Goal: Browse casually: Explore the website without a specific task or goal

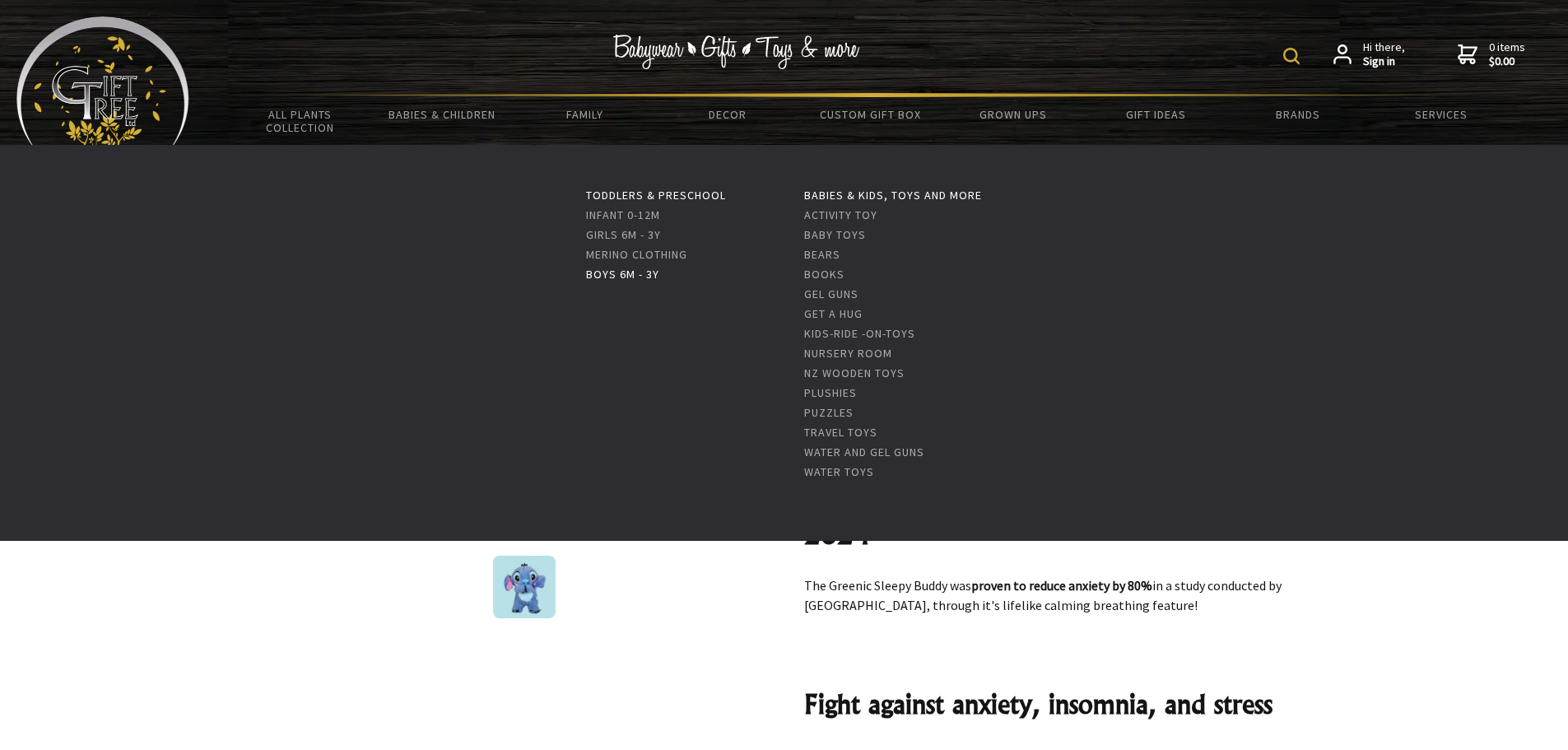
click at [612, 270] on link "Boys 6m - 3y" at bounding box center [623, 273] width 73 height 15
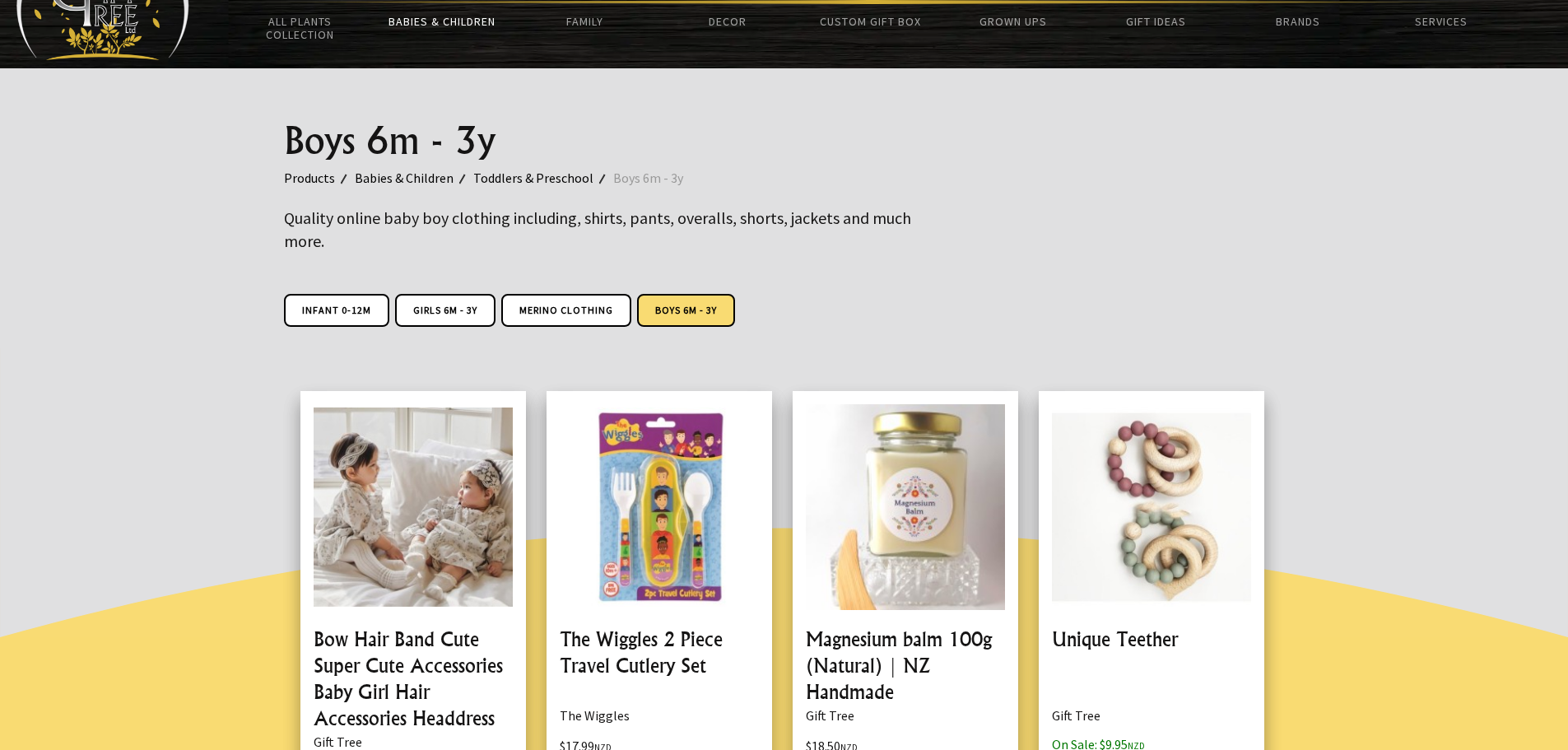
scroll to position [185, 0]
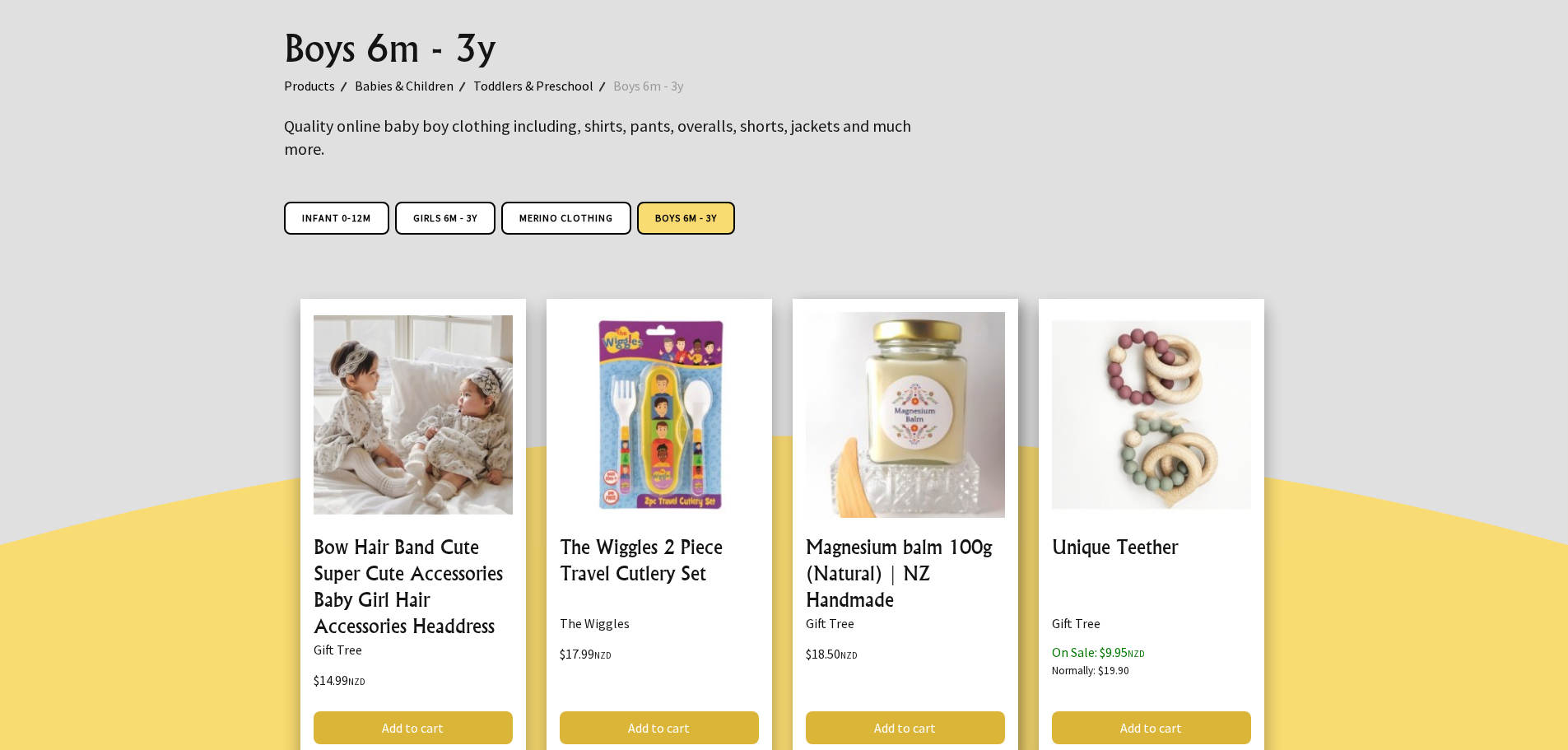
click at [928, 406] on link at bounding box center [905, 528] width 226 height 459
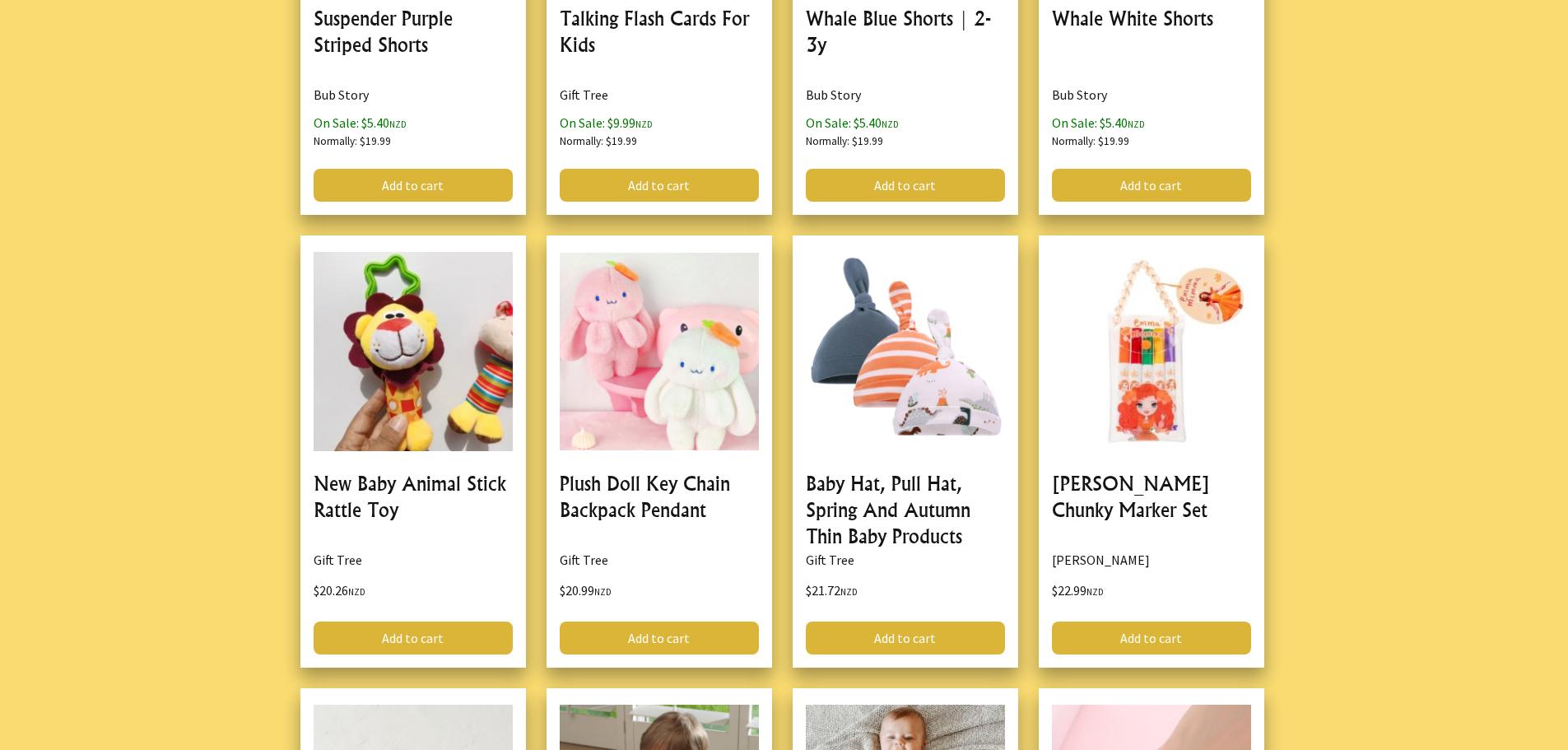
scroll to position [2177, 0]
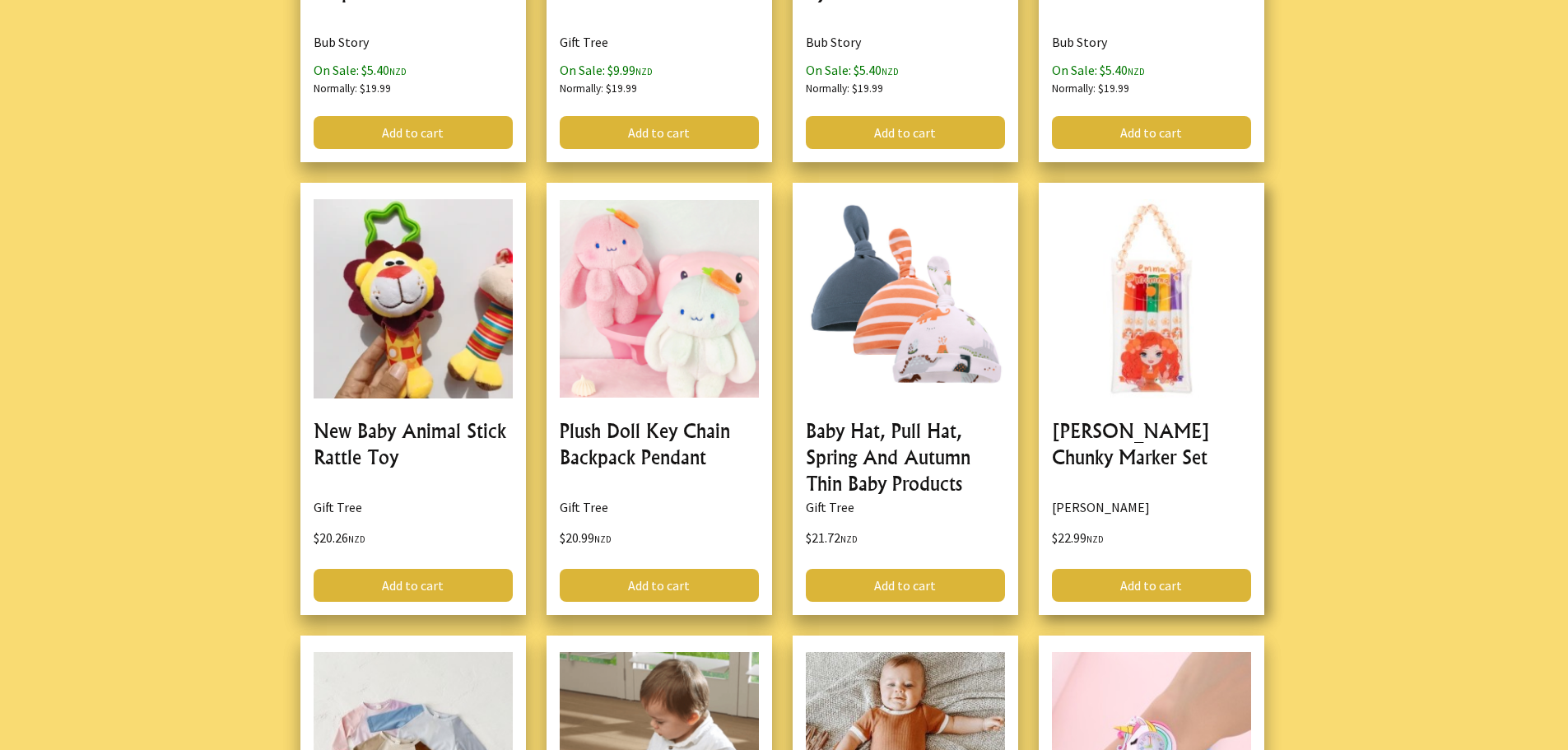
click at [1171, 357] on link at bounding box center [1151, 398] width 226 height 432
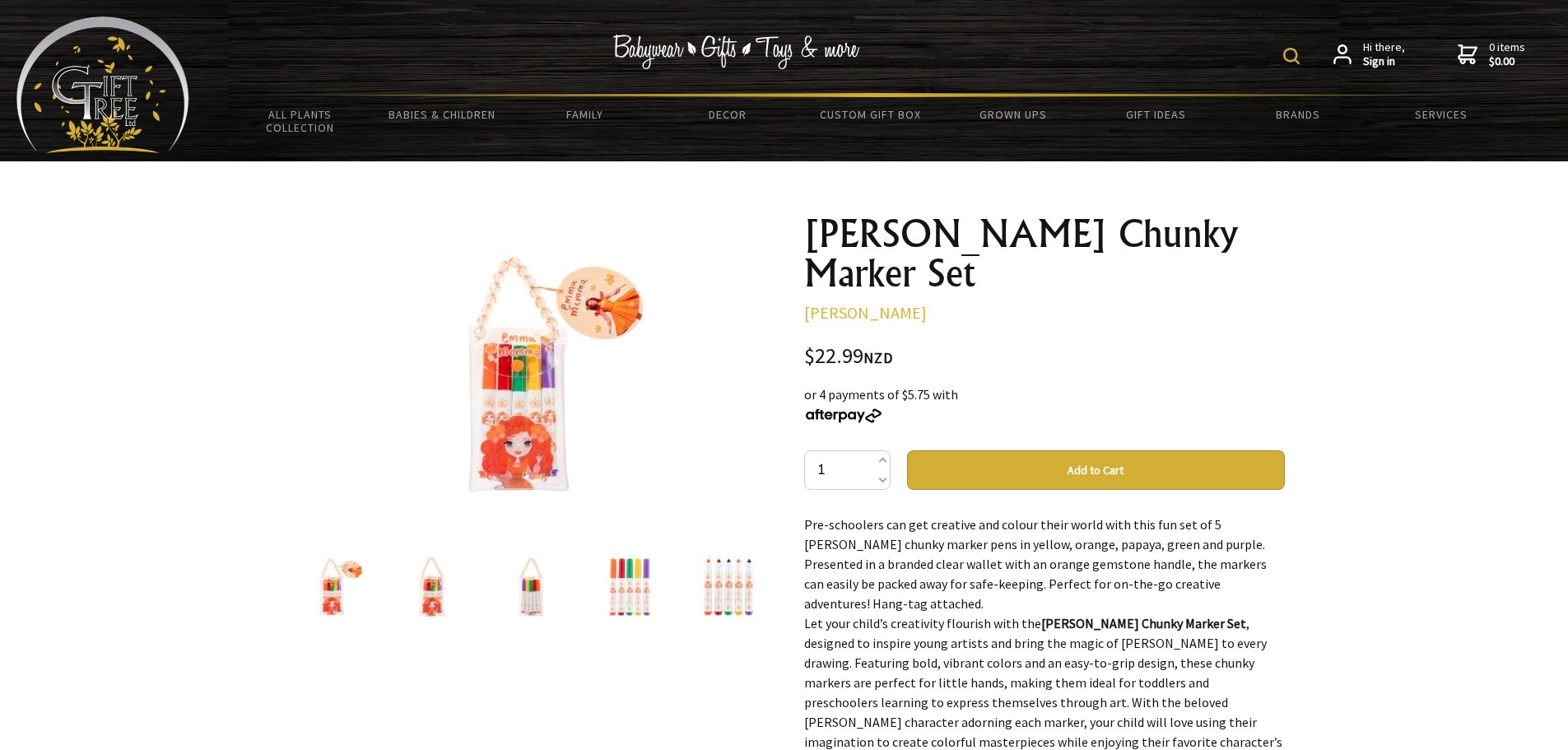
scroll to position [3, 0]
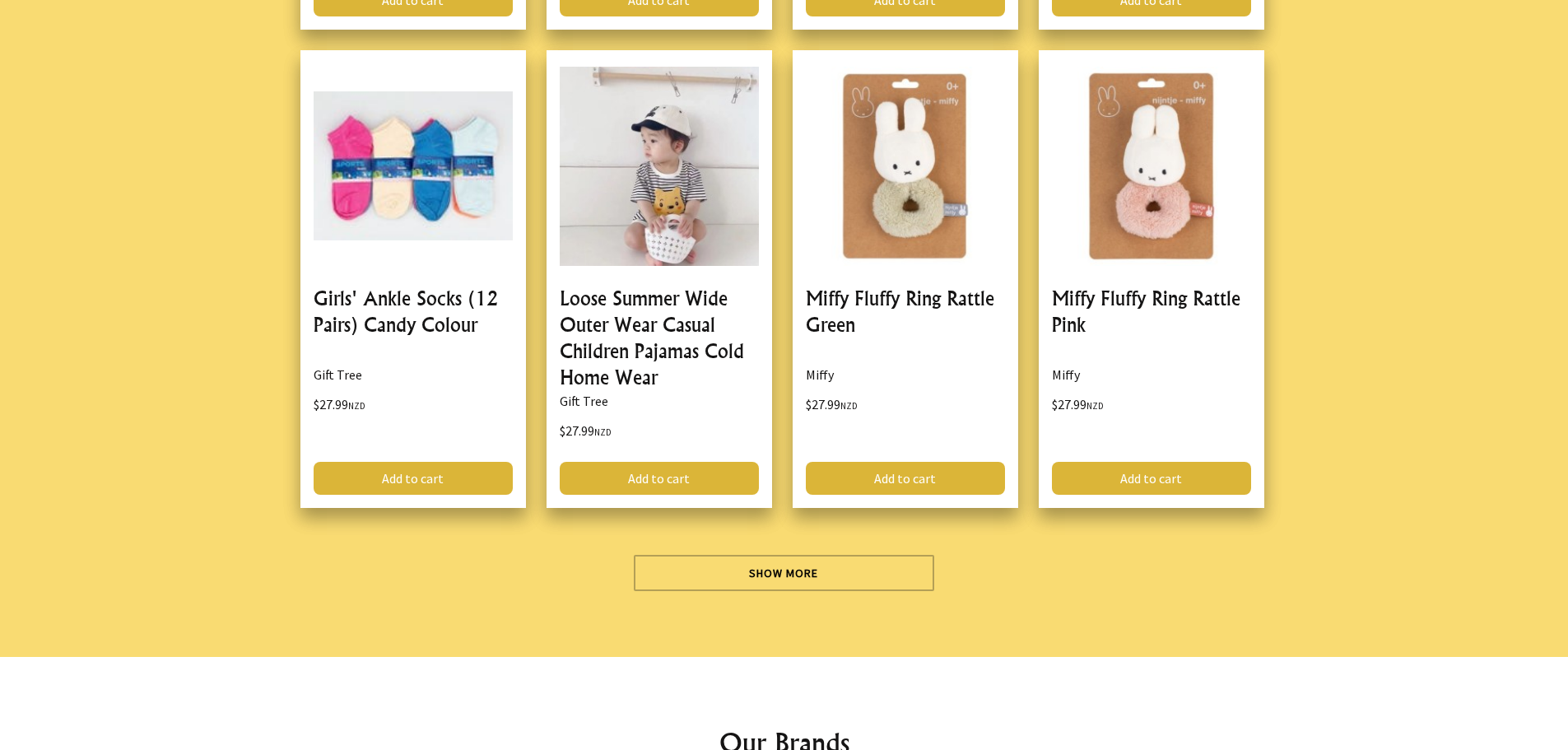
scroll to position [4670, 0]
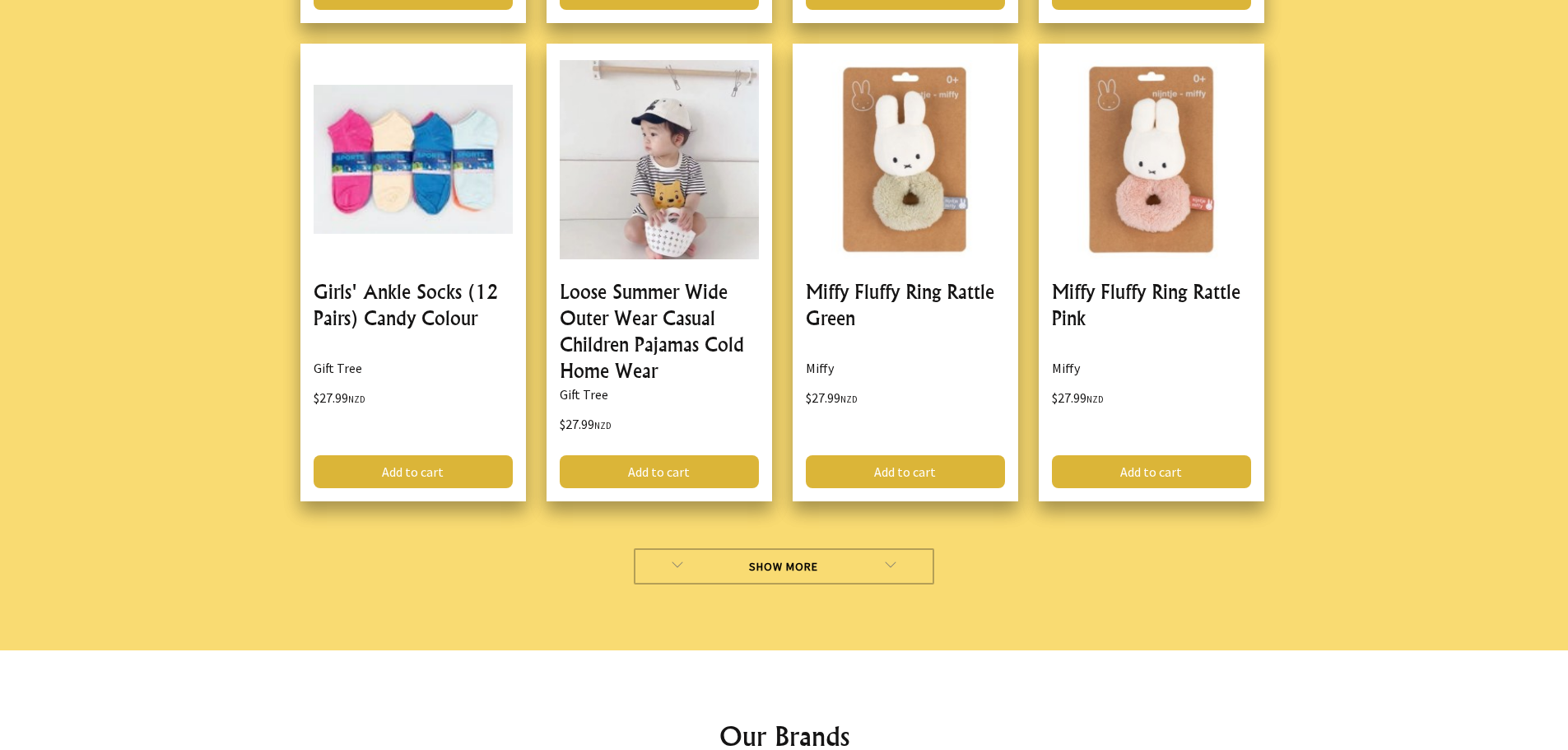
click at [816, 560] on link "Show More" at bounding box center [784, 566] width 300 height 37
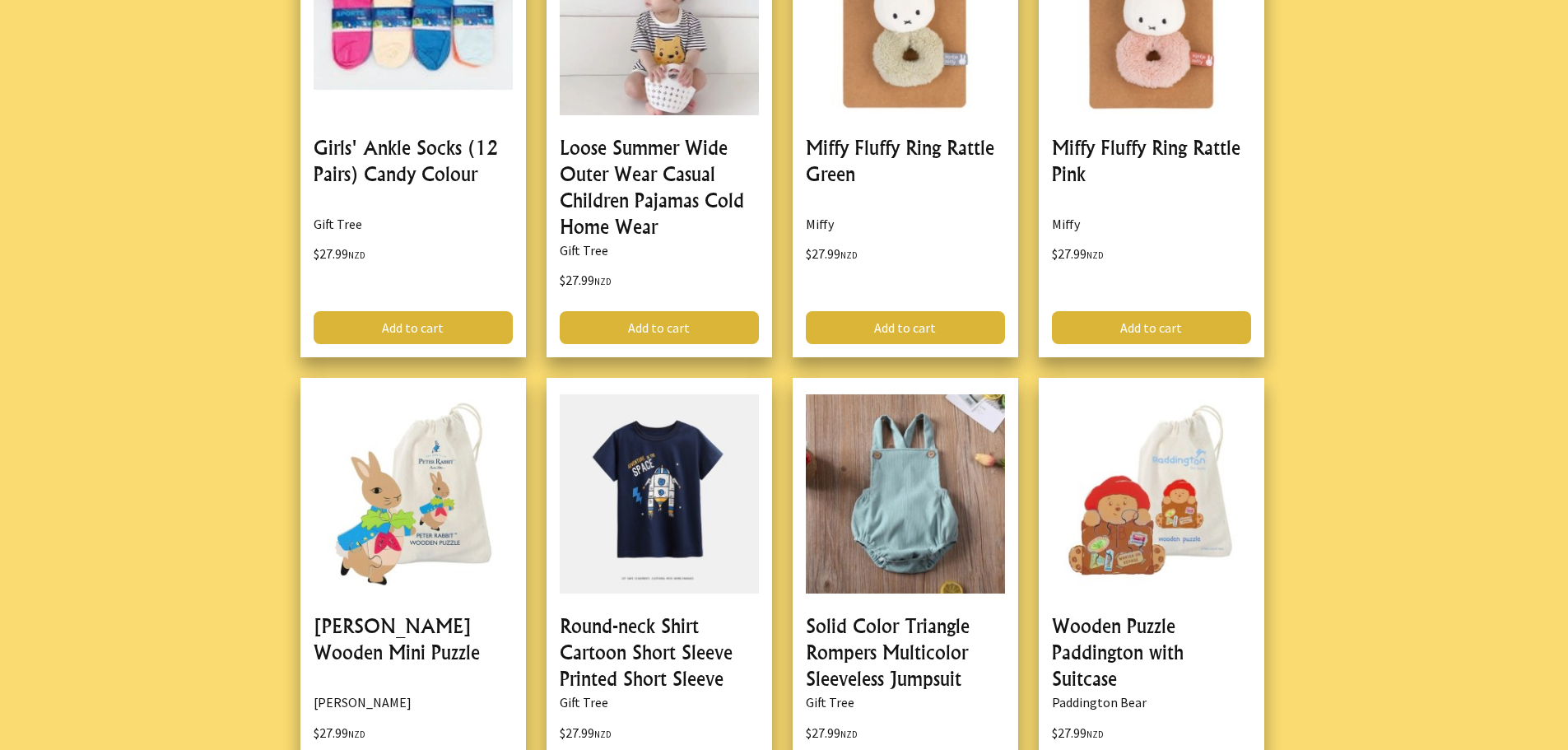
scroll to position [4875, 0]
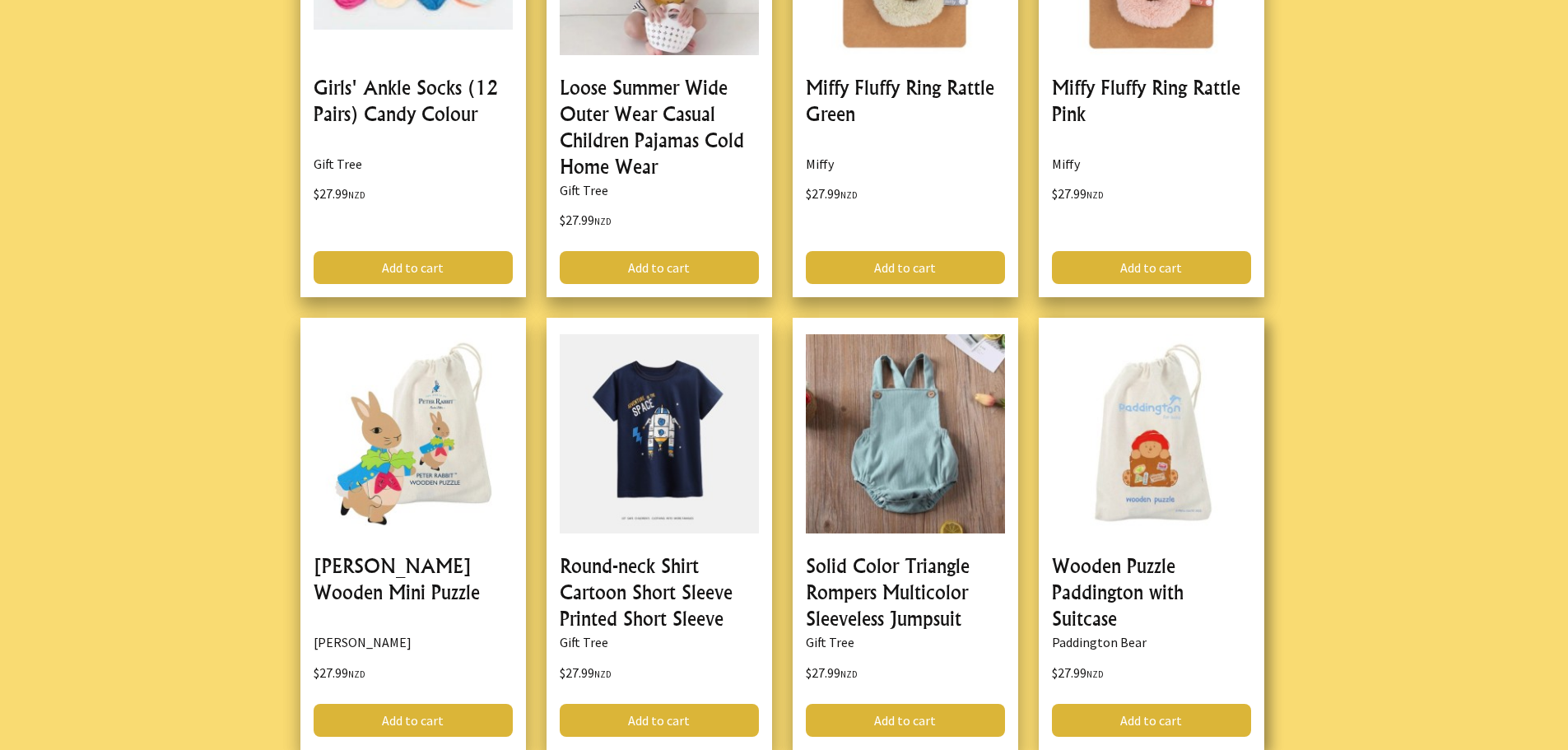
click at [1145, 488] on link at bounding box center [1151, 534] width 226 height 432
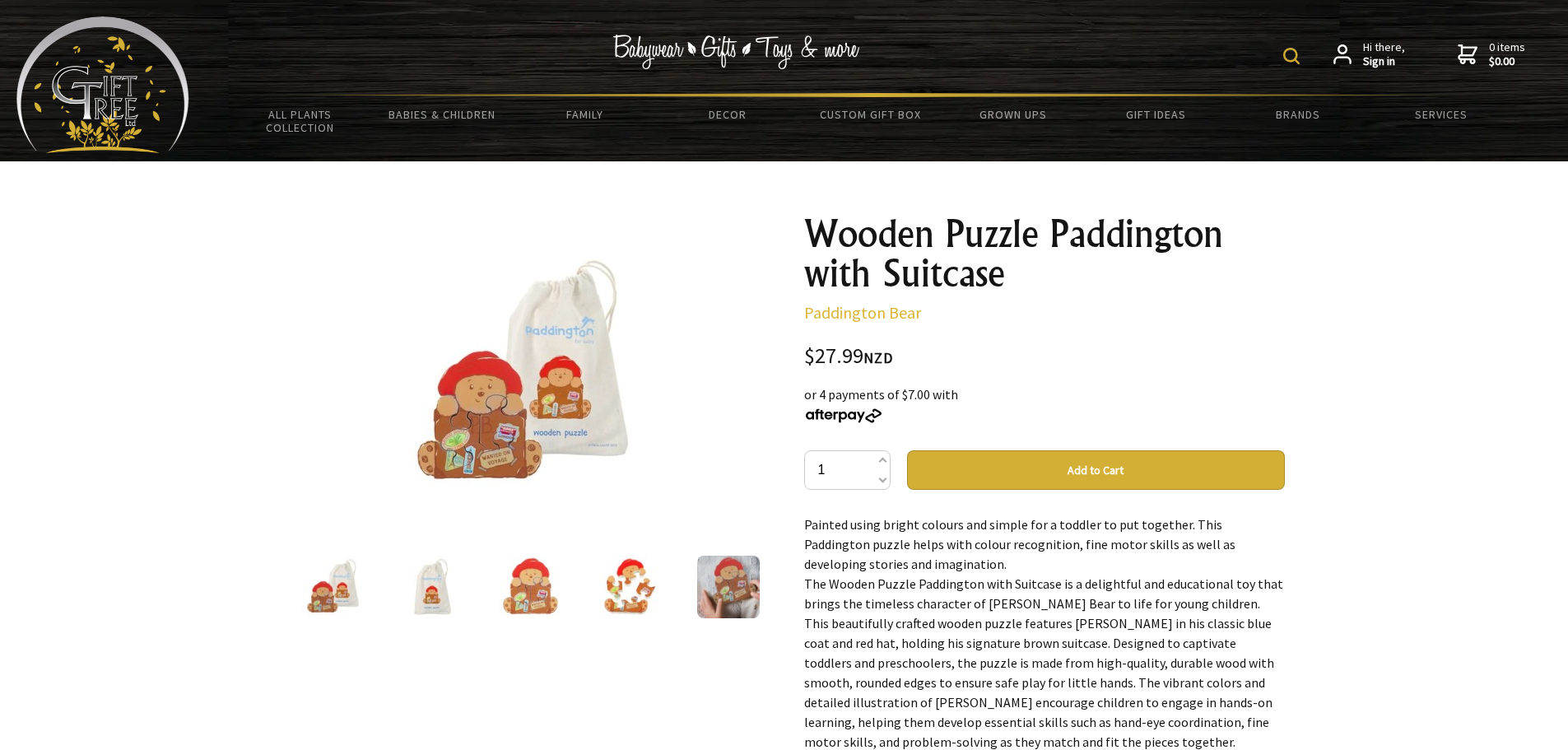
click at [537, 582] on img at bounding box center [530, 587] width 62 height 62
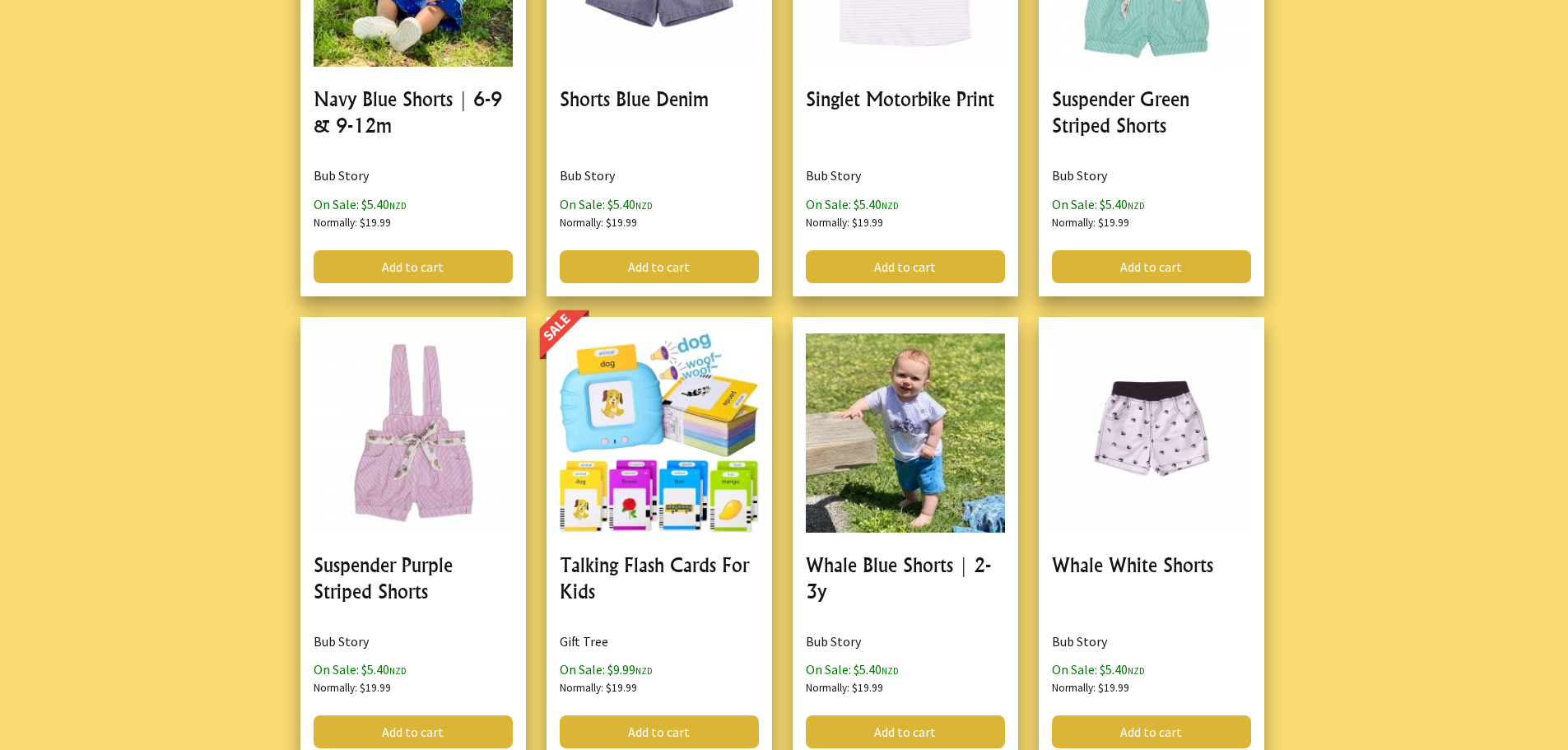
scroll to position [869, 0]
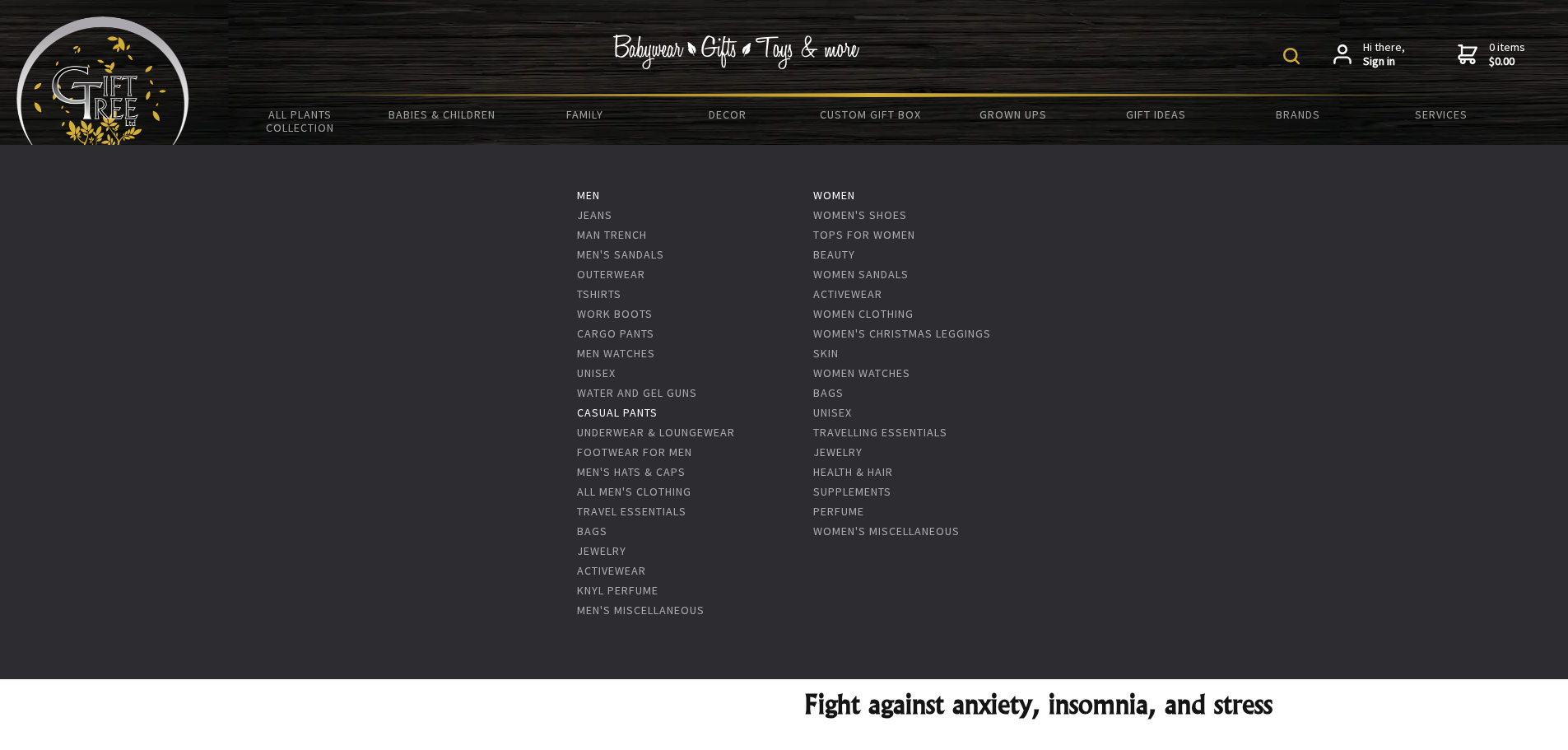
click at [626, 406] on link "Casual Pants" at bounding box center [616, 412] width 80 height 15
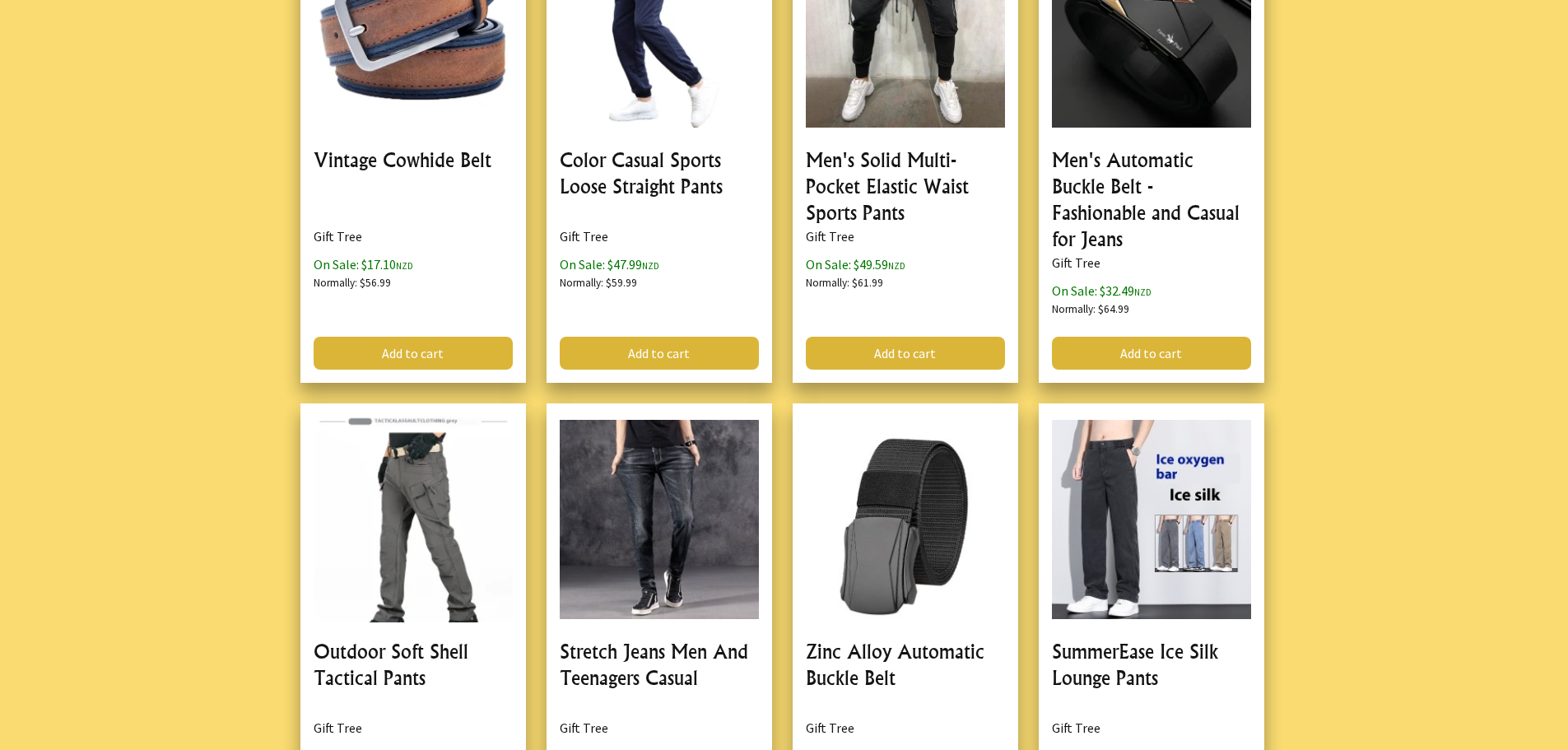
scroll to position [3470, 0]
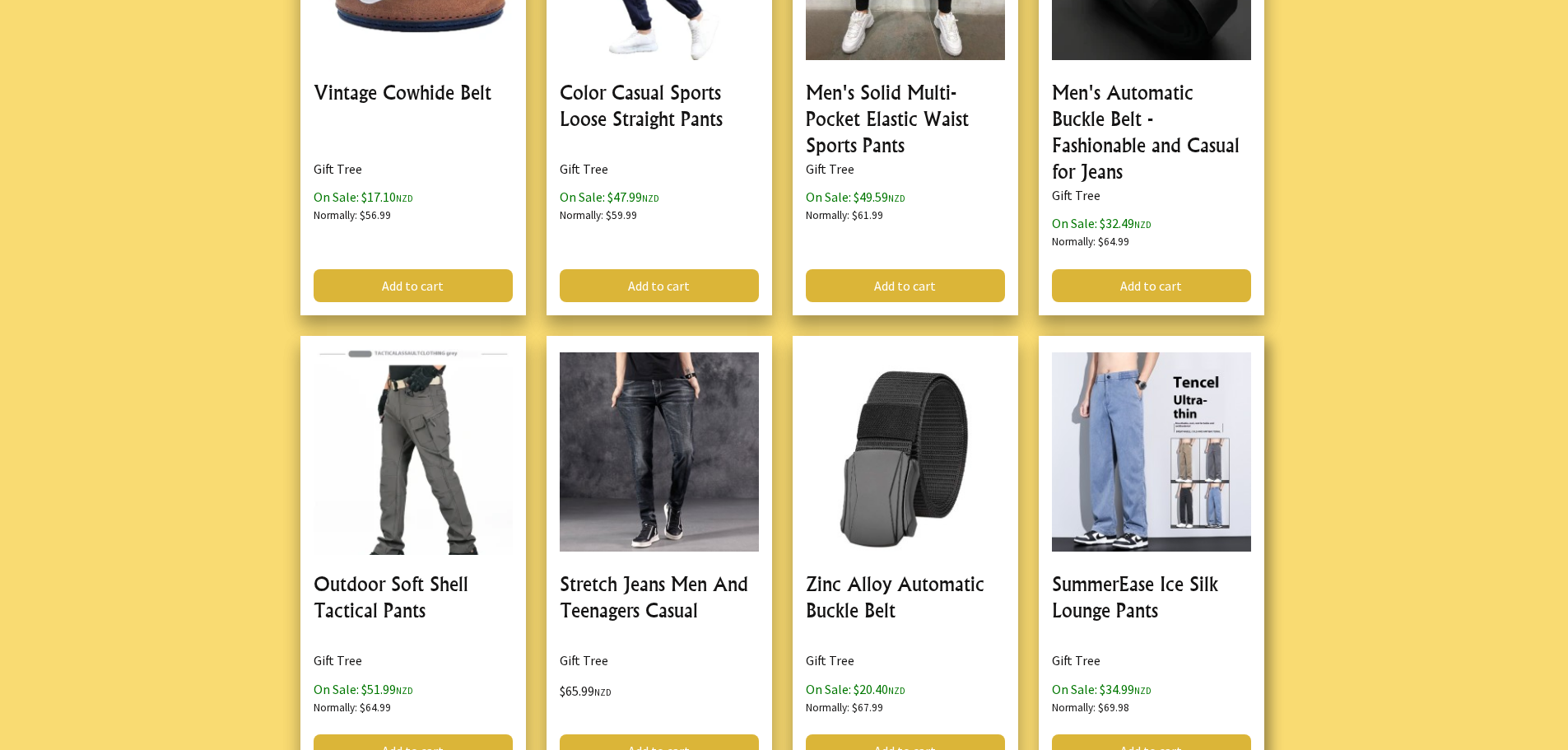
click at [1177, 580] on link at bounding box center [1151, 558] width 226 height 445
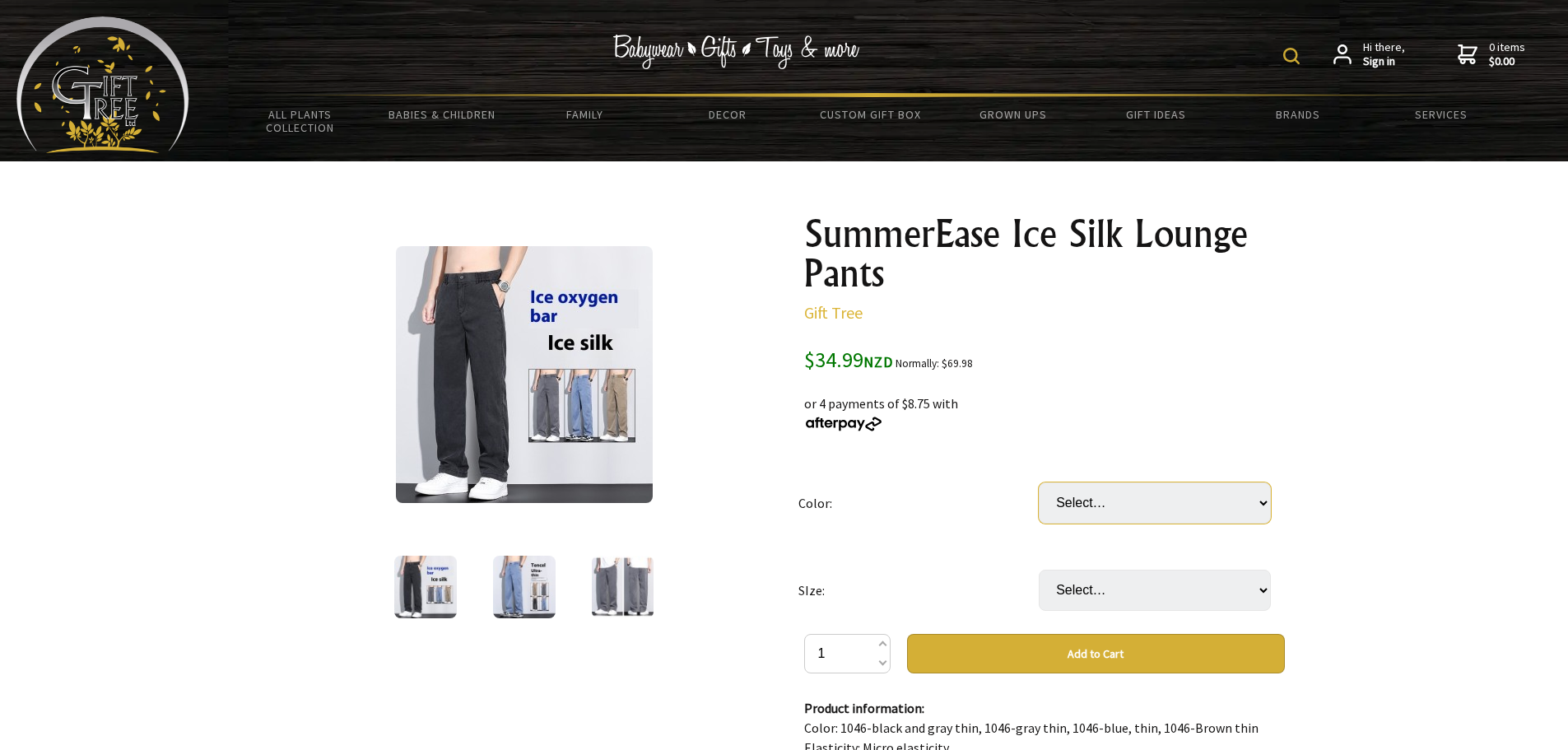
click at [1266, 502] on select "Select… Blue Black and [PERSON_NAME] Gray" at bounding box center [1154, 503] width 232 height 42
select select "Brown"
click at [1038, 482] on select "Select… Blue Black and [PERSON_NAME] Gray" at bounding box center [1154, 503] width 232 height 42
click at [620, 401] on img at bounding box center [524, 374] width 257 height 257
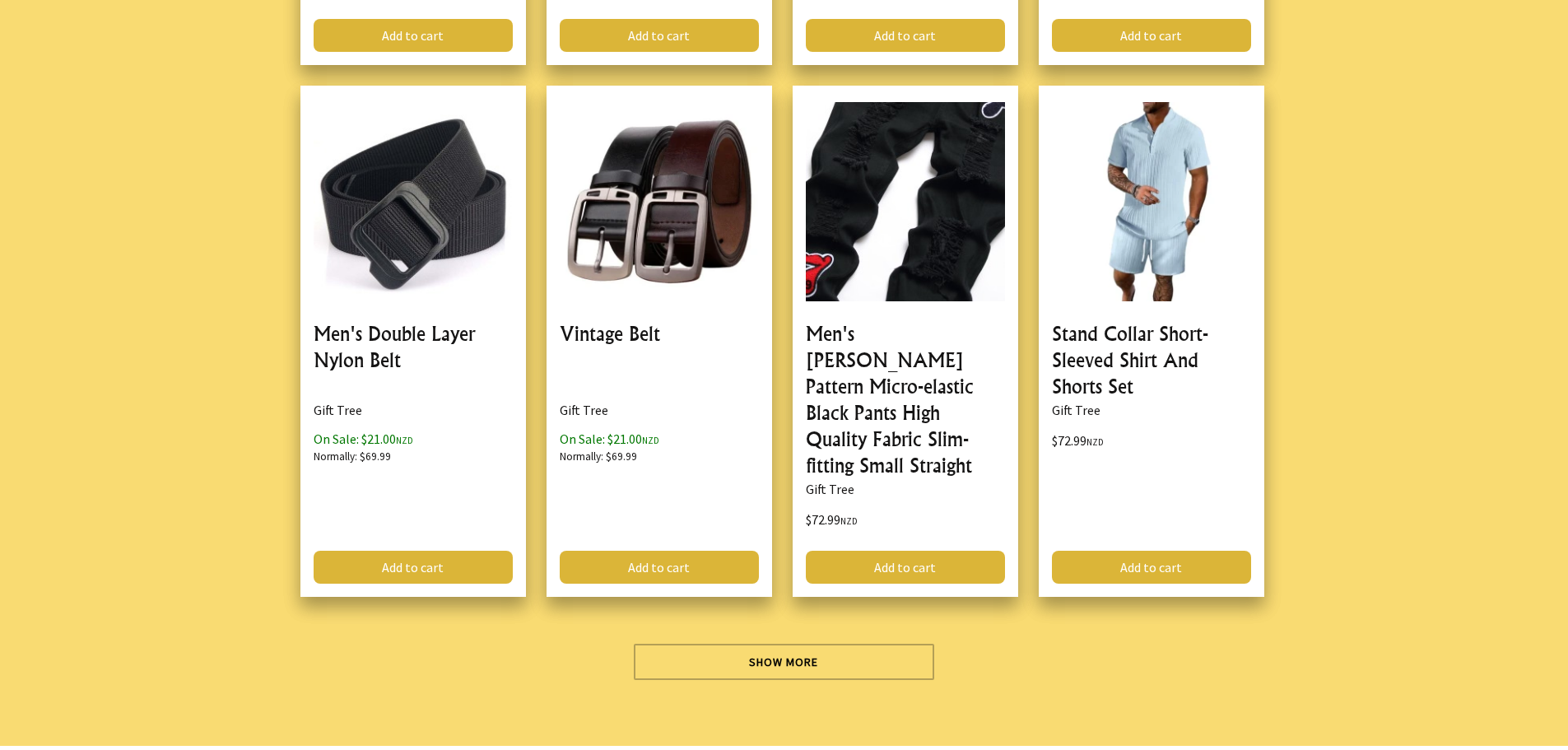
scroll to position [4658, 0]
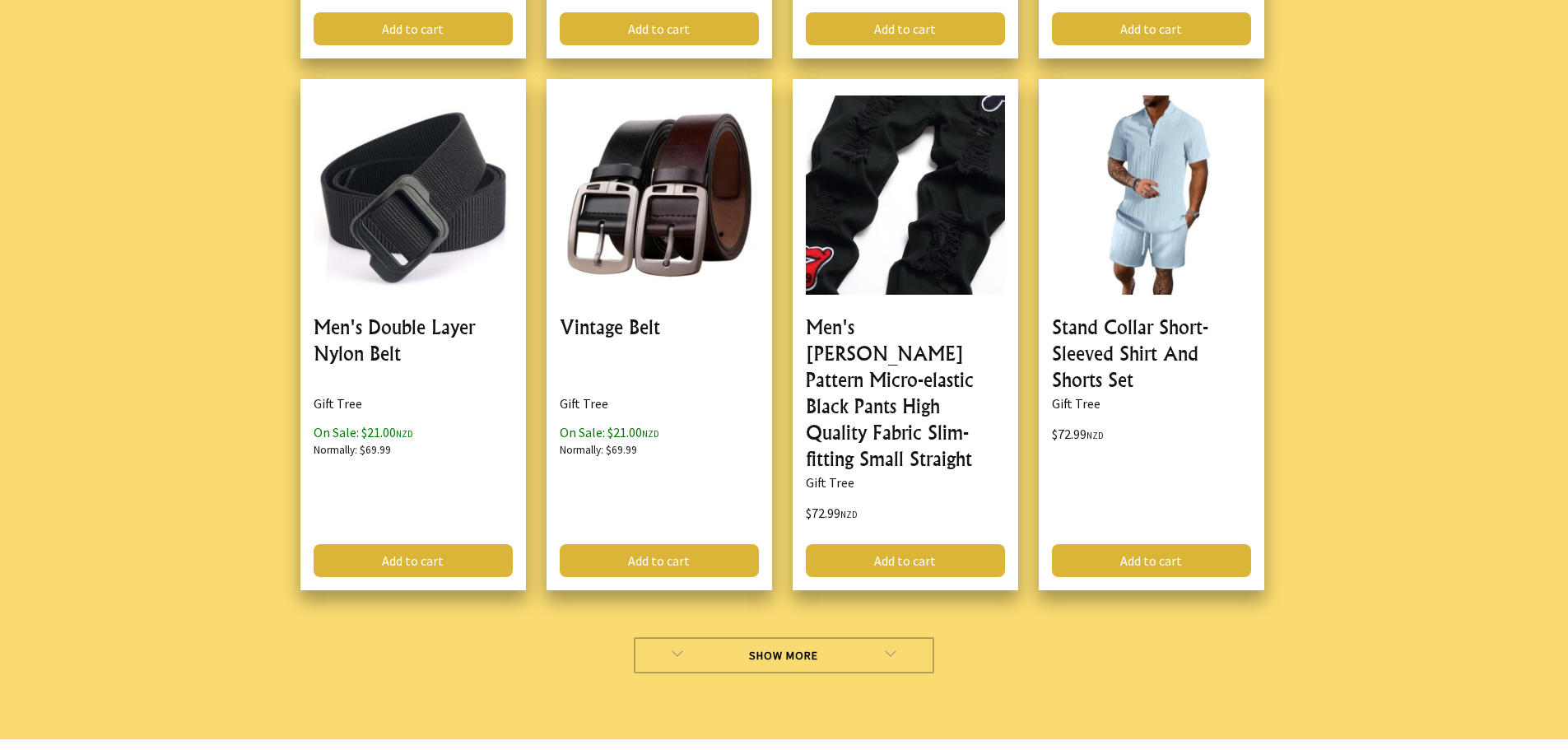
click at [837, 637] on link "Show More" at bounding box center [784, 655] width 300 height 37
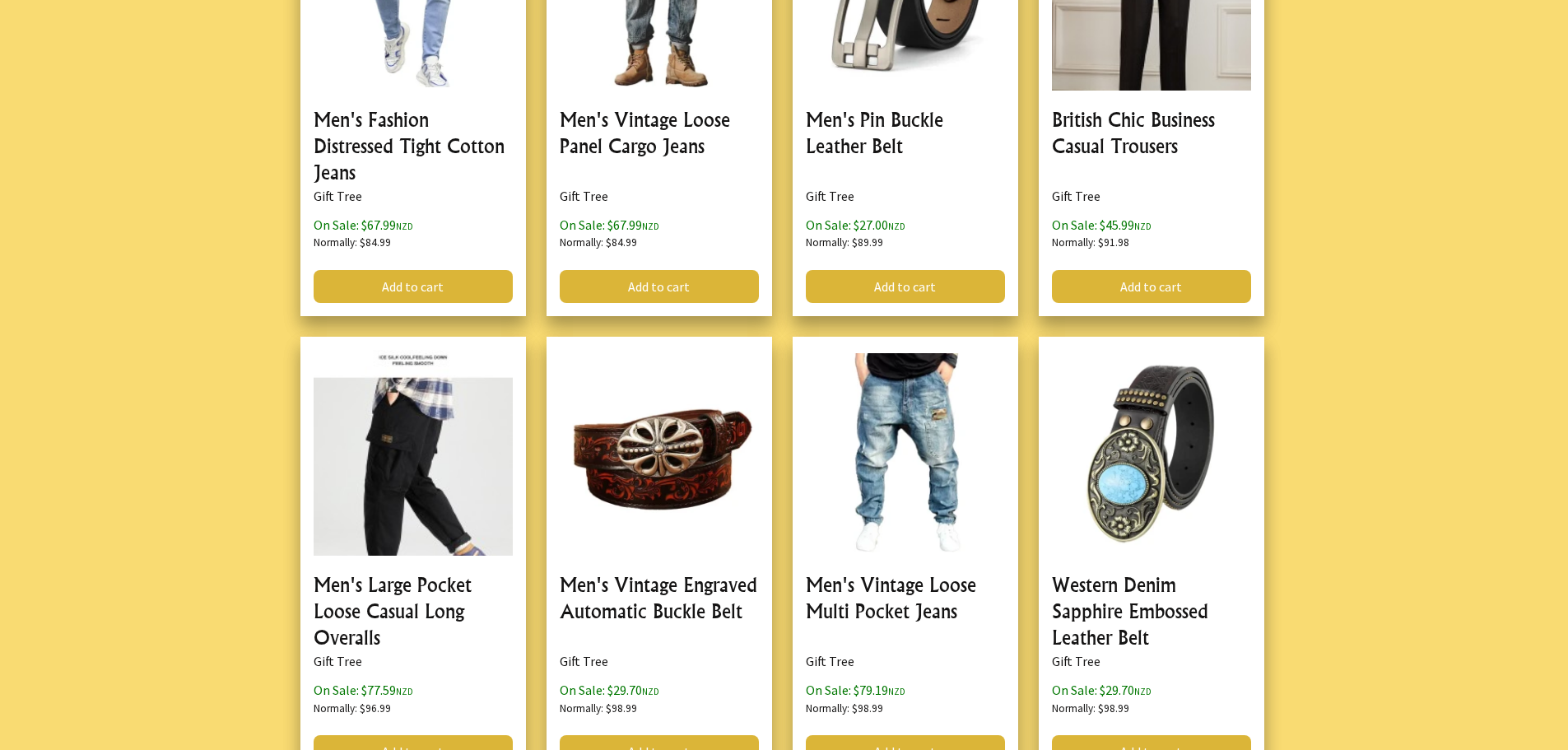
scroll to position [6823, 0]
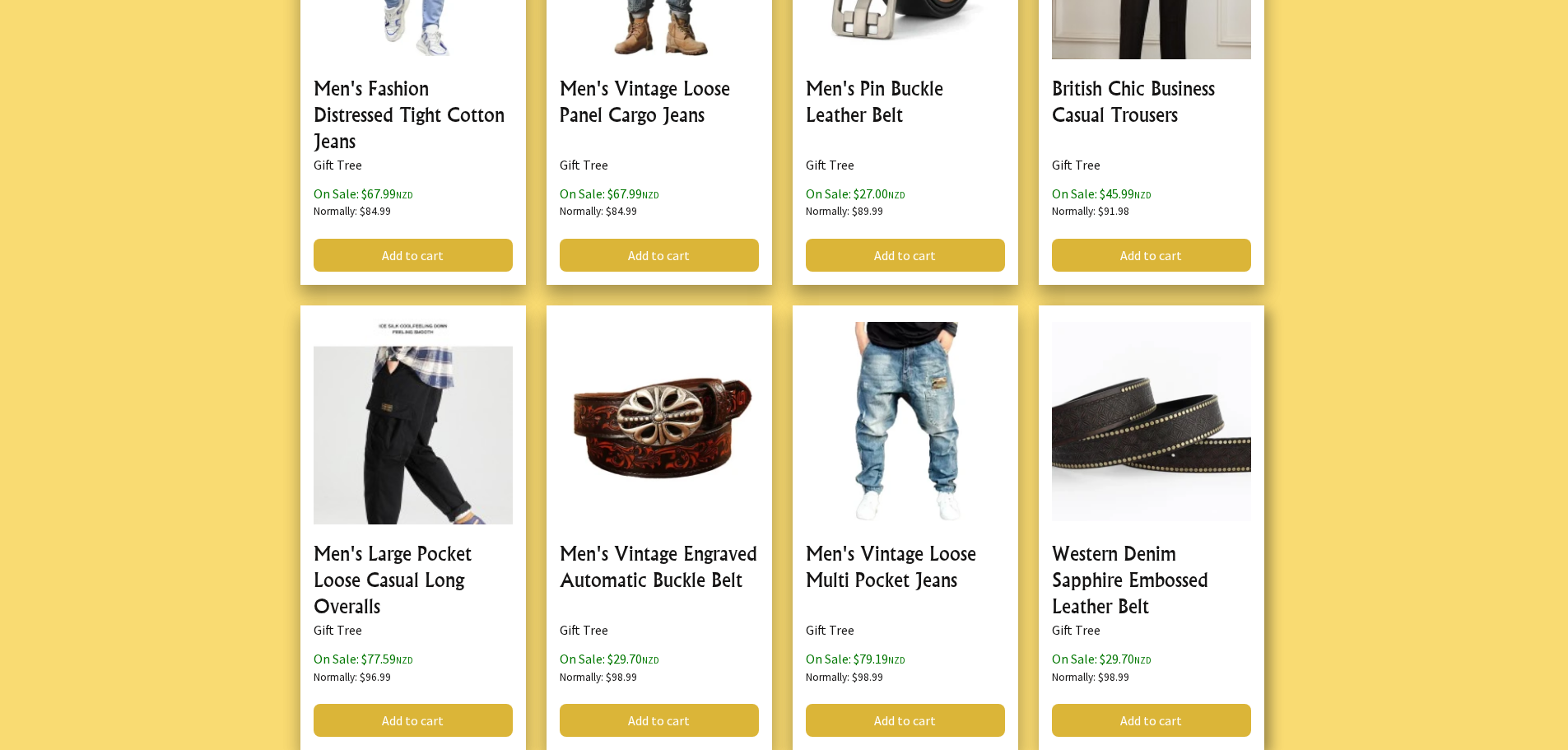
click at [1156, 448] on link at bounding box center [1151, 527] width 226 height 445
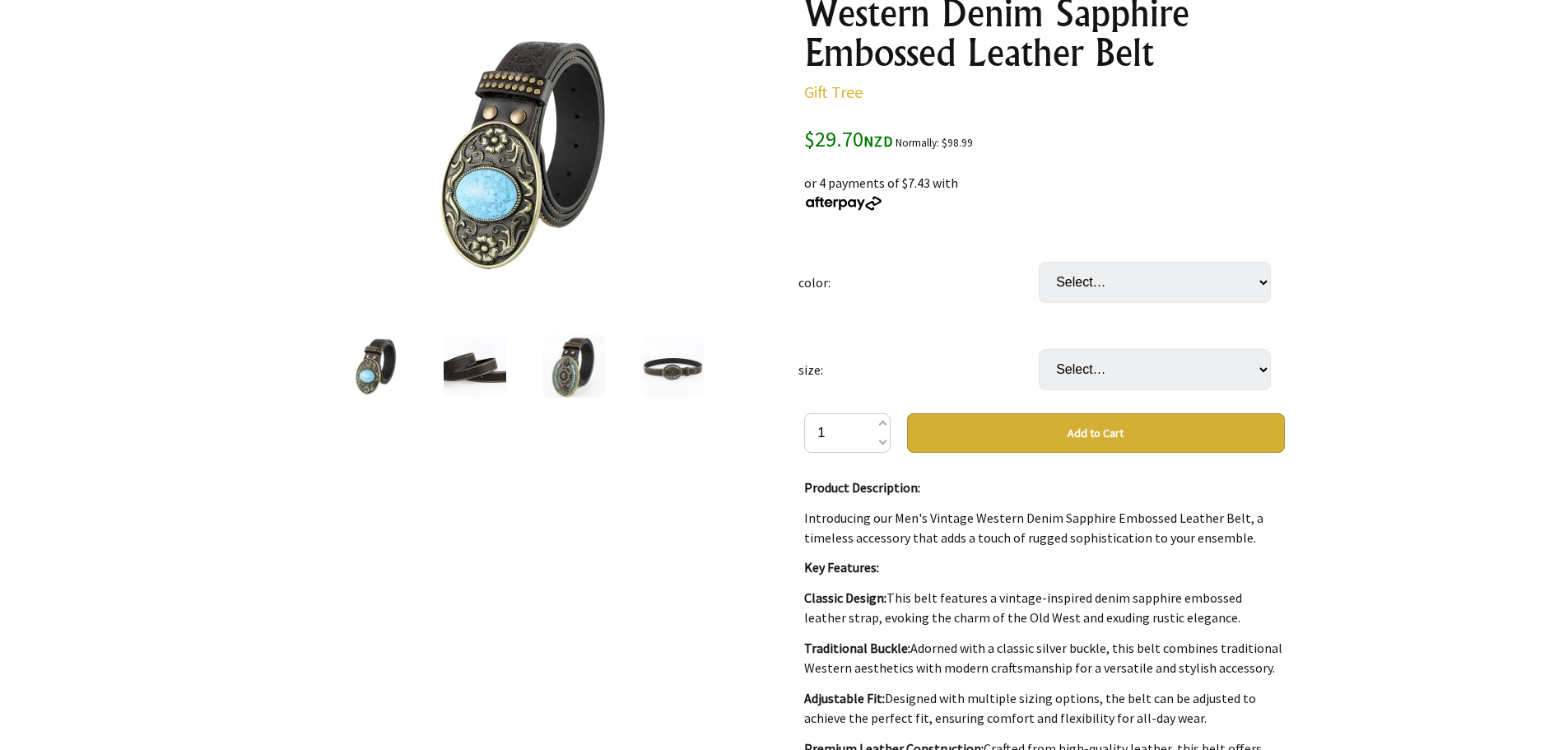
scroll to position [231, 0]
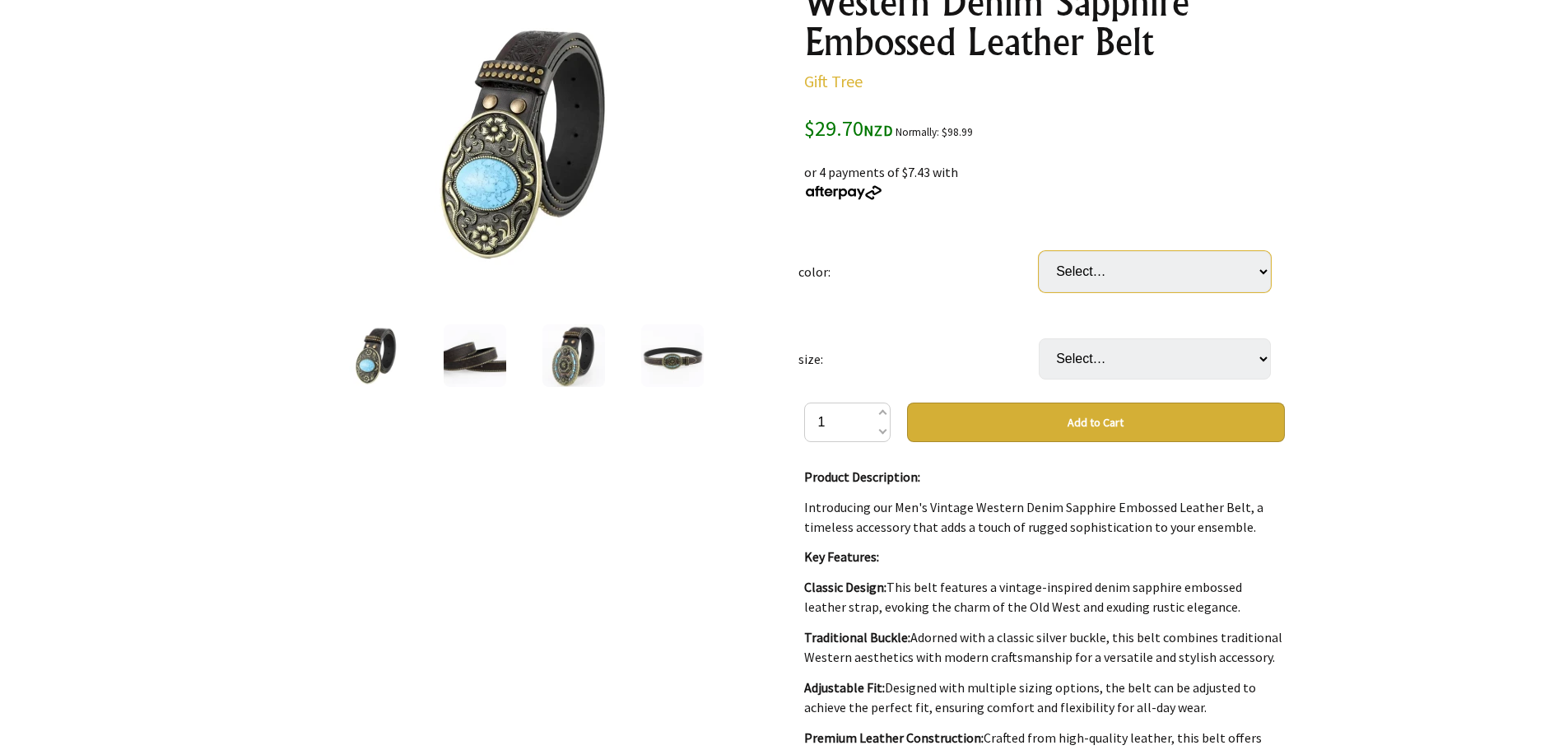
click at [1266, 268] on select "Select… blue brown" at bounding box center [1154, 271] width 232 height 42
select select "brown"
click at [1038, 251] on select "Select… blue brown" at bounding box center [1154, 271] width 232 height 42
click at [1264, 356] on select "Select… 110cm 115cm 120cm 125cm" at bounding box center [1154, 359] width 232 height 42
click at [1266, 266] on select "Select… blue brown" at bounding box center [1154, 271] width 232 height 42
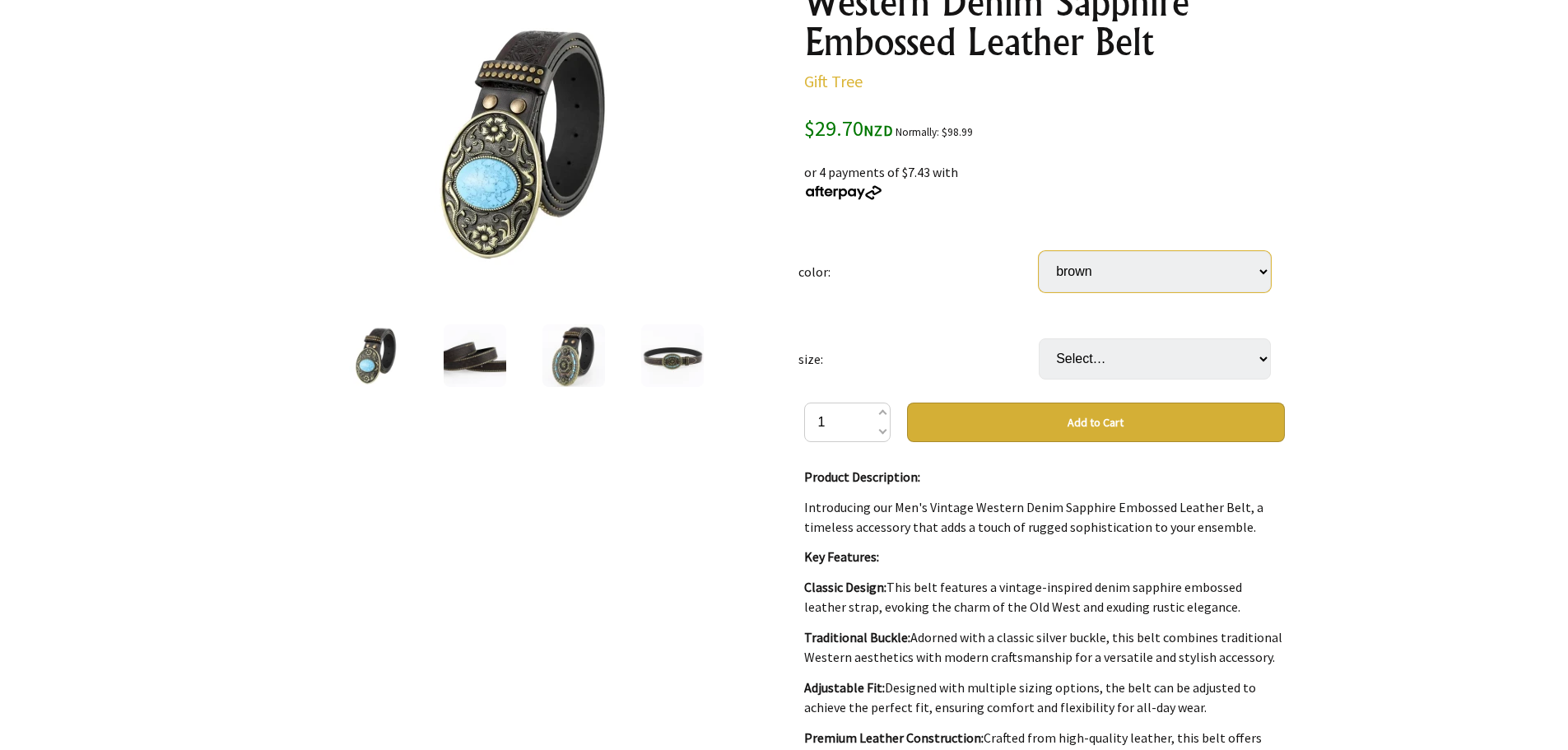
select select "blue"
click at [1038, 251] on select "Select… blue brown" at bounding box center [1154, 271] width 232 height 42
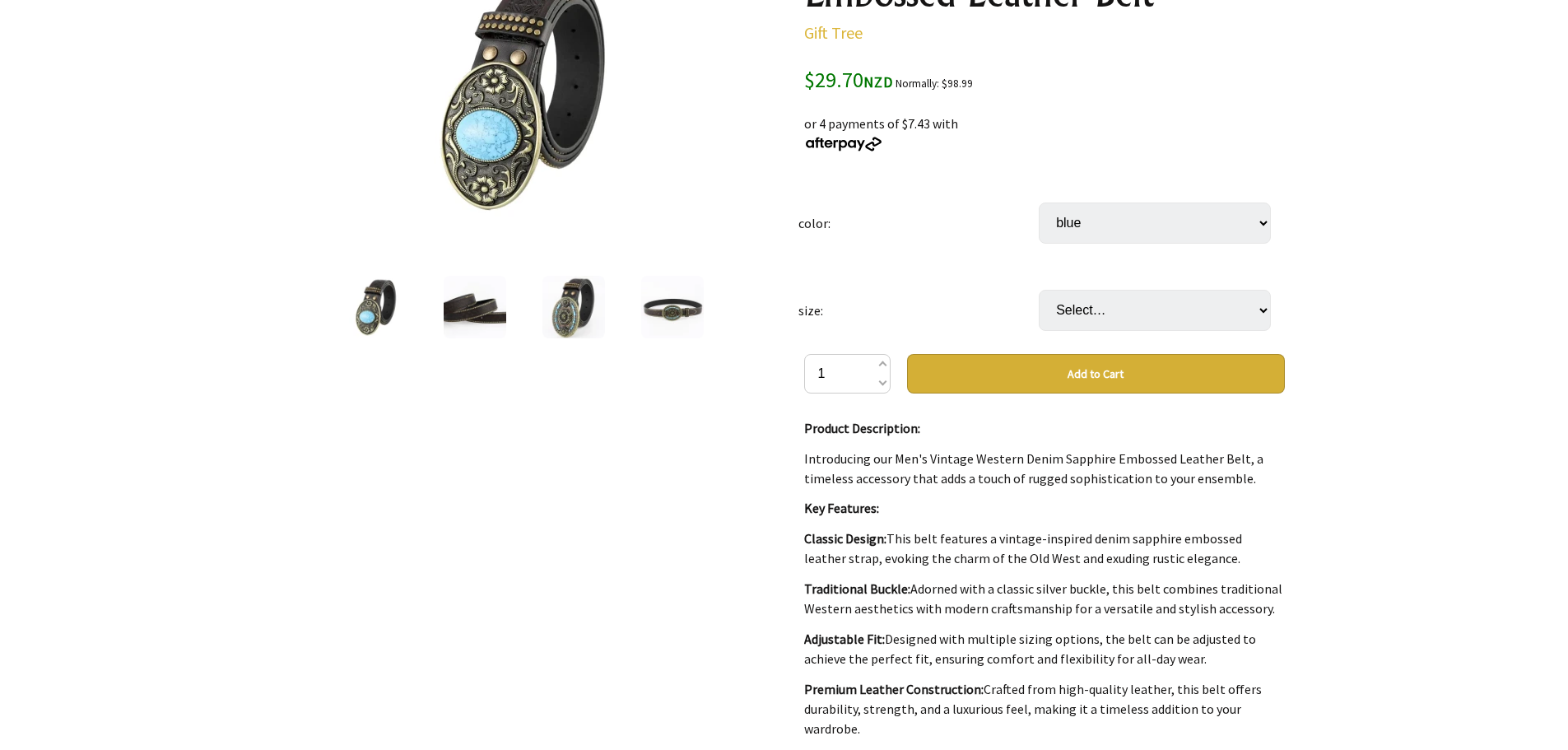
scroll to position [266, 0]
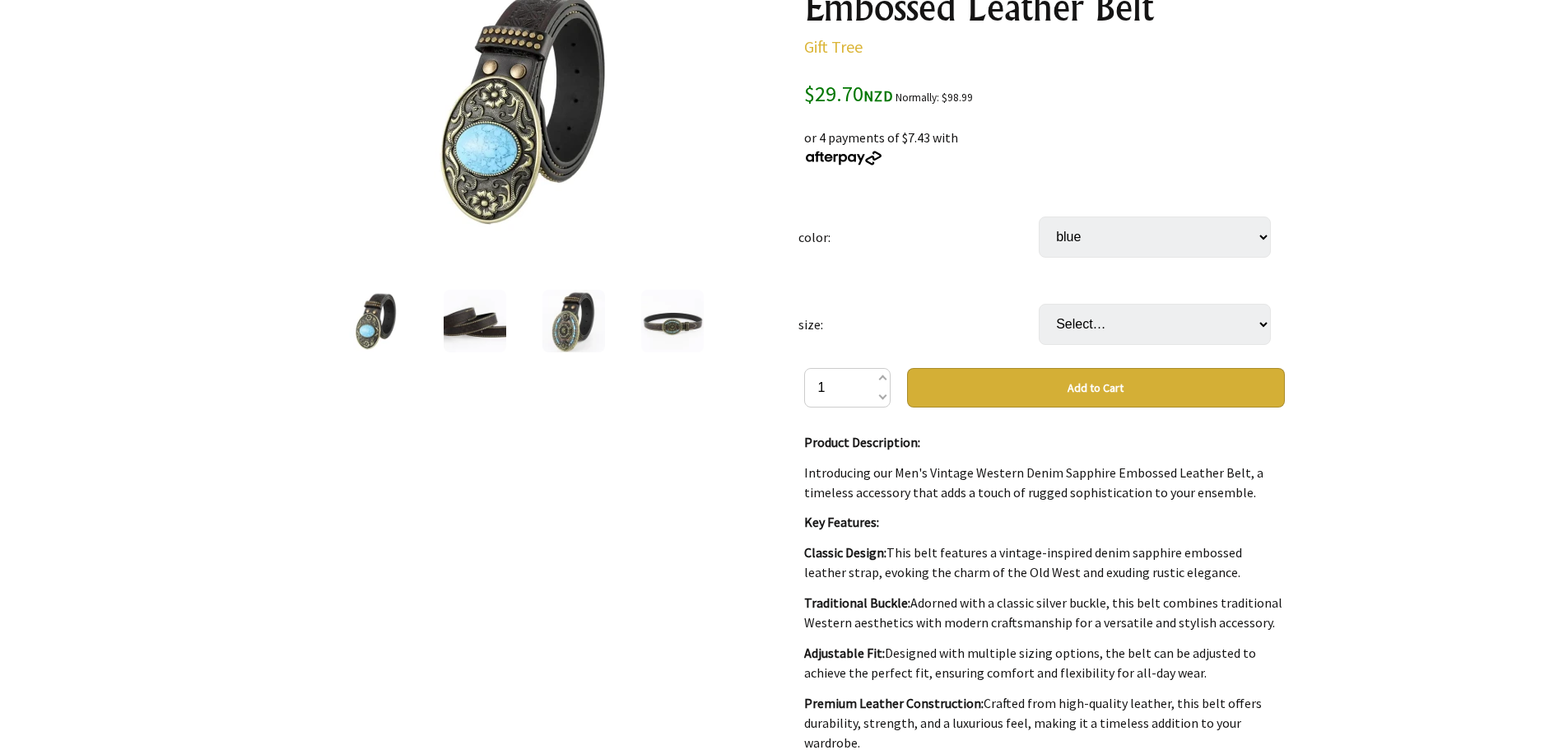
drag, startPoint x: 1559, startPoint y: 116, endPoint x: 1555, endPoint y: 96, distance: 20.4
click at [1555, 96] on div at bounding box center [784, 517] width 1568 height 1244
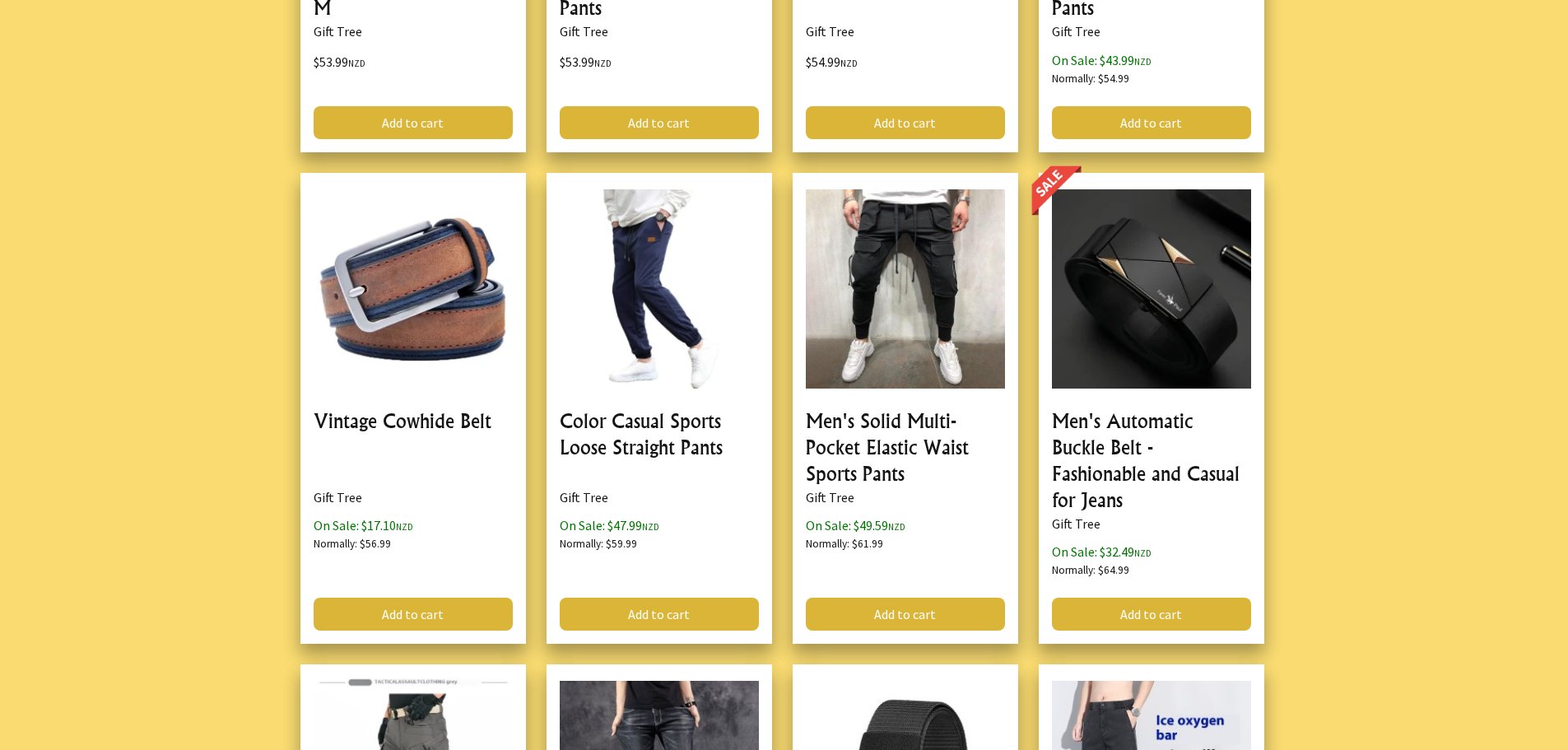
scroll to position [8286, 0]
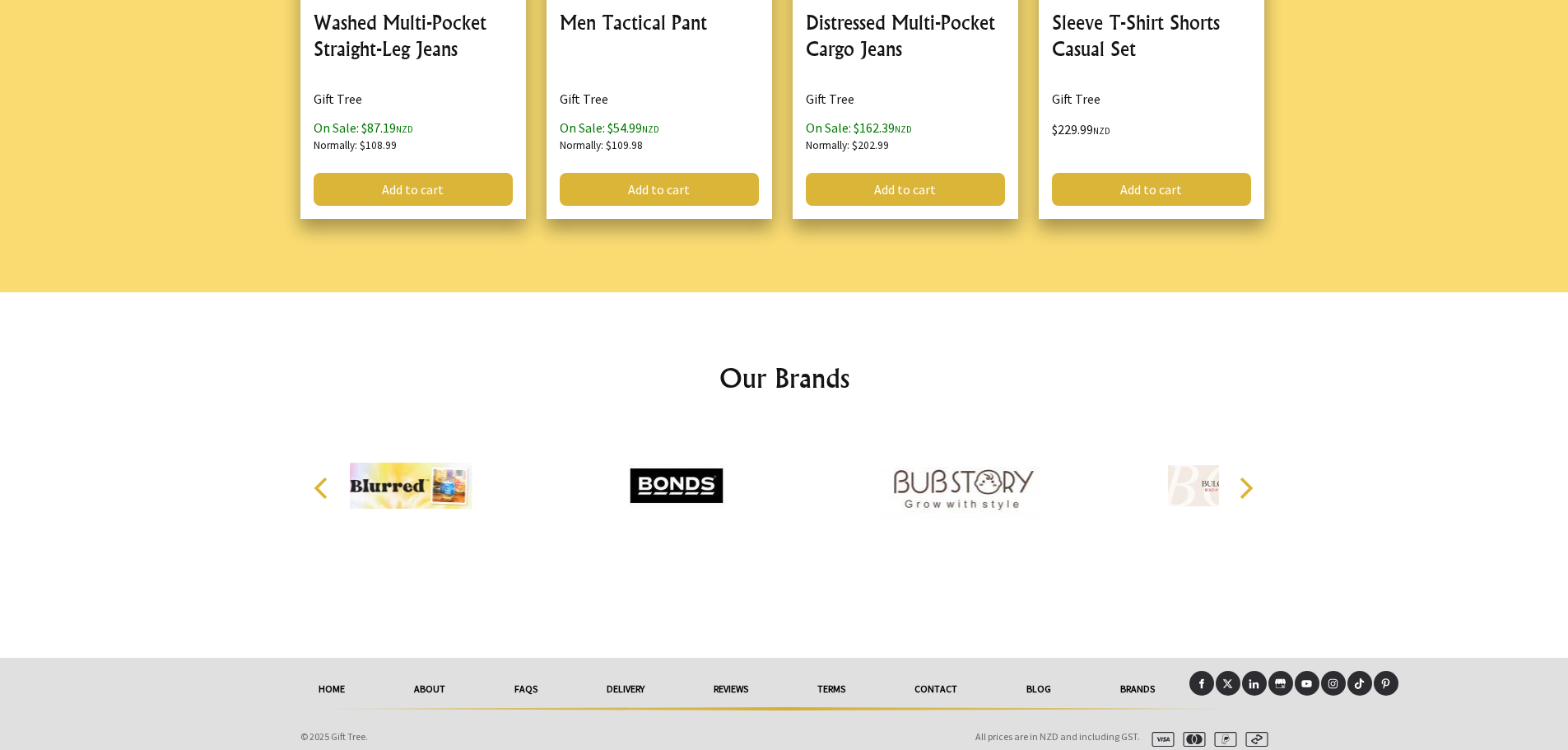
click at [633, 675] on link "delivery" at bounding box center [625, 689] width 107 height 37
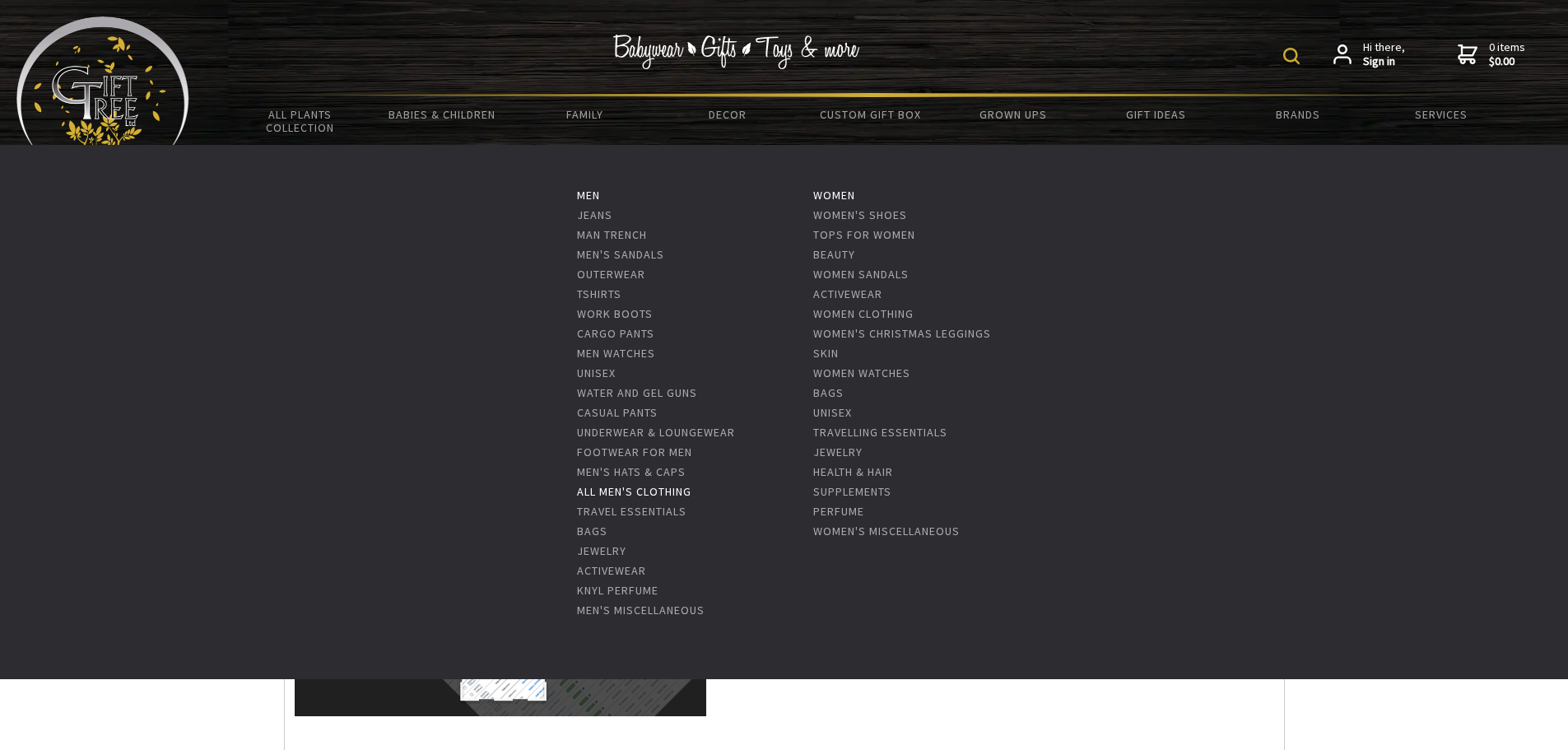
click at [649, 493] on link "All Men's Clothing" at bounding box center [633, 491] width 114 height 15
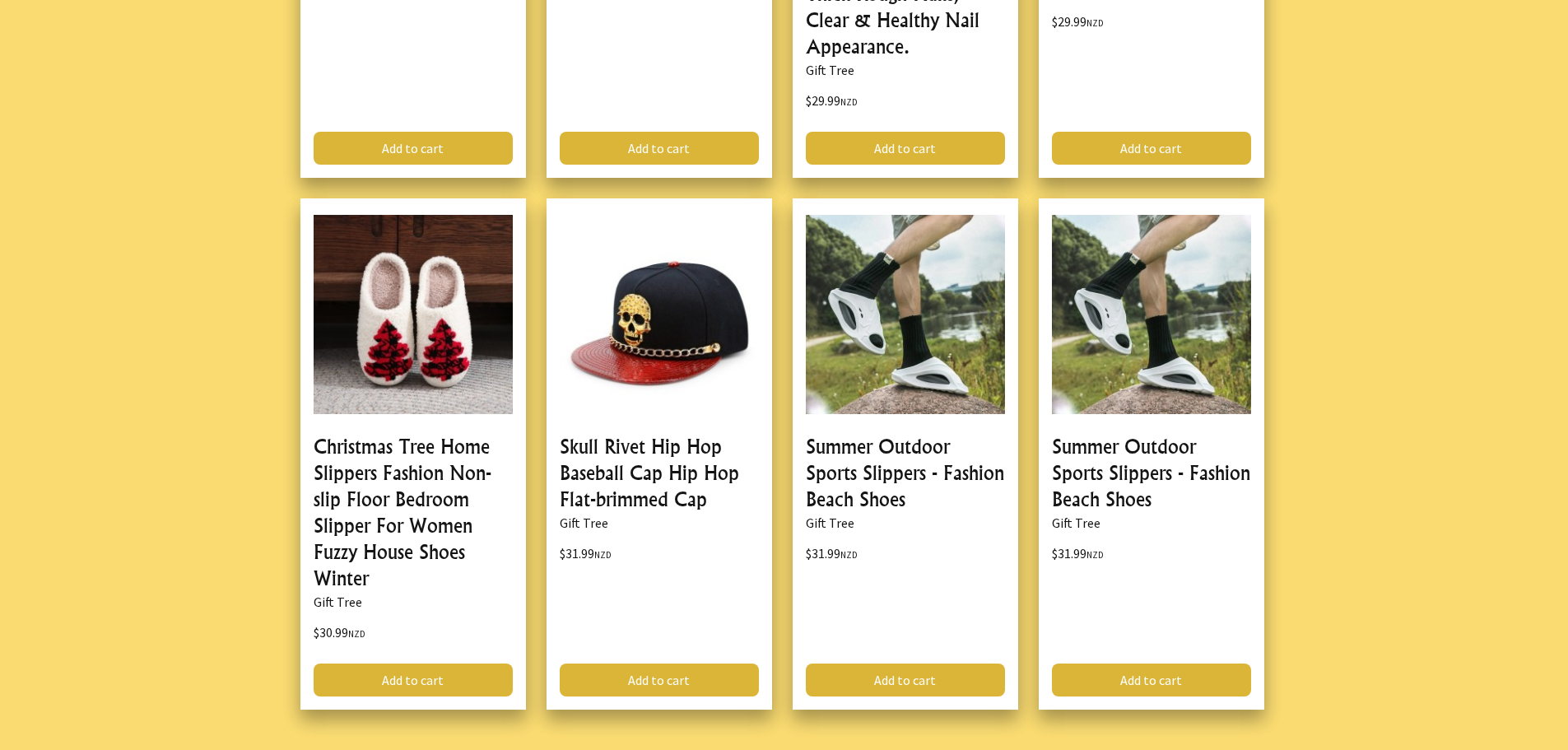
scroll to position [5175, 0]
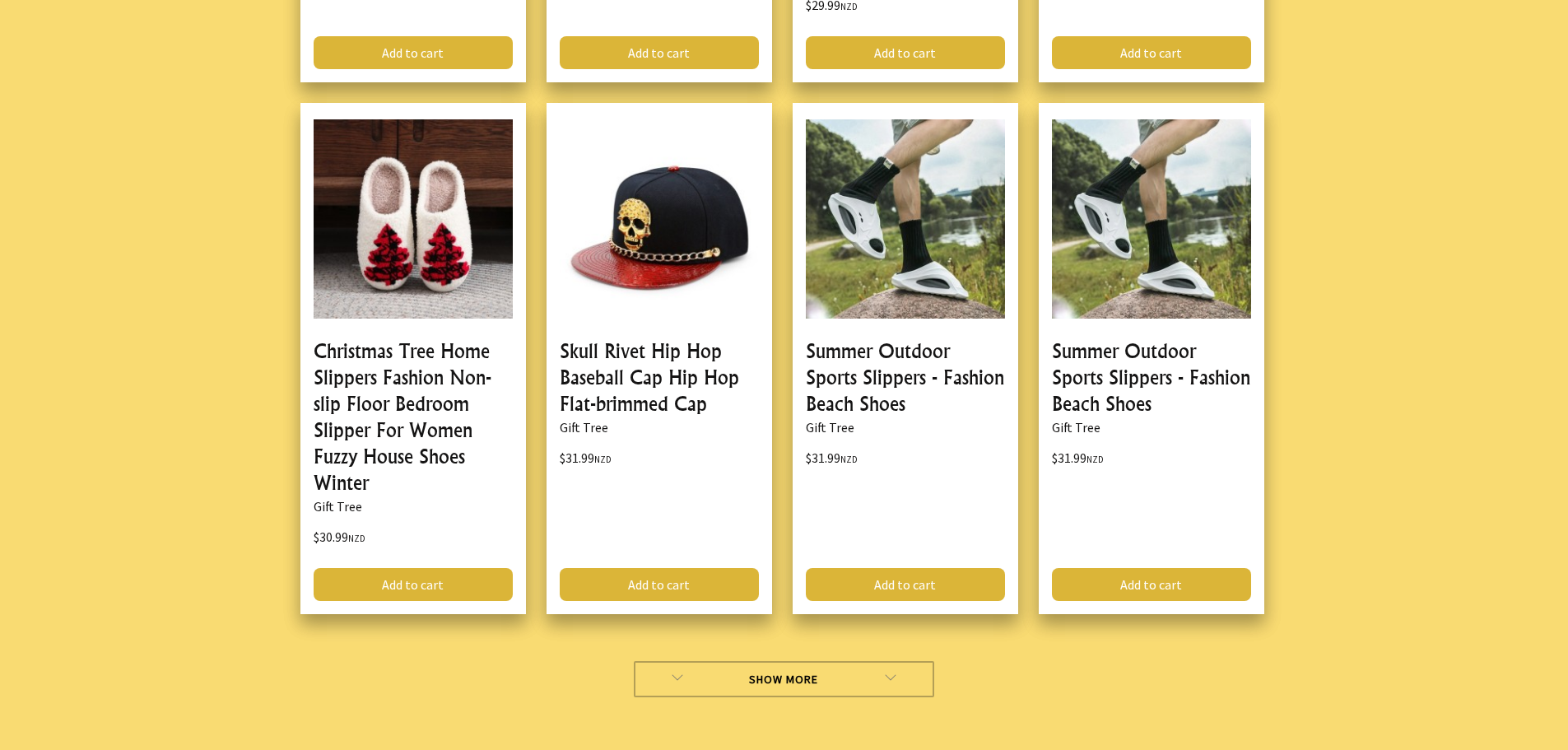
click at [860, 671] on link "Show More" at bounding box center [784, 679] width 300 height 37
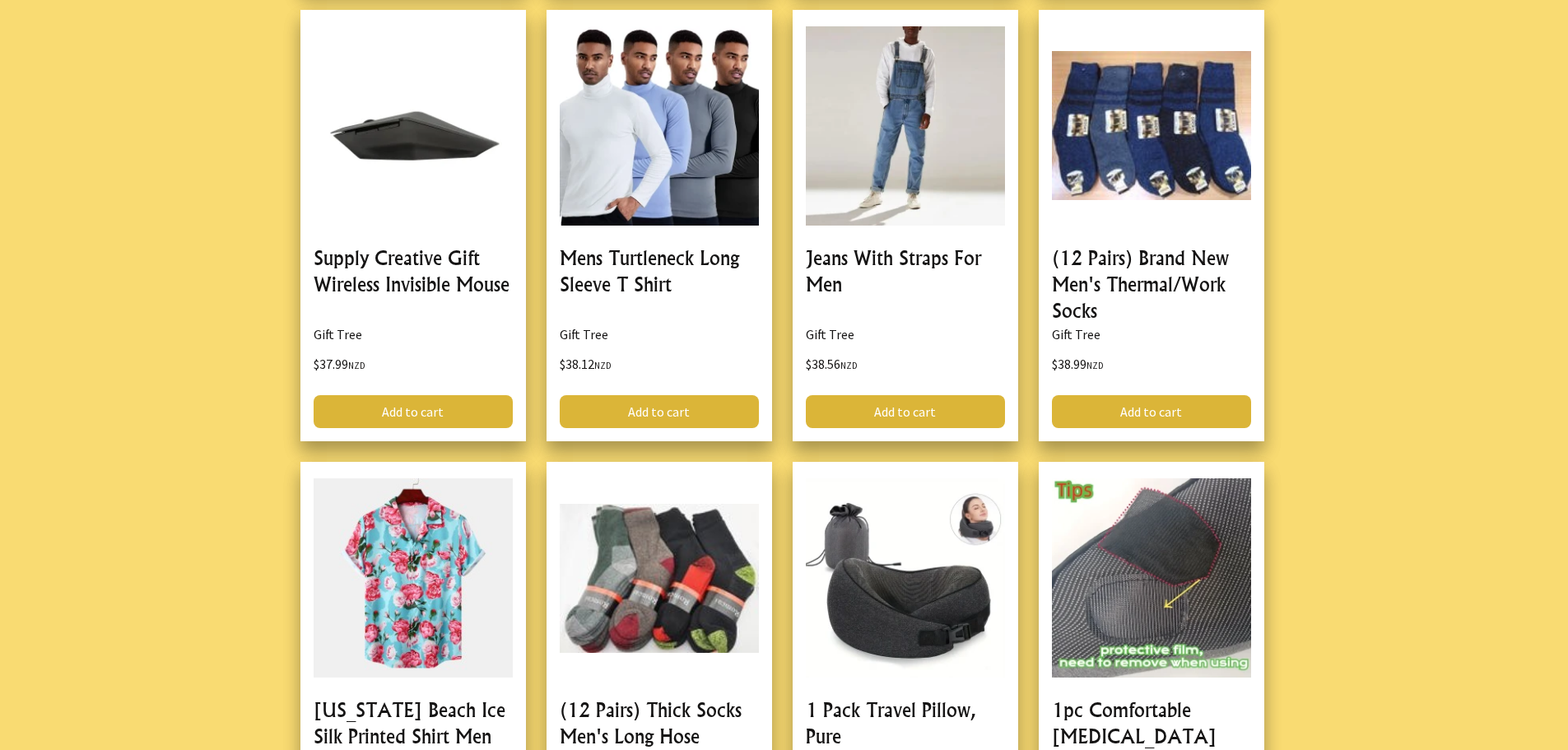
scroll to position [8726, 0]
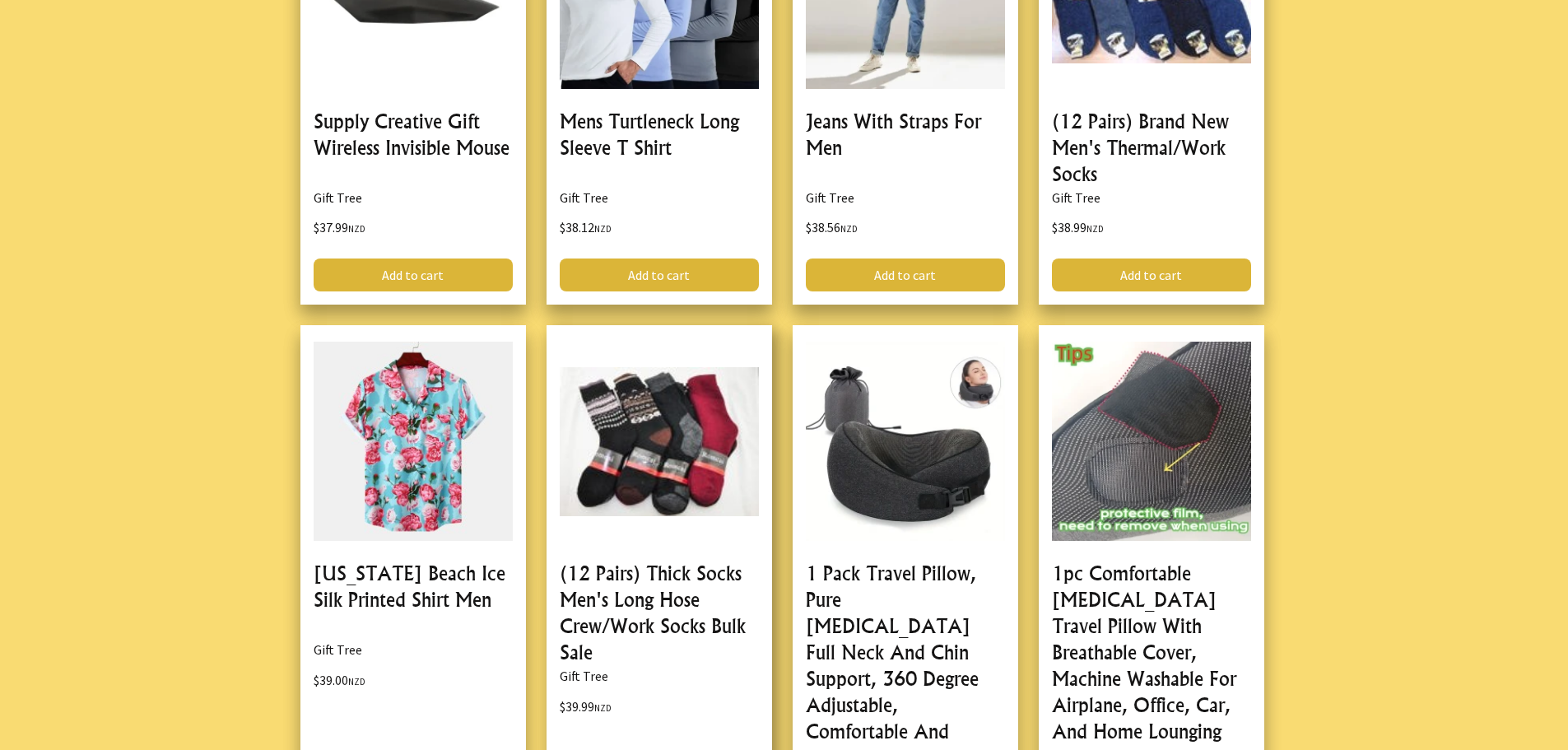
click at [707, 456] on link at bounding box center [660, 620] width 226 height 590
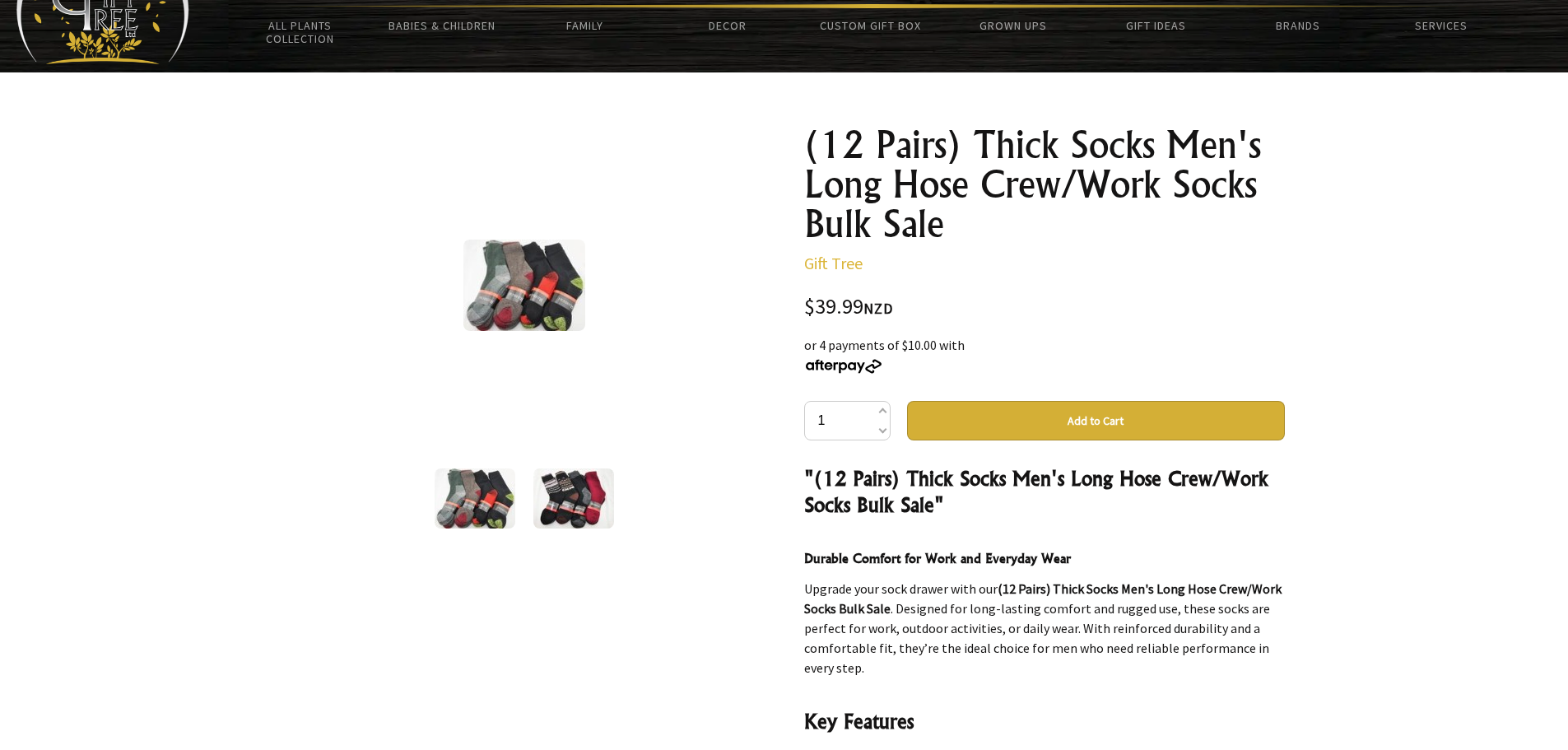
scroll to position [68, 0]
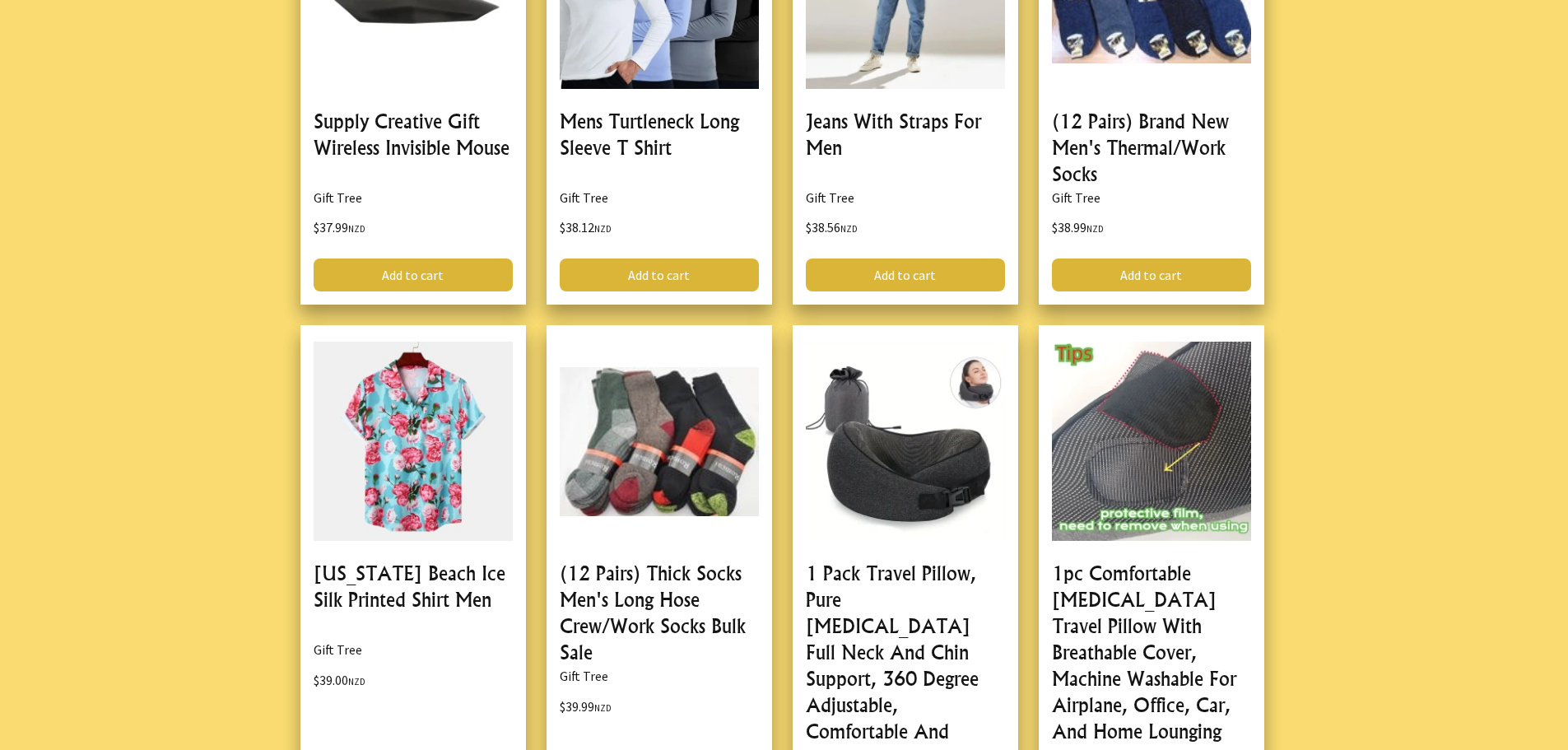
scroll to position [8862, 0]
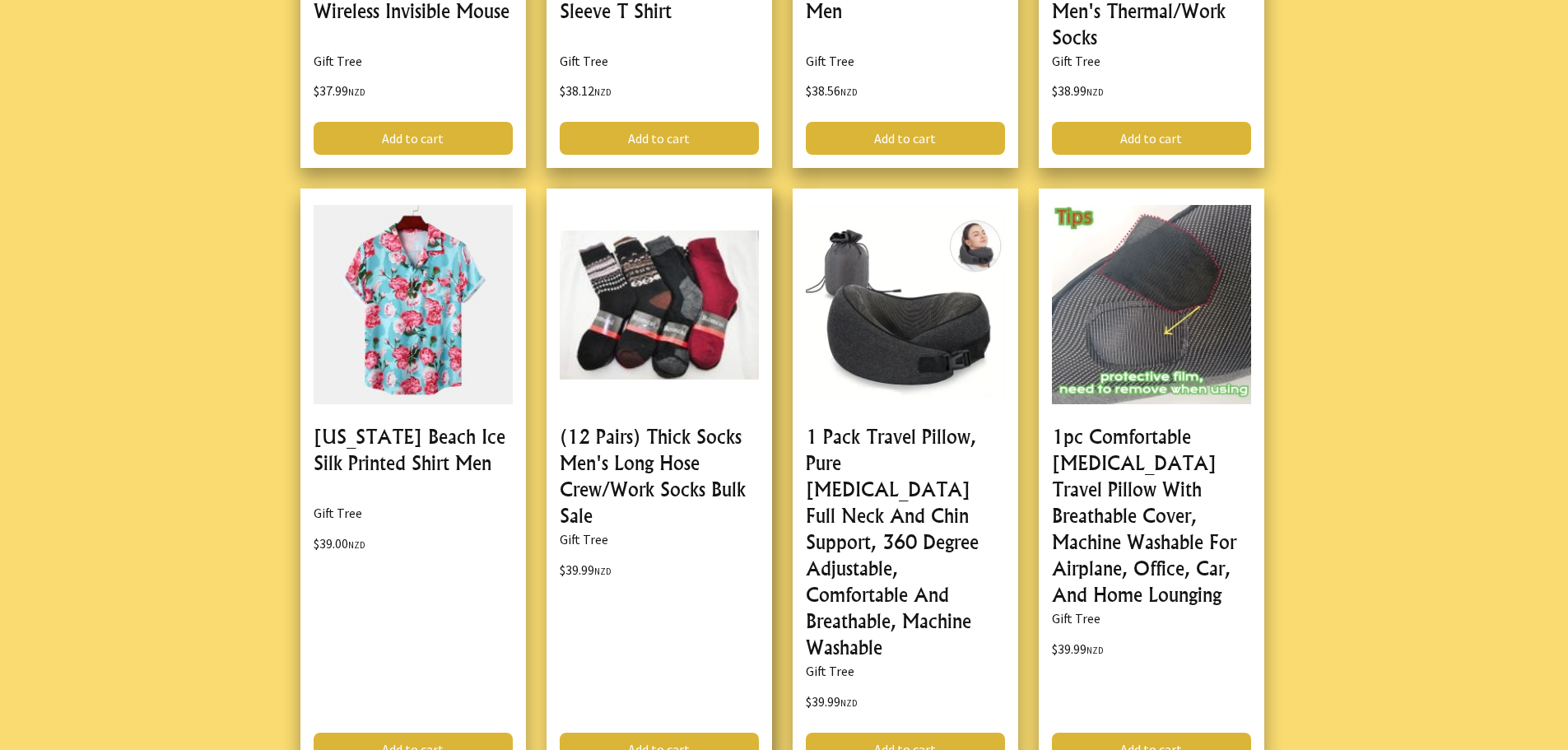
click at [646, 335] on link at bounding box center [660, 483] width 226 height 590
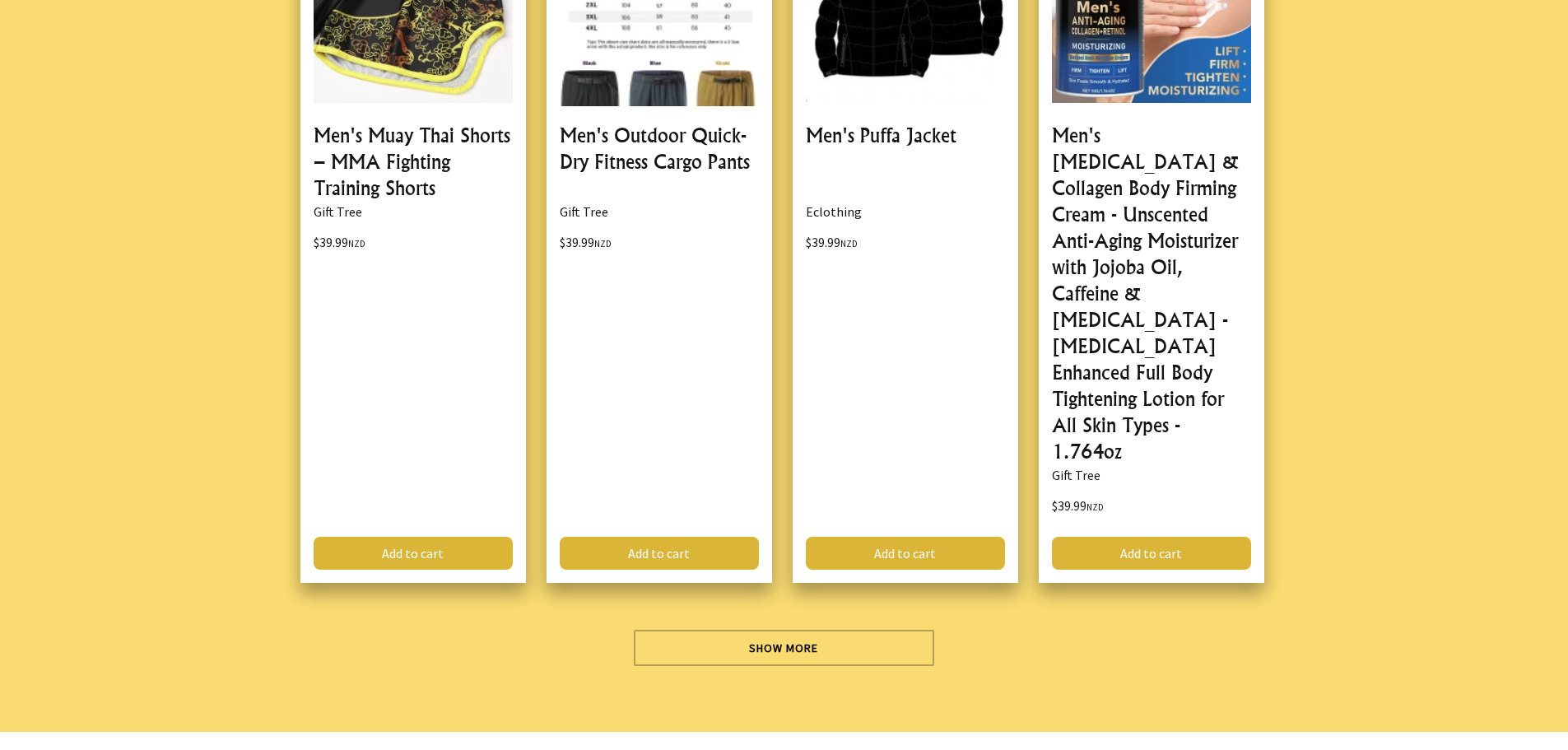
scroll to position [11069, 0]
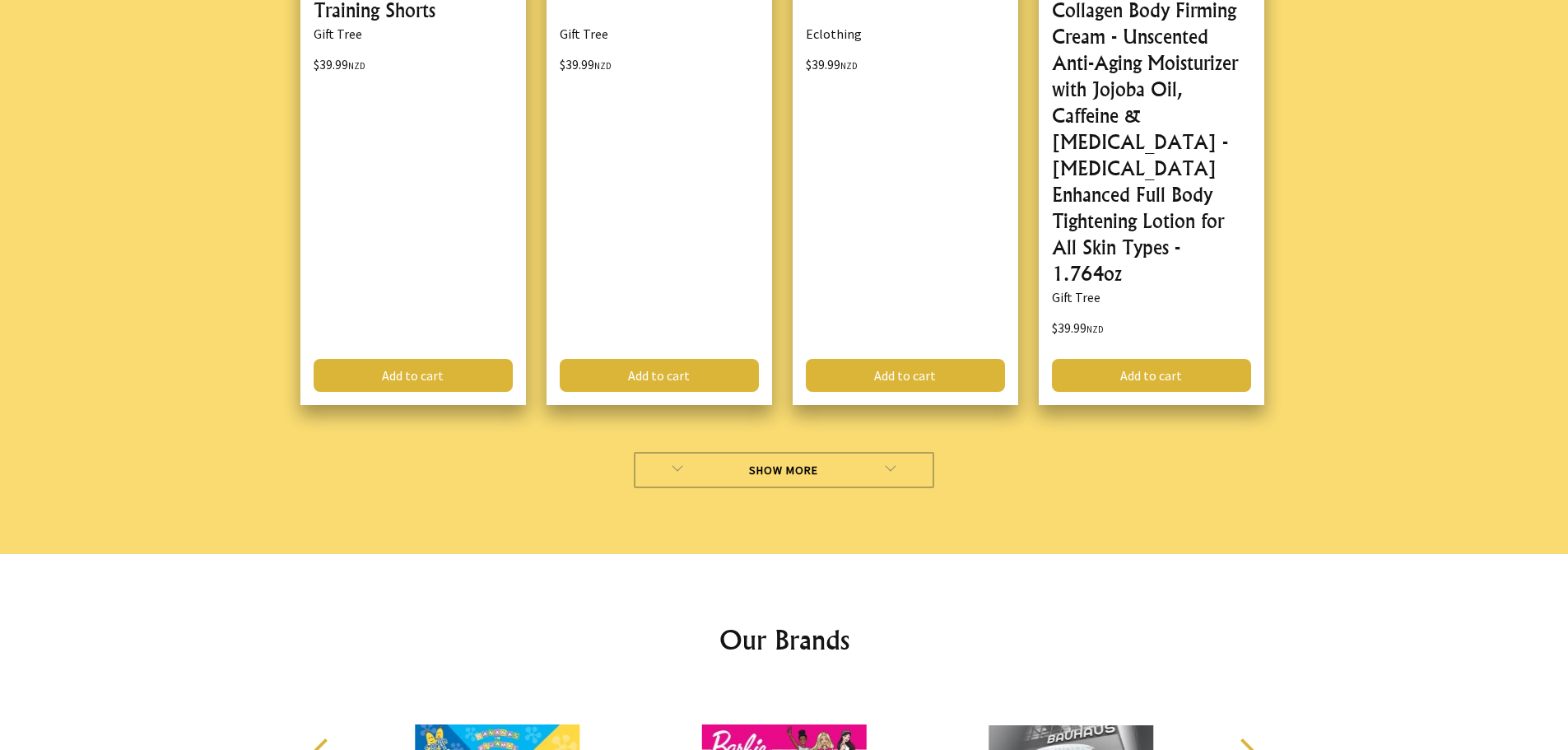
click at [817, 452] on link "Show More" at bounding box center [784, 470] width 300 height 37
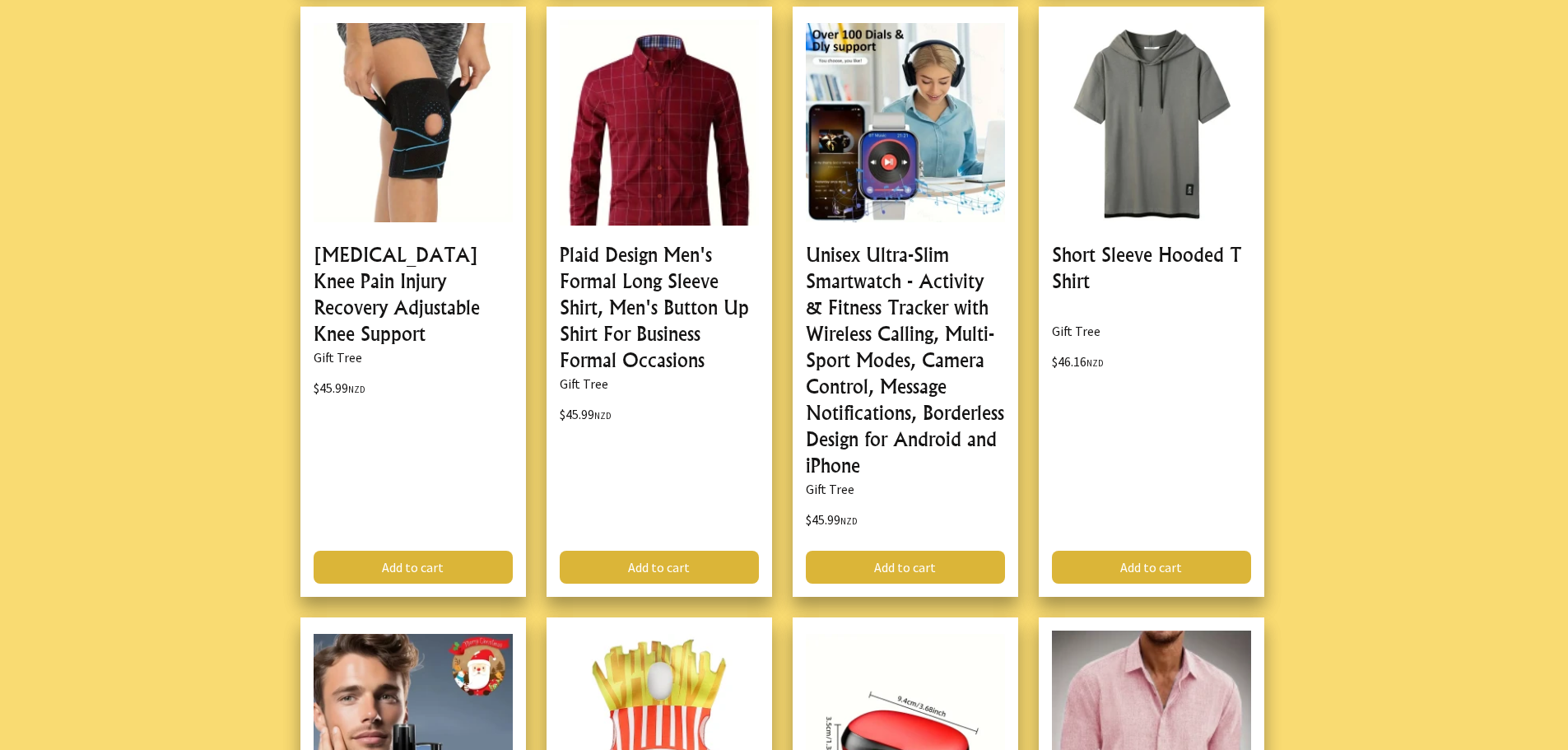
scroll to position [16639, 0]
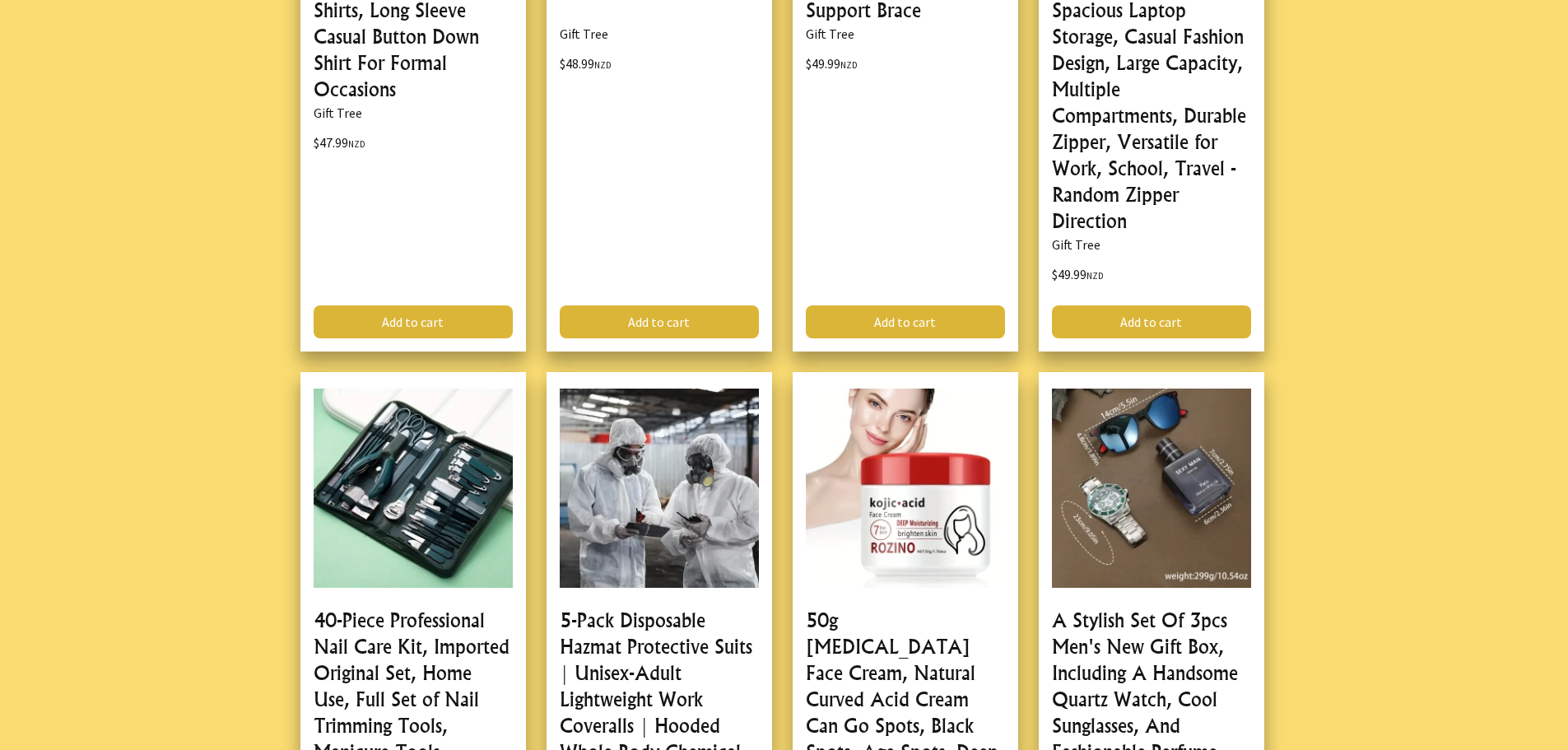
scroll to position [17893, 0]
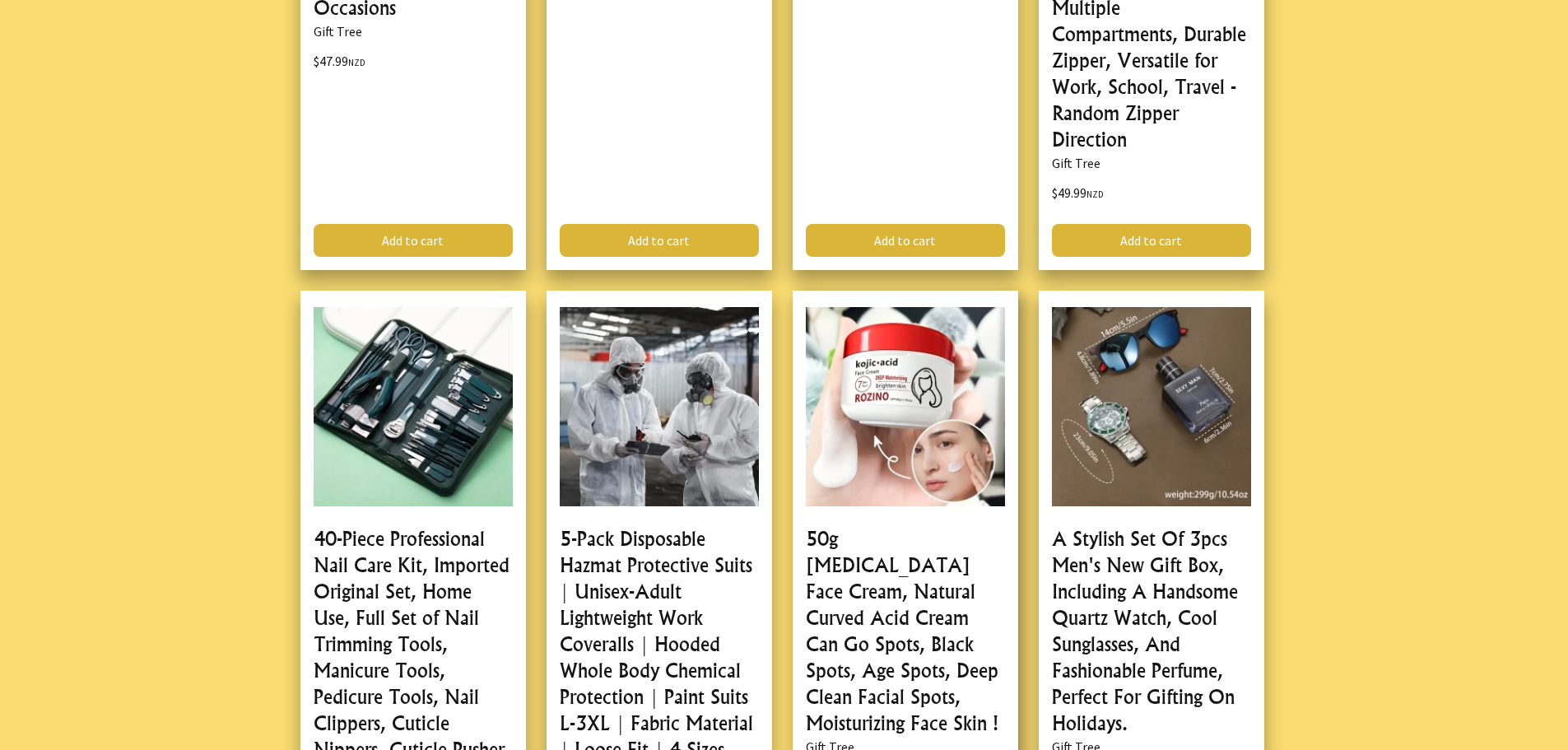
click at [902, 366] on link at bounding box center [905, 624] width 226 height 669
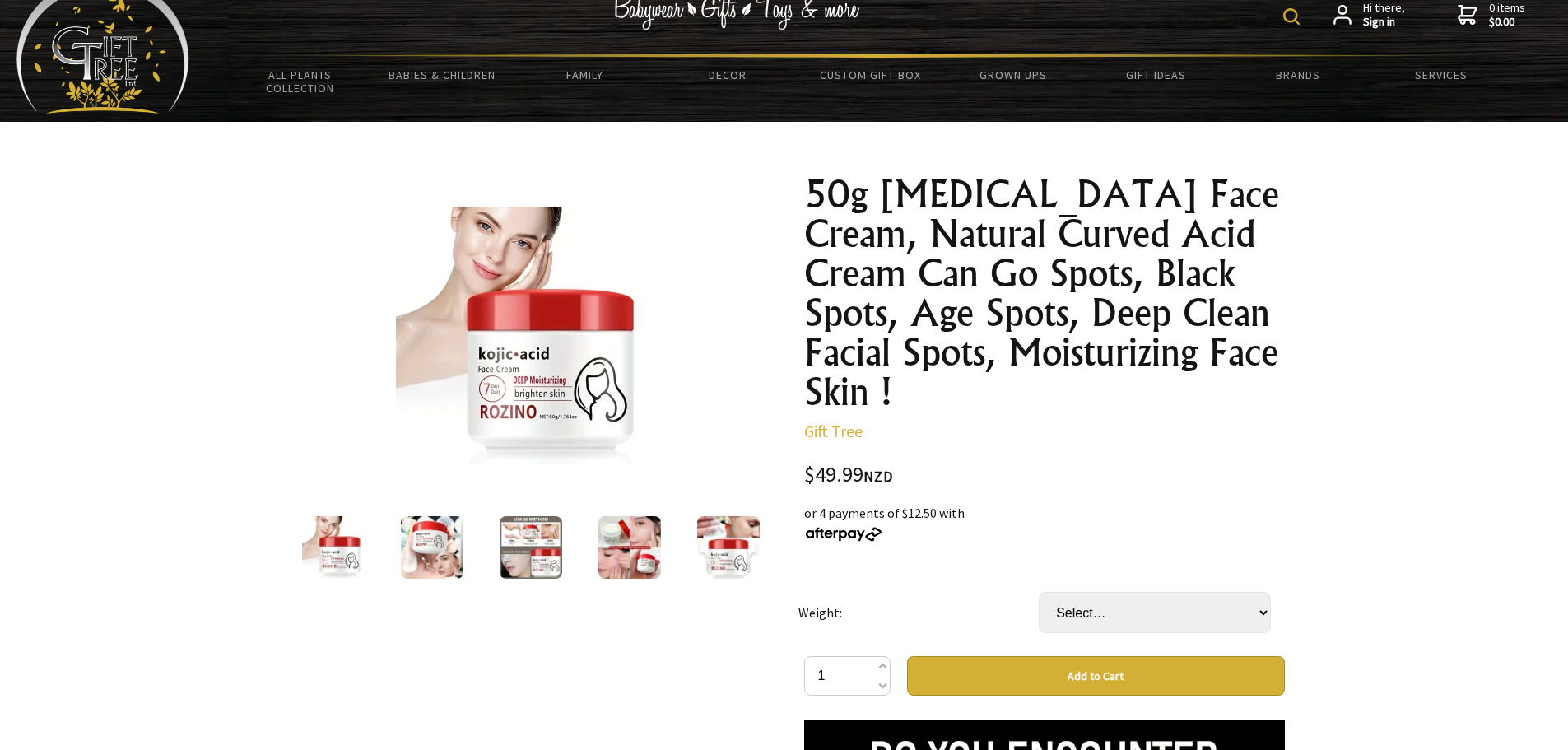
scroll to position [25, 0]
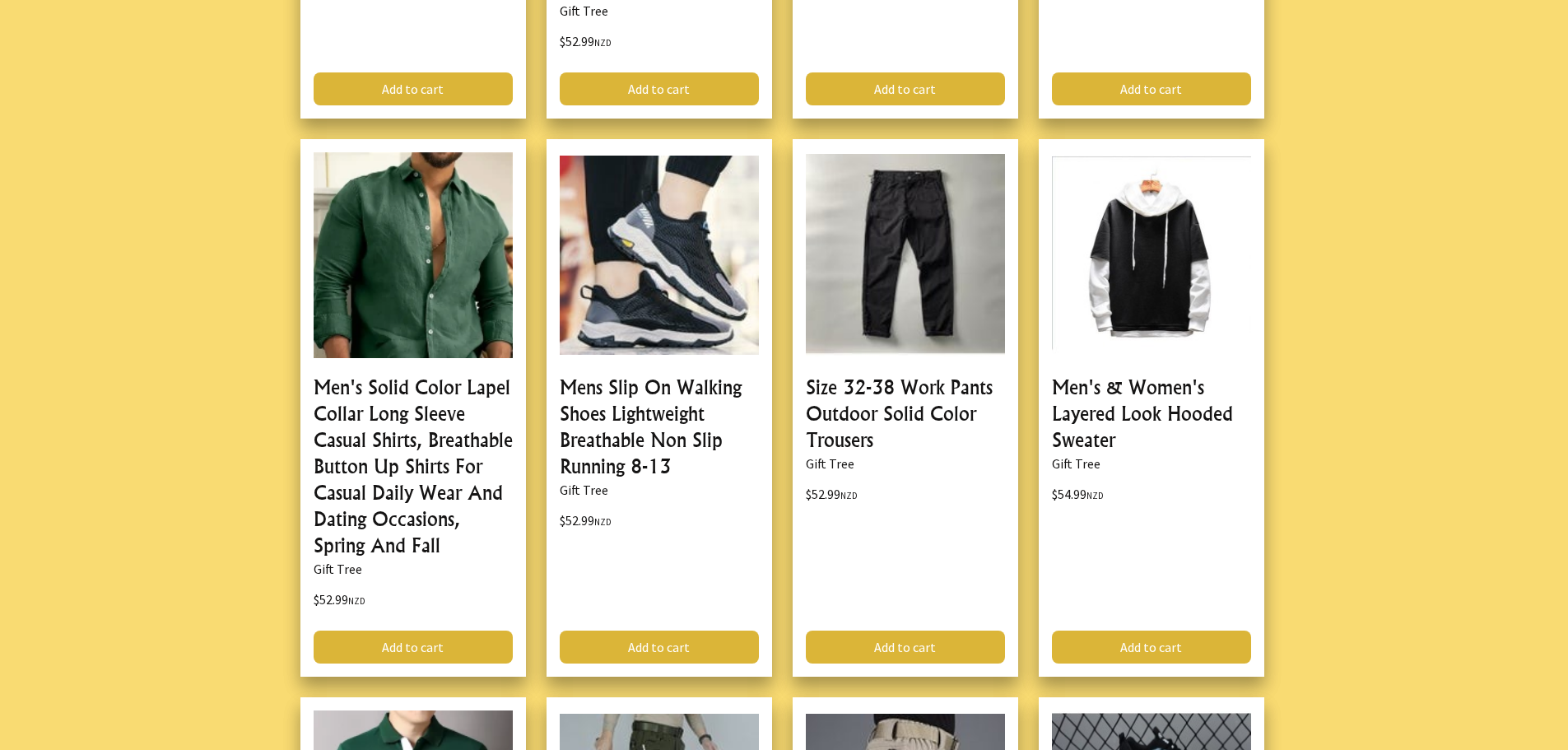
scroll to position [21957, 0]
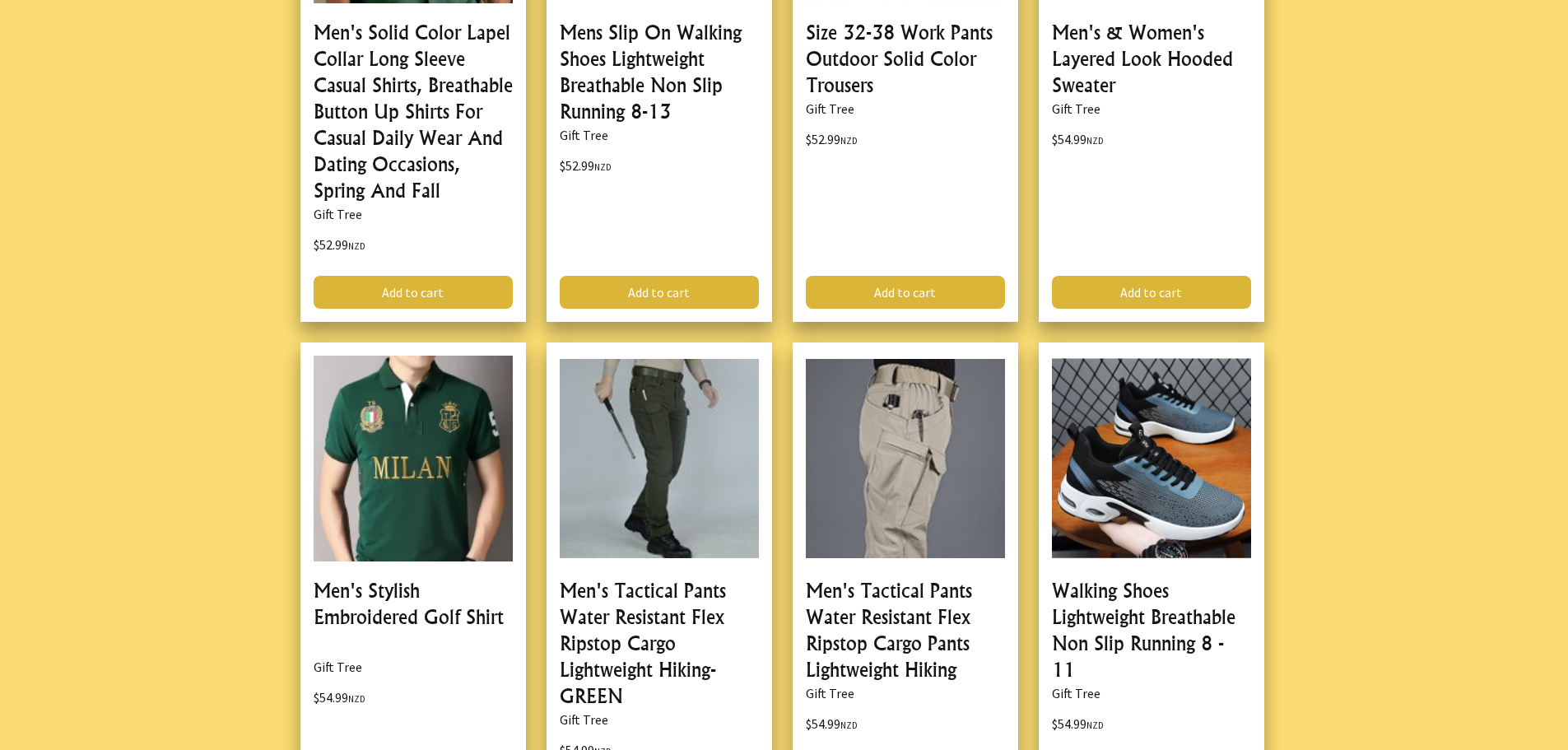
drag, startPoint x: 1579, startPoint y: 684, endPoint x: 1403, endPoint y: 227, distance: 489.7
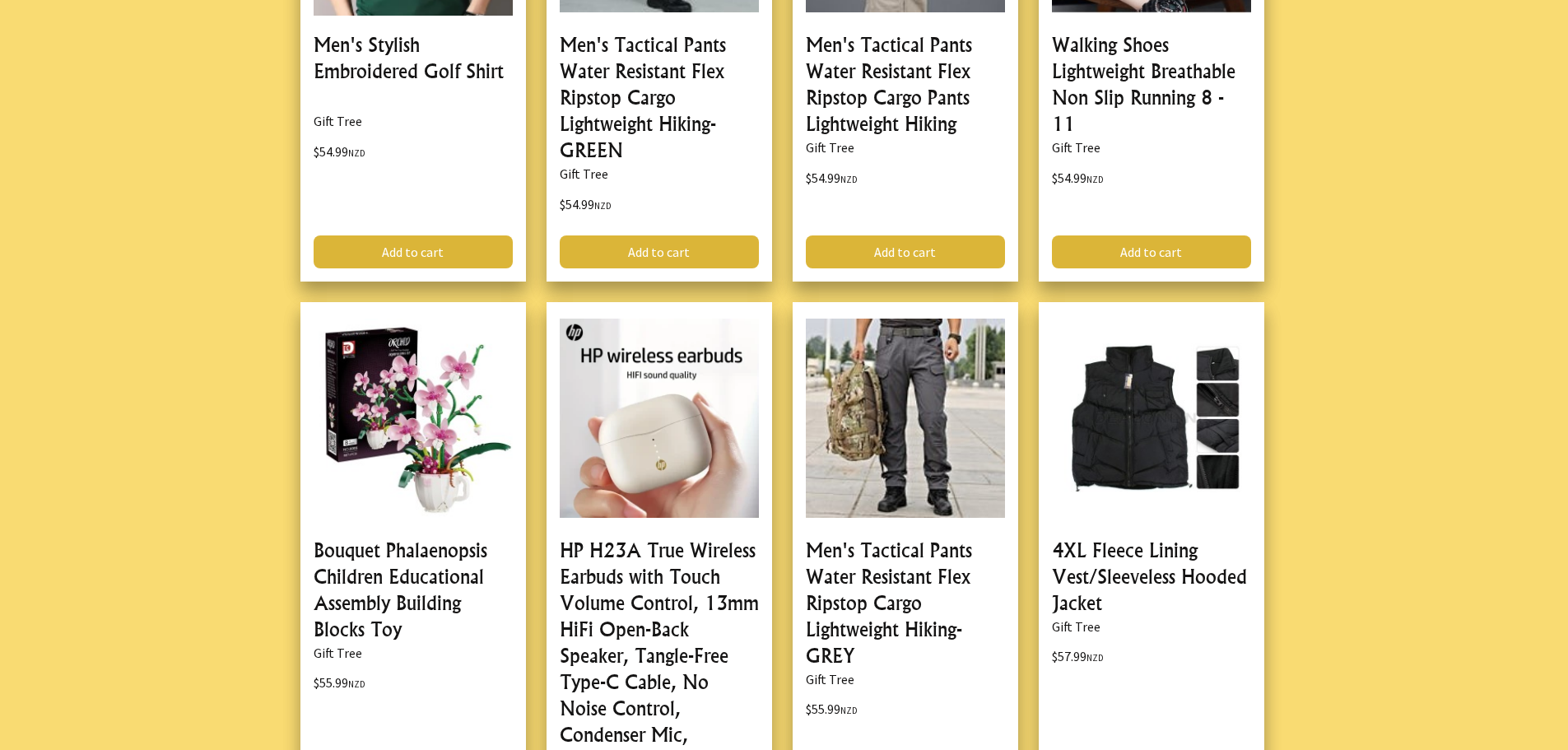
scroll to position [22694, 0]
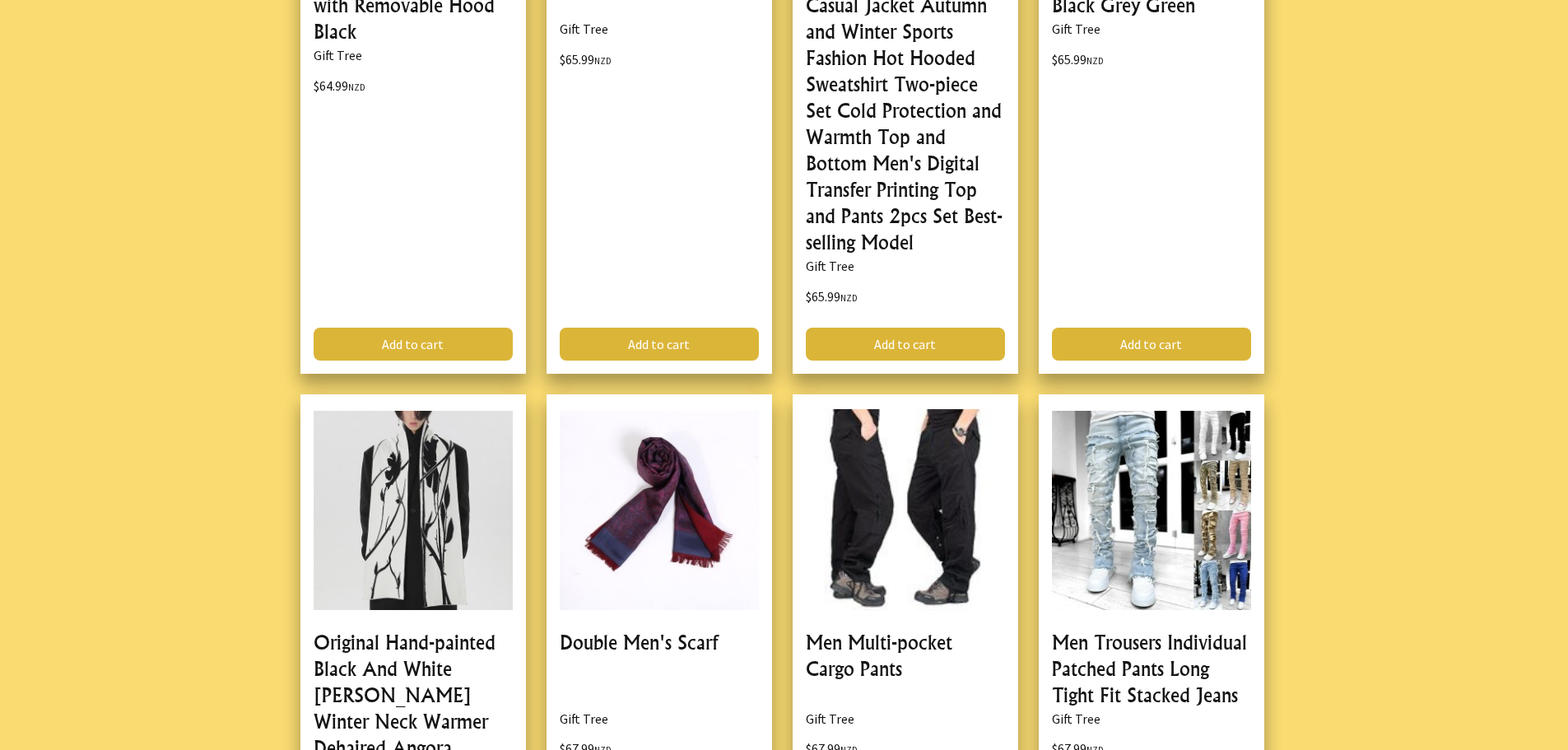
scroll to position [28235, 0]
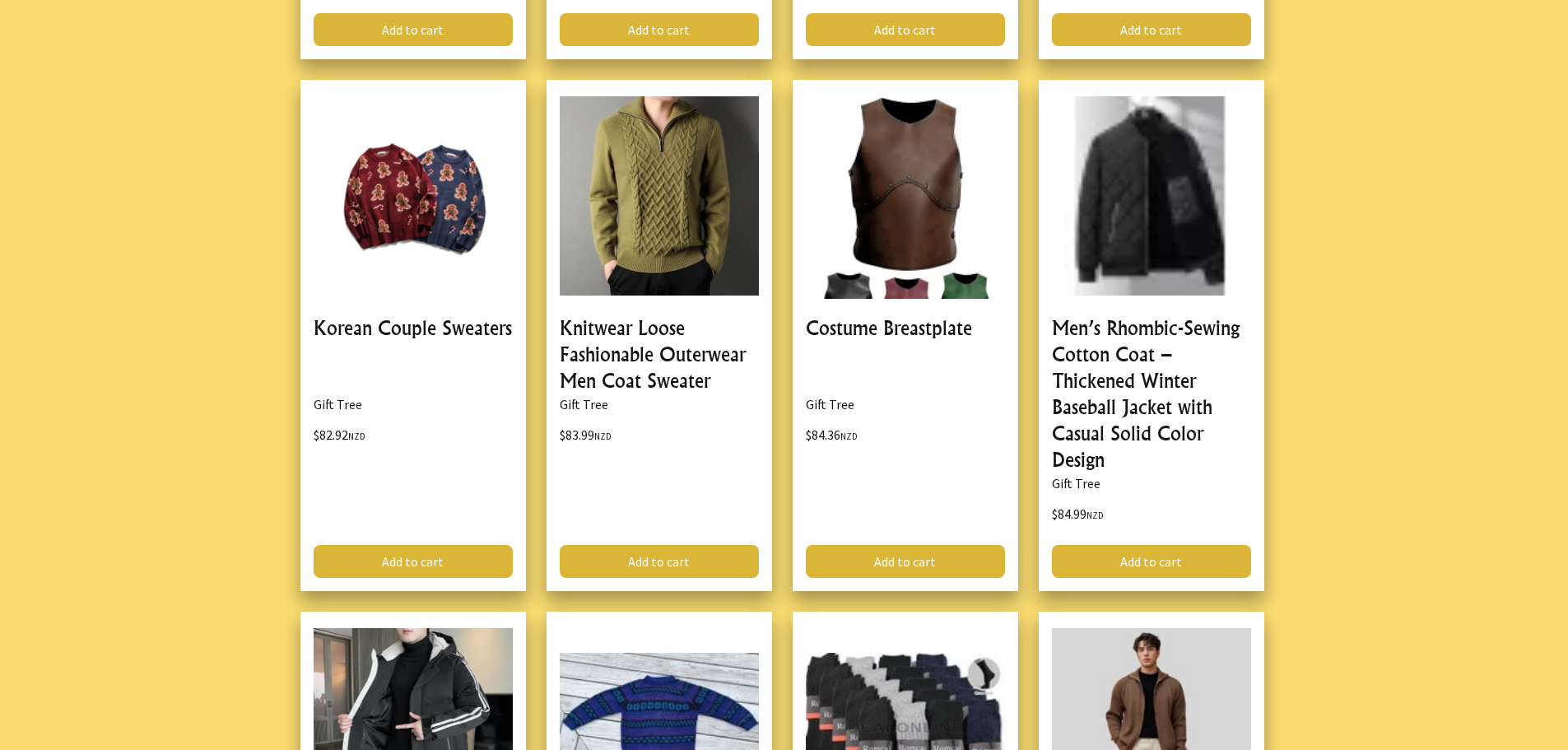
scroll to position [33522, 0]
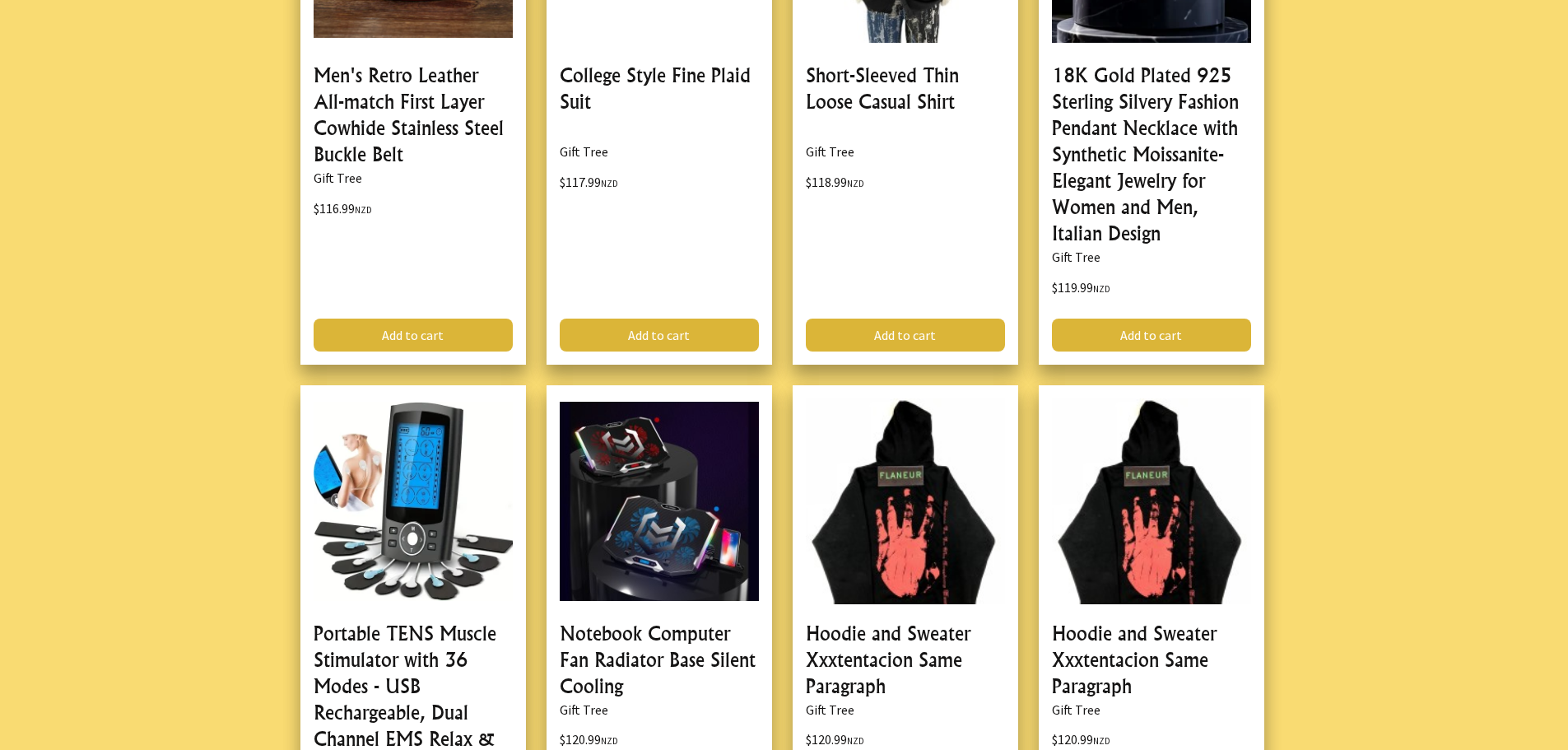
scroll to position [39400, 0]
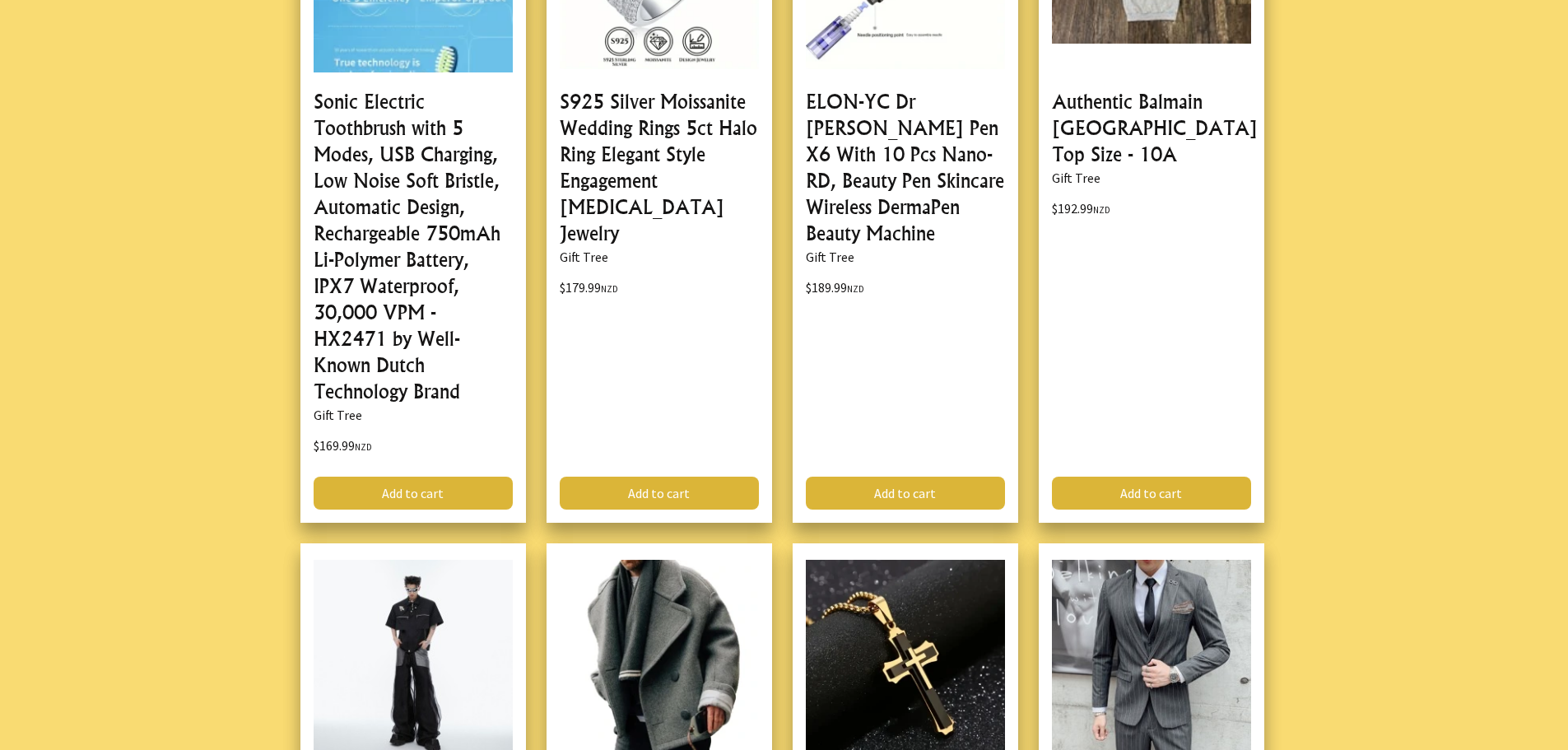
scroll to position [44867, 0]
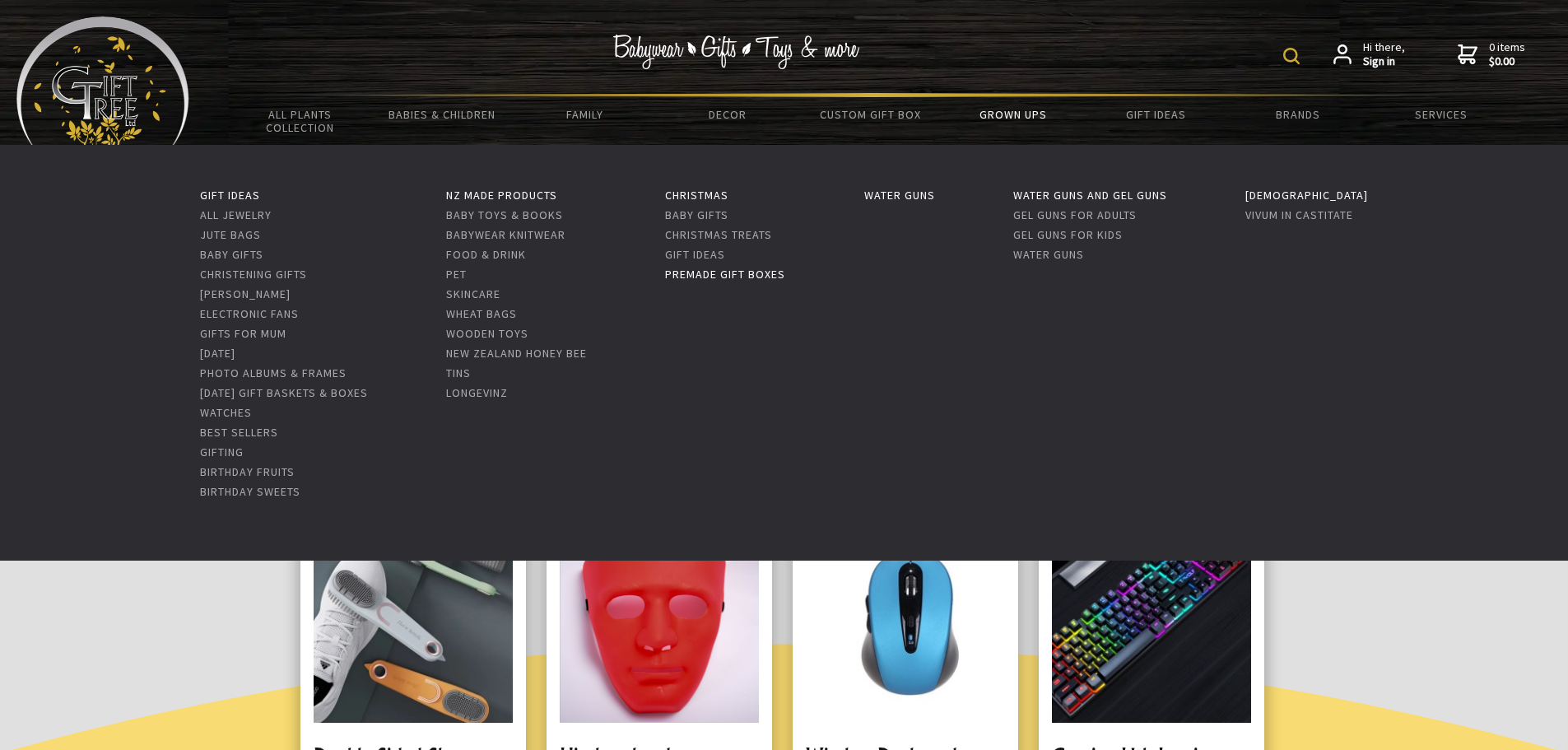
click at [785, 268] on link "Premade Gift Boxes" at bounding box center [724, 273] width 120 height 15
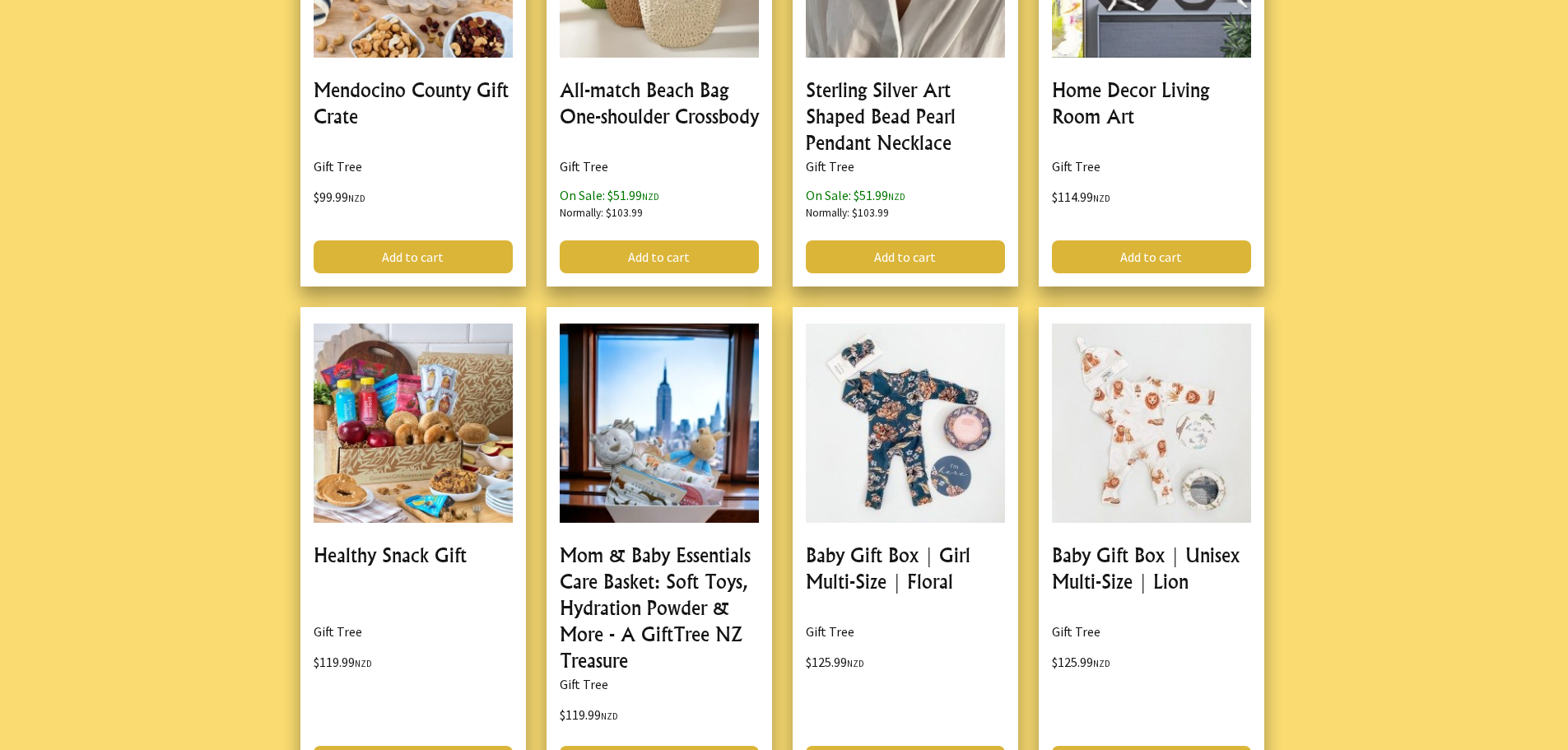
scroll to position [4592, 0]
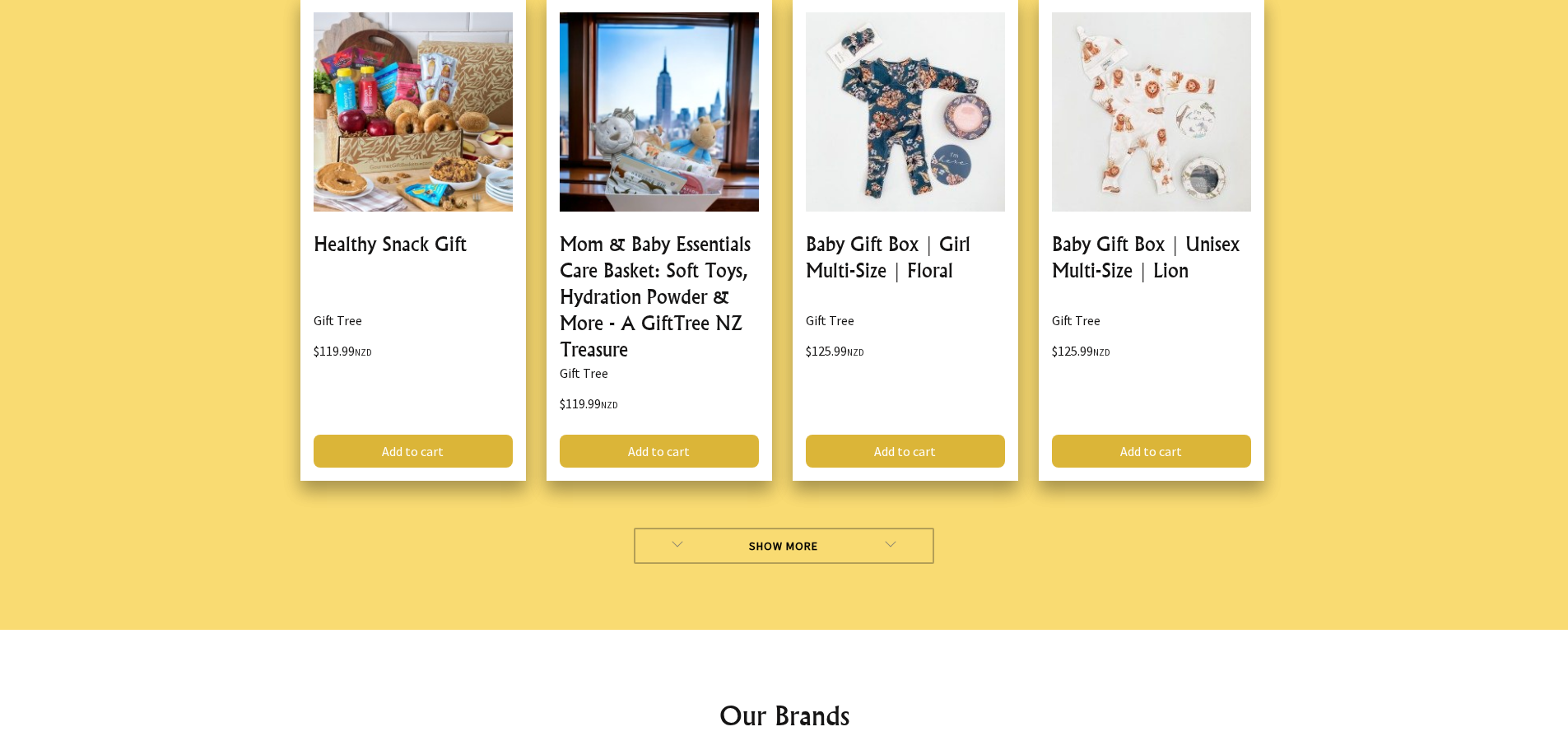
click at [847, 528] on link "Show More" at bounding box center [784, 546] width 300 height 37
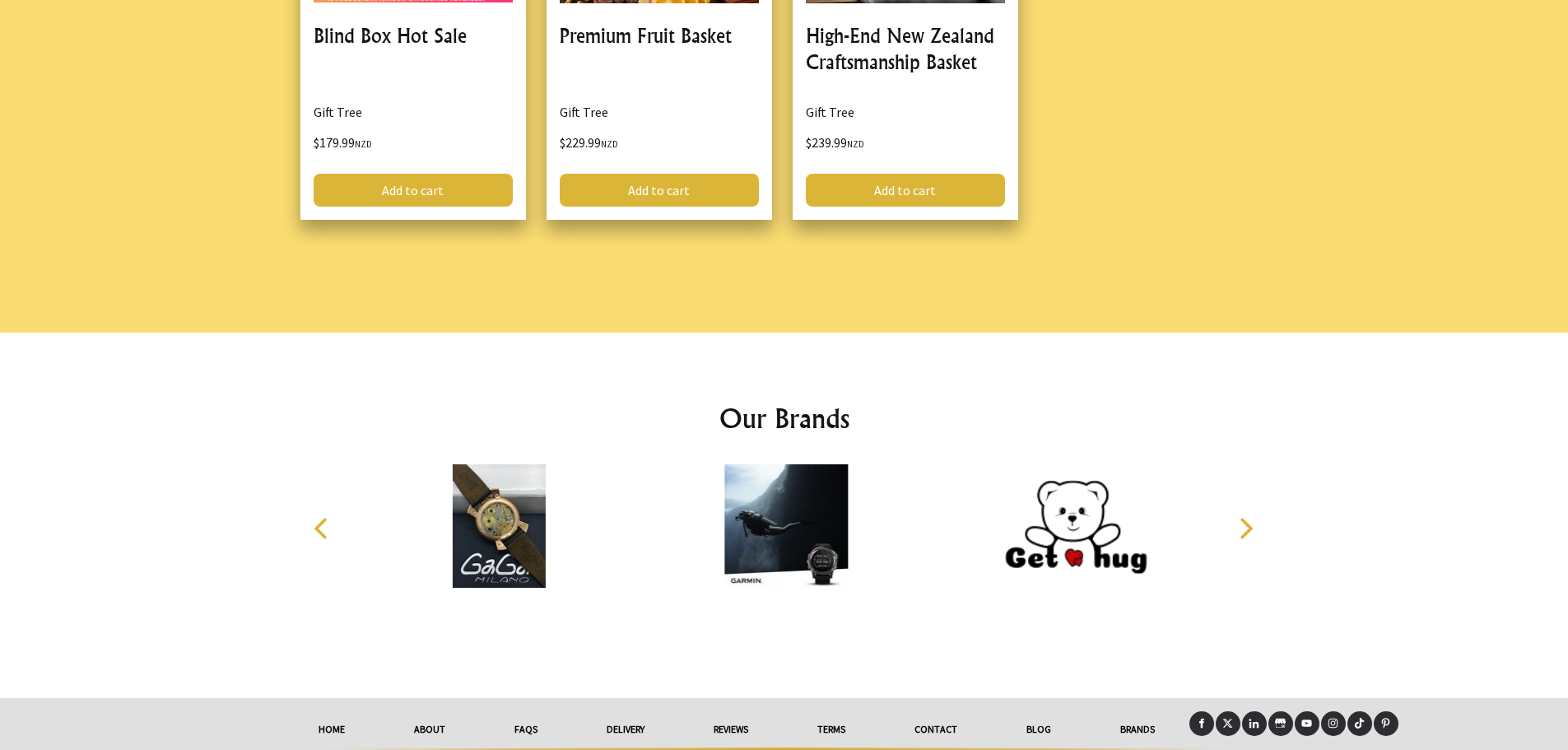
scroll to position [6302, 0]
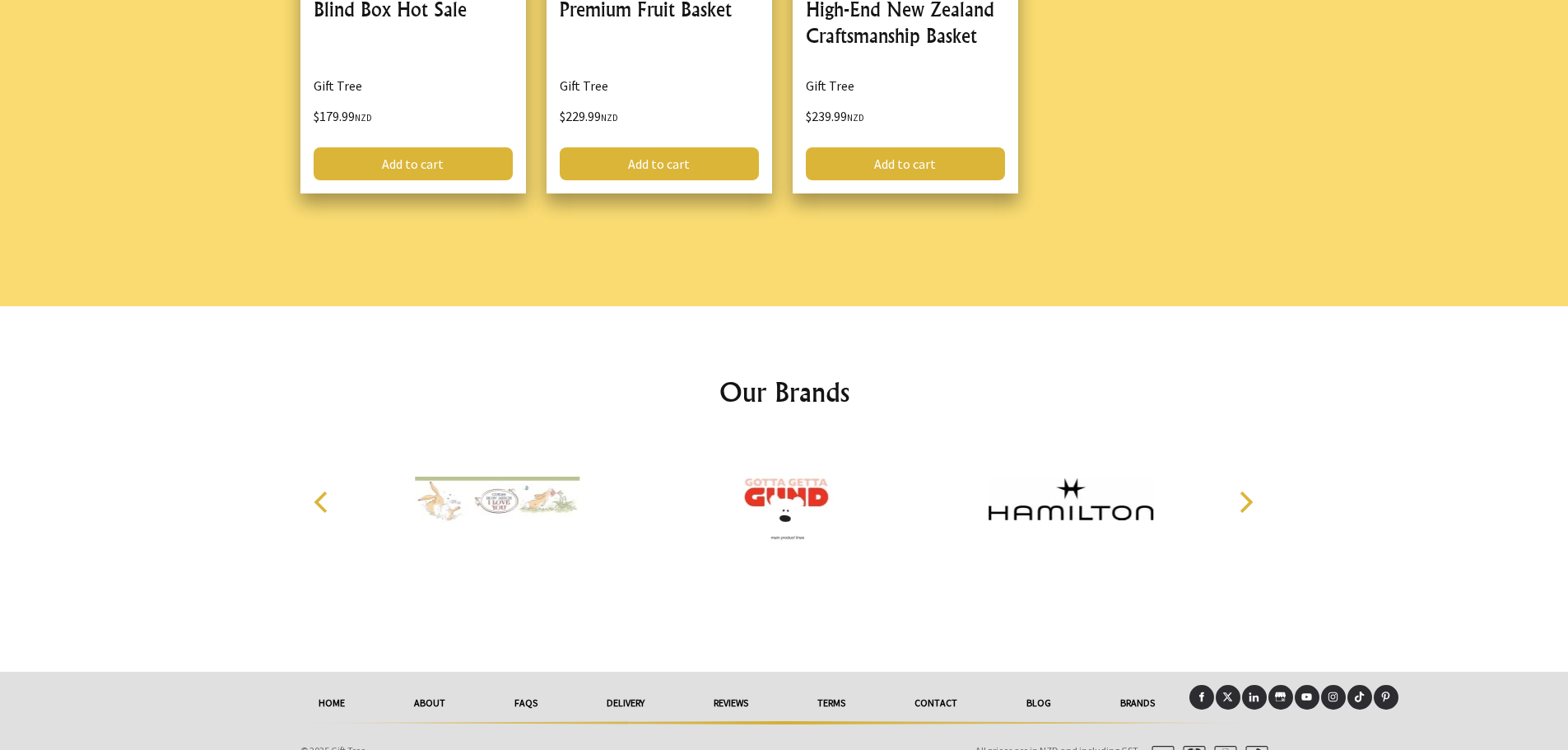
click at [312, 491] on icon "Previous" at bounding box center [323, 502] width 22 height 22
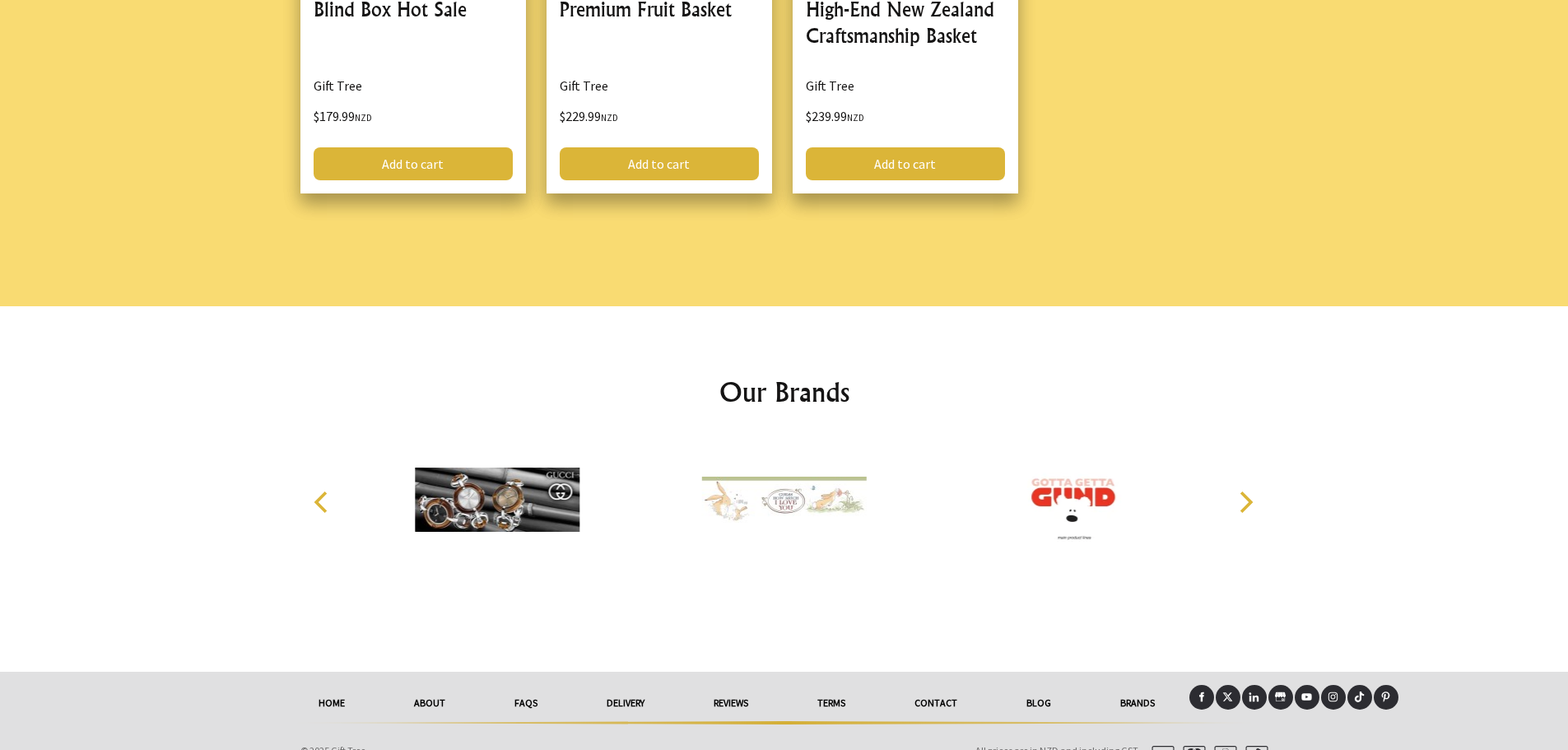
click at [446, 470] on img at bounding box center [497, 499] width 164 height 124
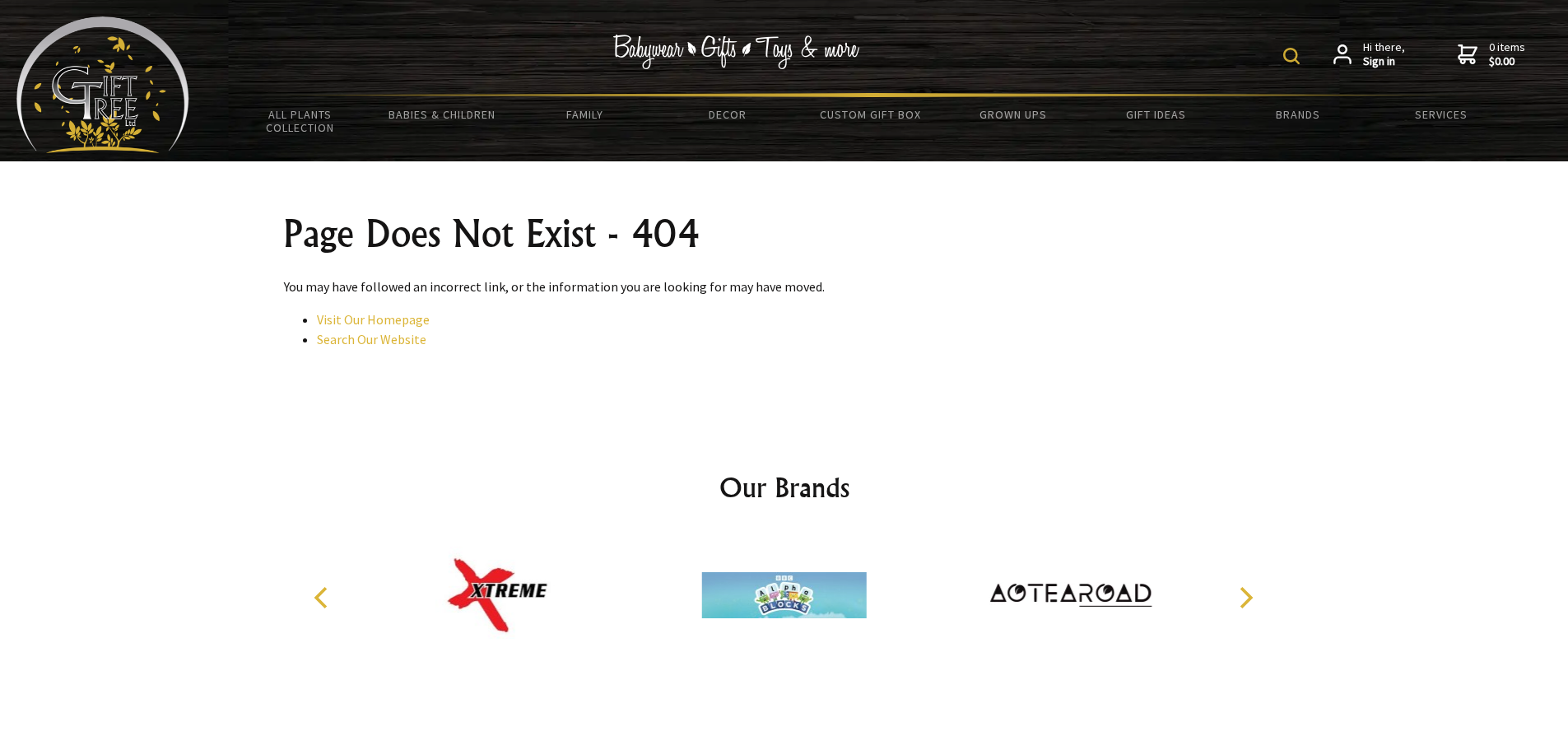
click at [1244, 595] on icon "Next" at bounding box center [1244, 597] width 22 height 22
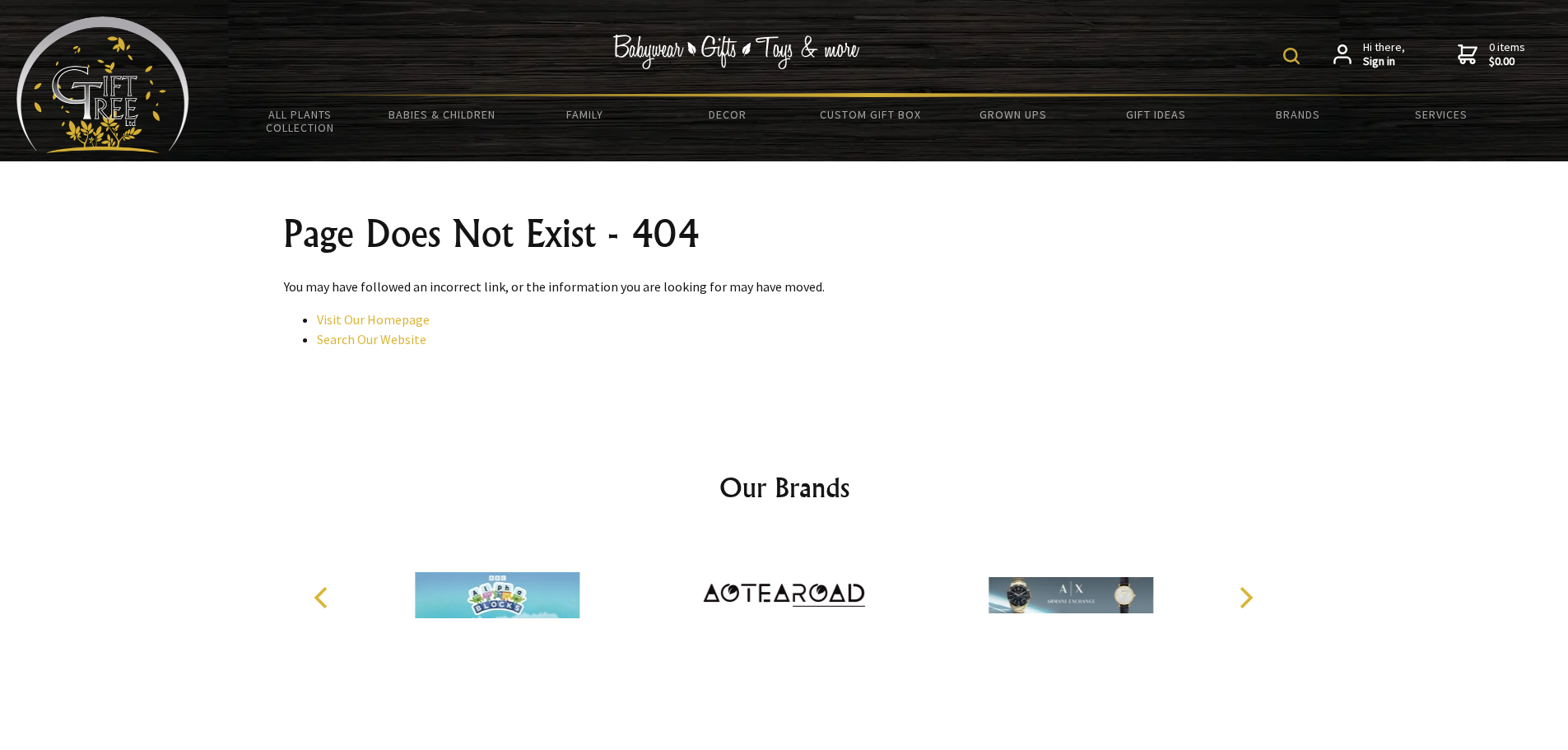
click at [1244, 595] on icon "Next" at bounding box center [1244, 597] width 22 height 22
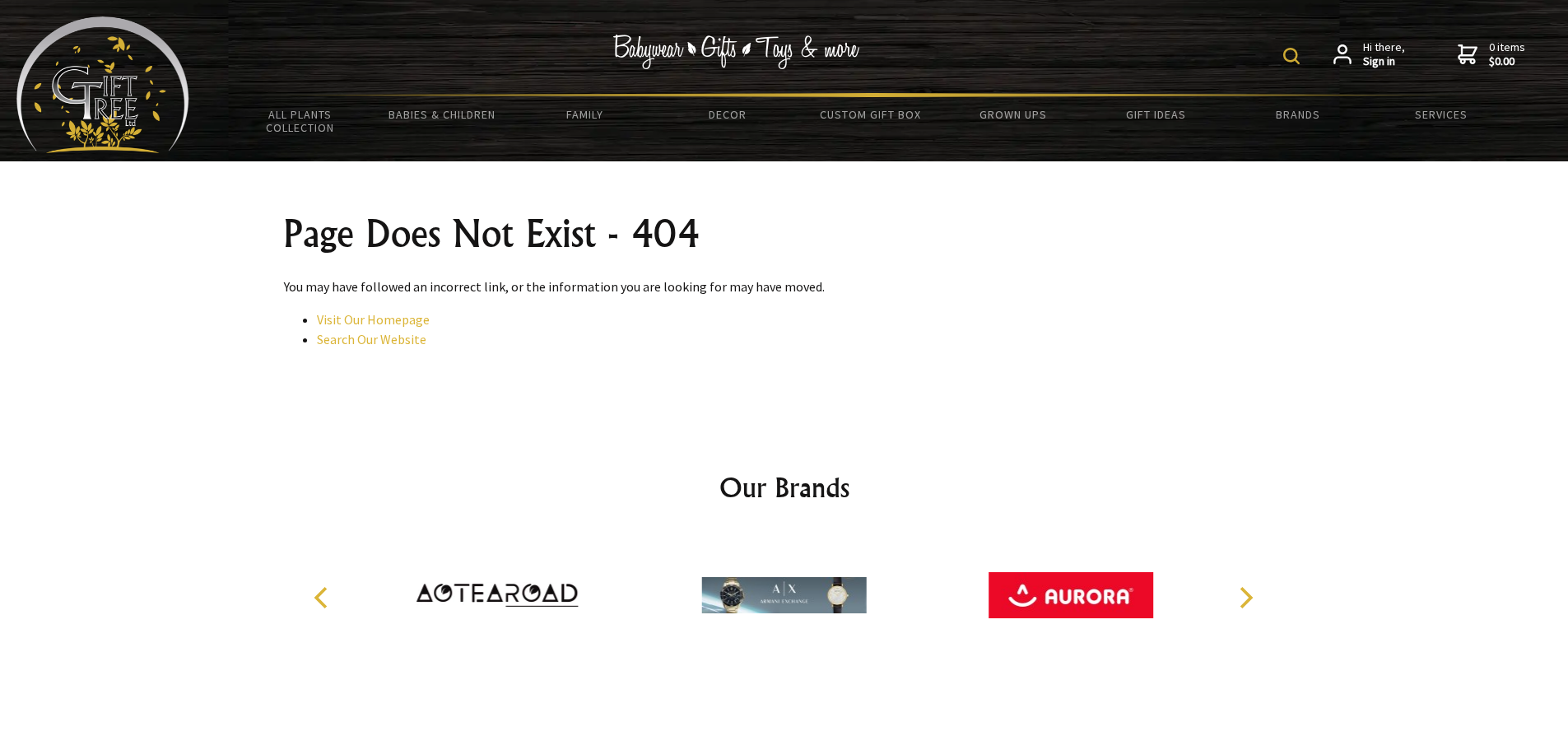
click at [1244, 595] on icon "Next" at bounding box center [1244, 597] width 22 height 22
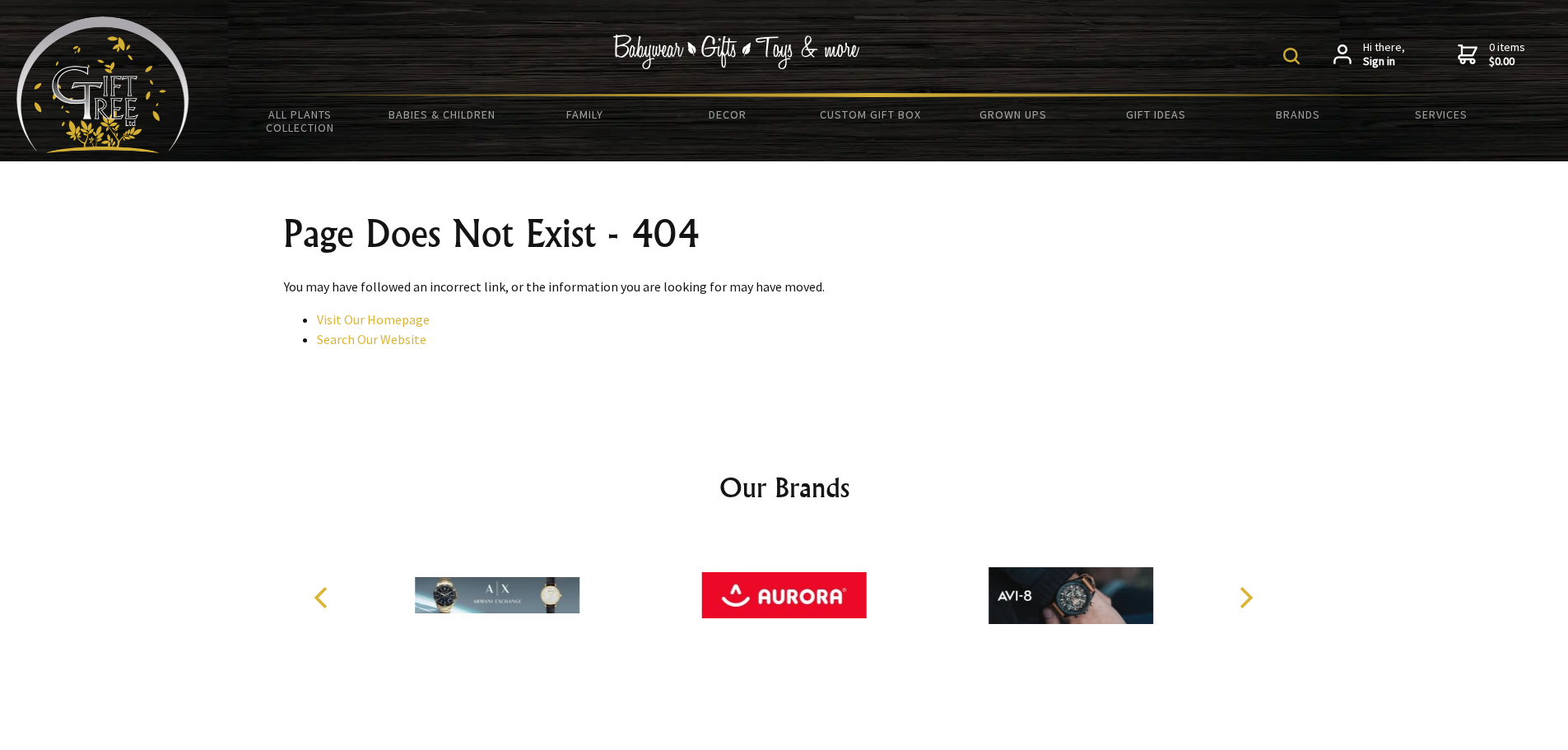
click at [1244, 595] on icon "Next" at bounding box center [1244, 597] width 22 height 22
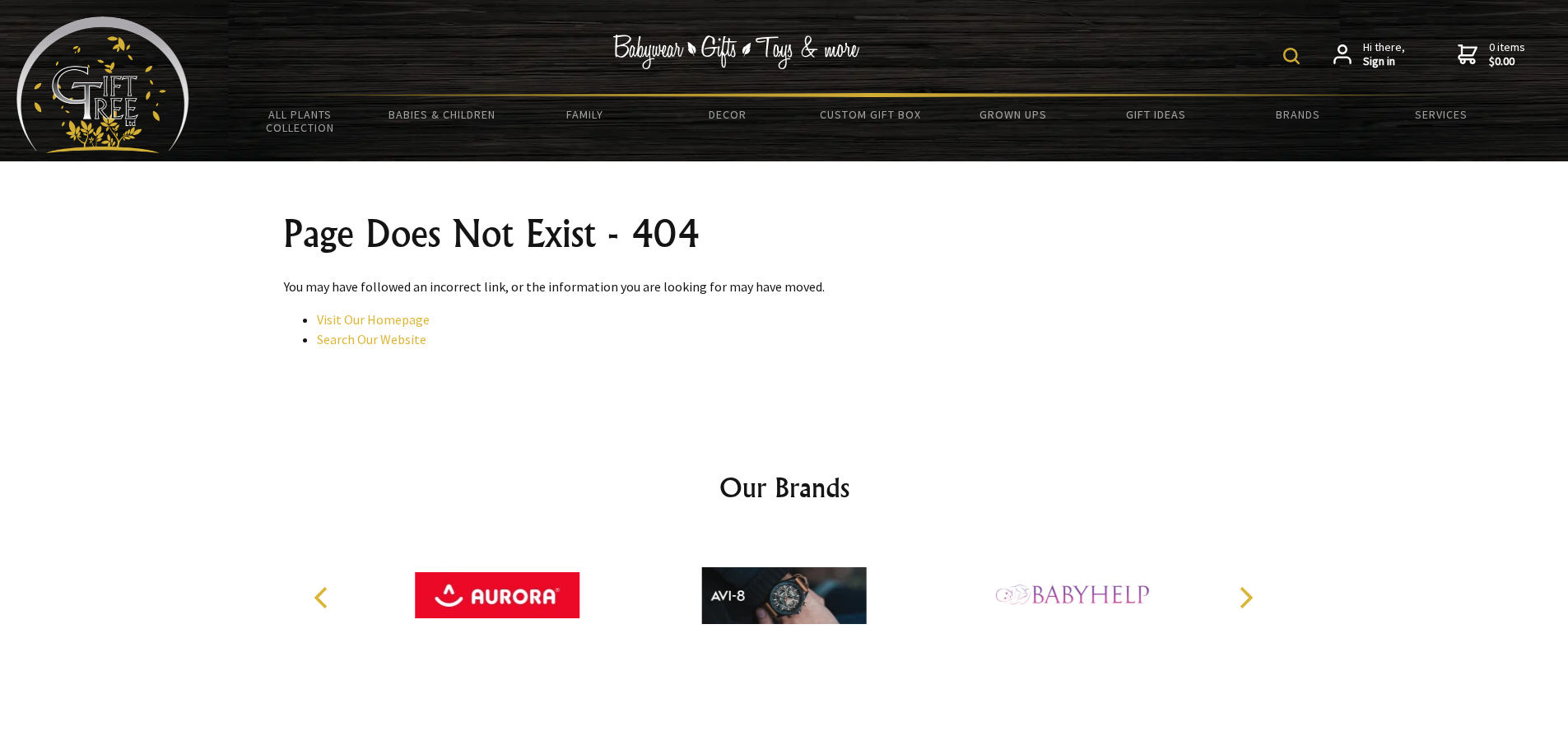
click at [1244, 595] on icon "Next" at bounding box center [1244, 597] width 22 height 22
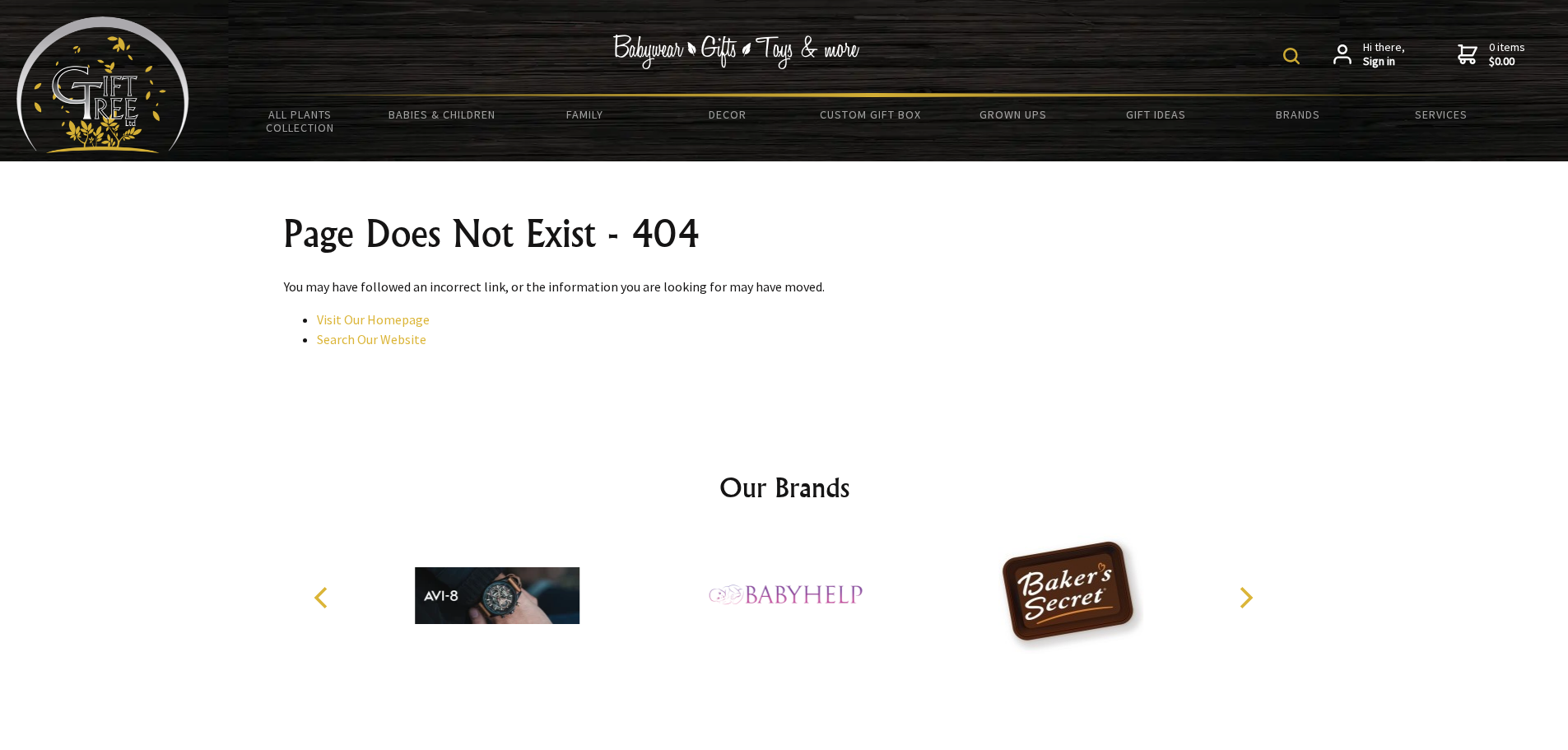
click at [1244, 595] on icon "Next" at bounding box center [1244, 597] width 22 height 22
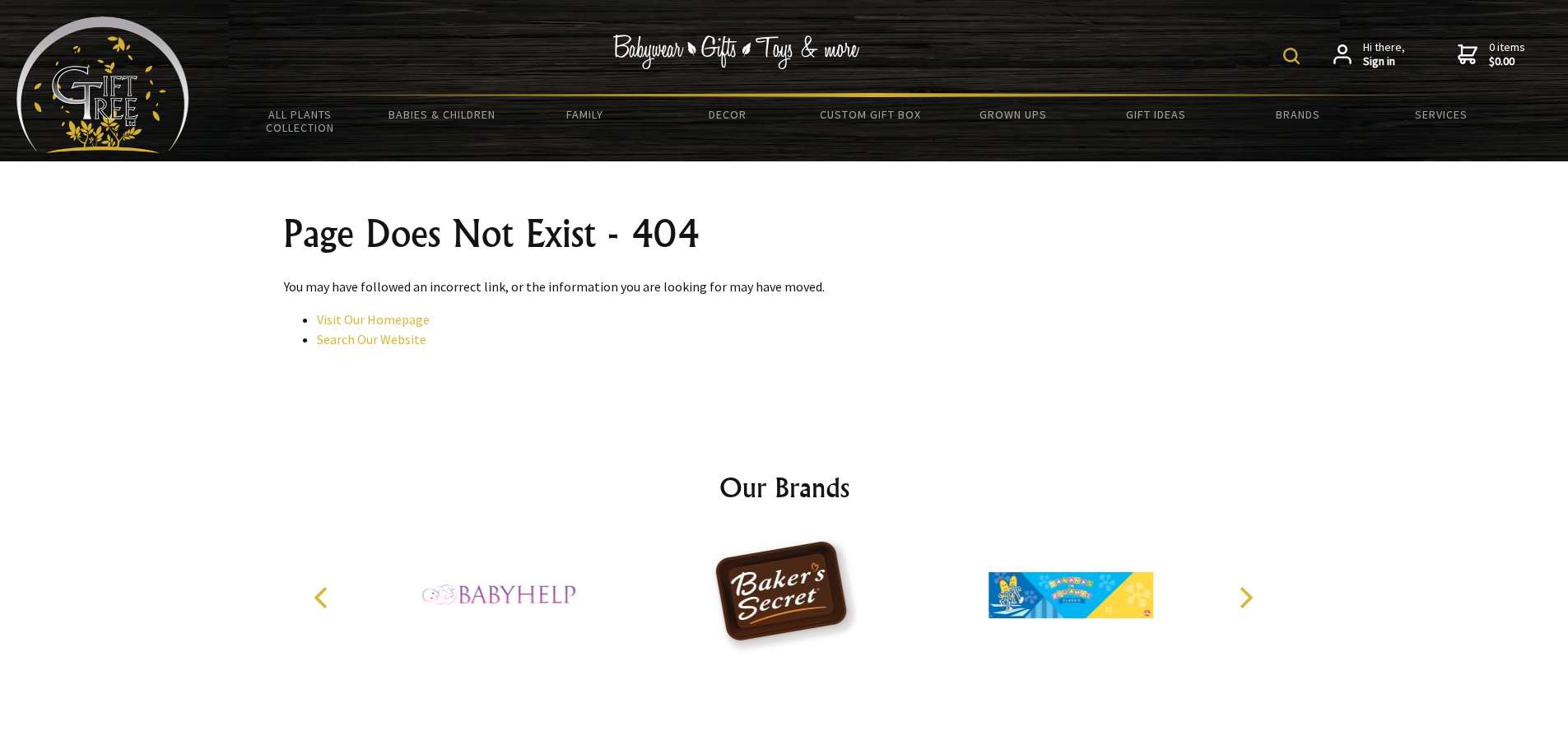
click at [1244, 595] on icon "Next" at bounding box center [1244, 597] width 22 height 22
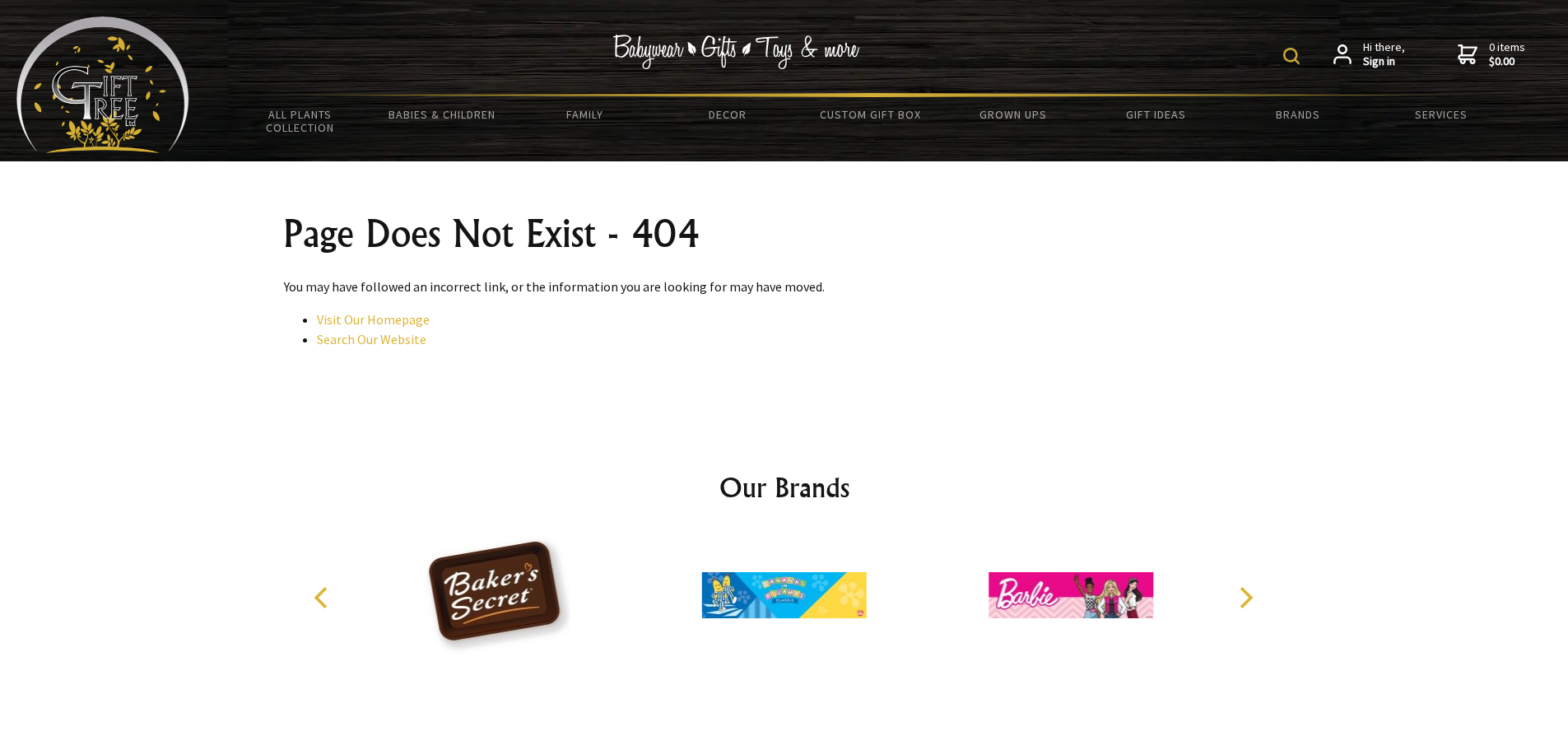
click at [1244, 595] on icon "Next" at bounding box center [1244, 597] width 22 height 22
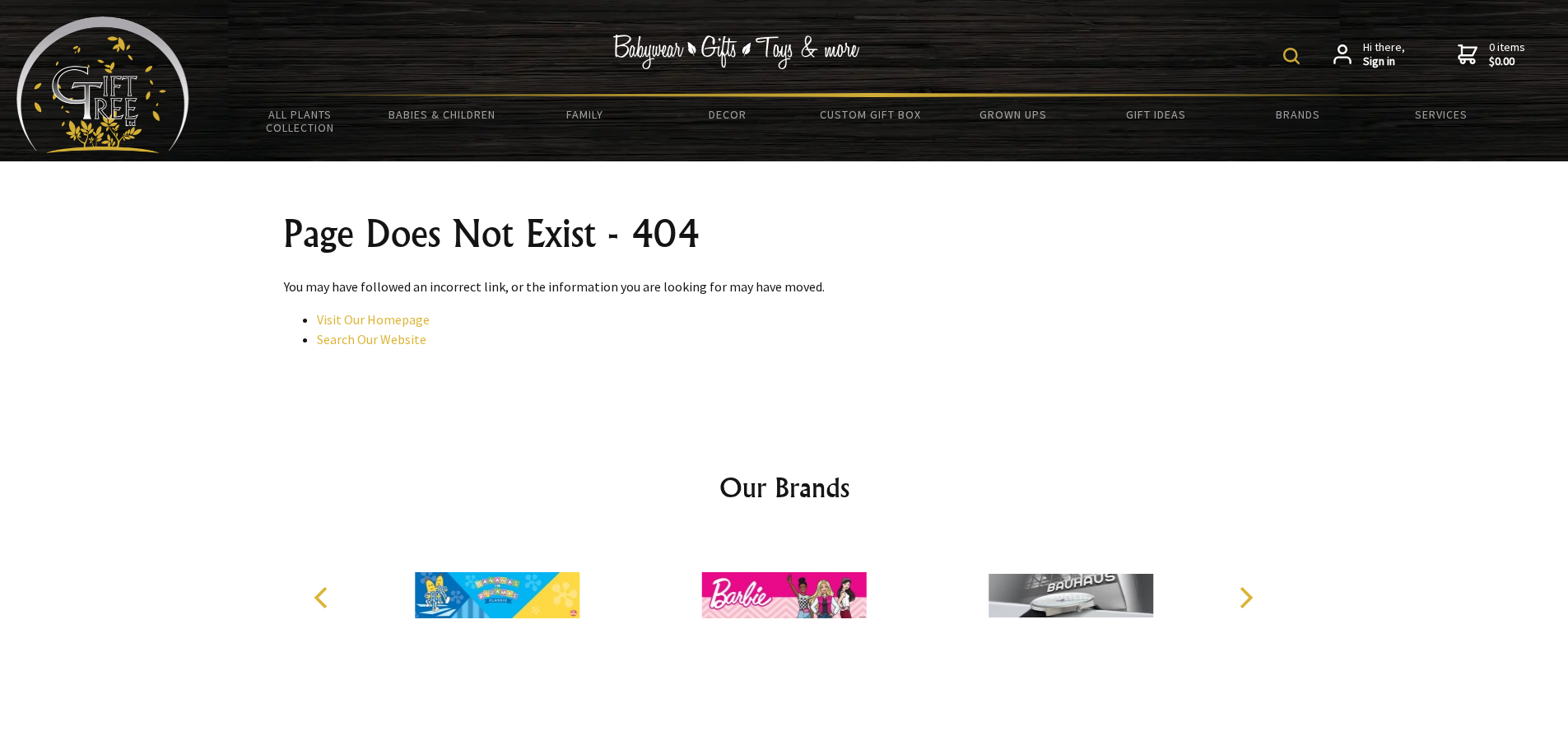
click at [1244, 595] on icon "Next" at bounding box center [1244, 597] width 22 height 22
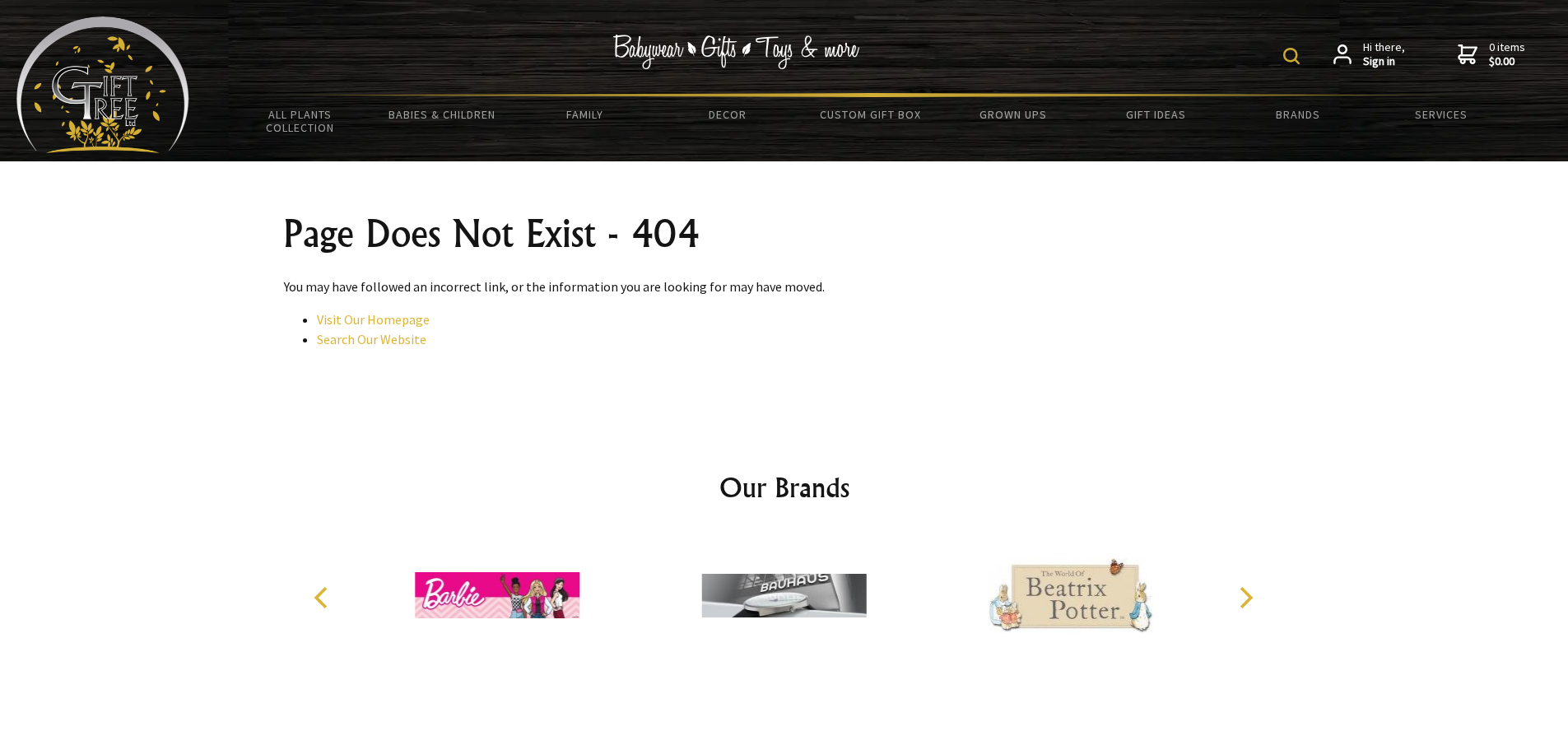
click at [1244, 595] on icon "Next" at bounding box center [1244, 597] width 22 height 22
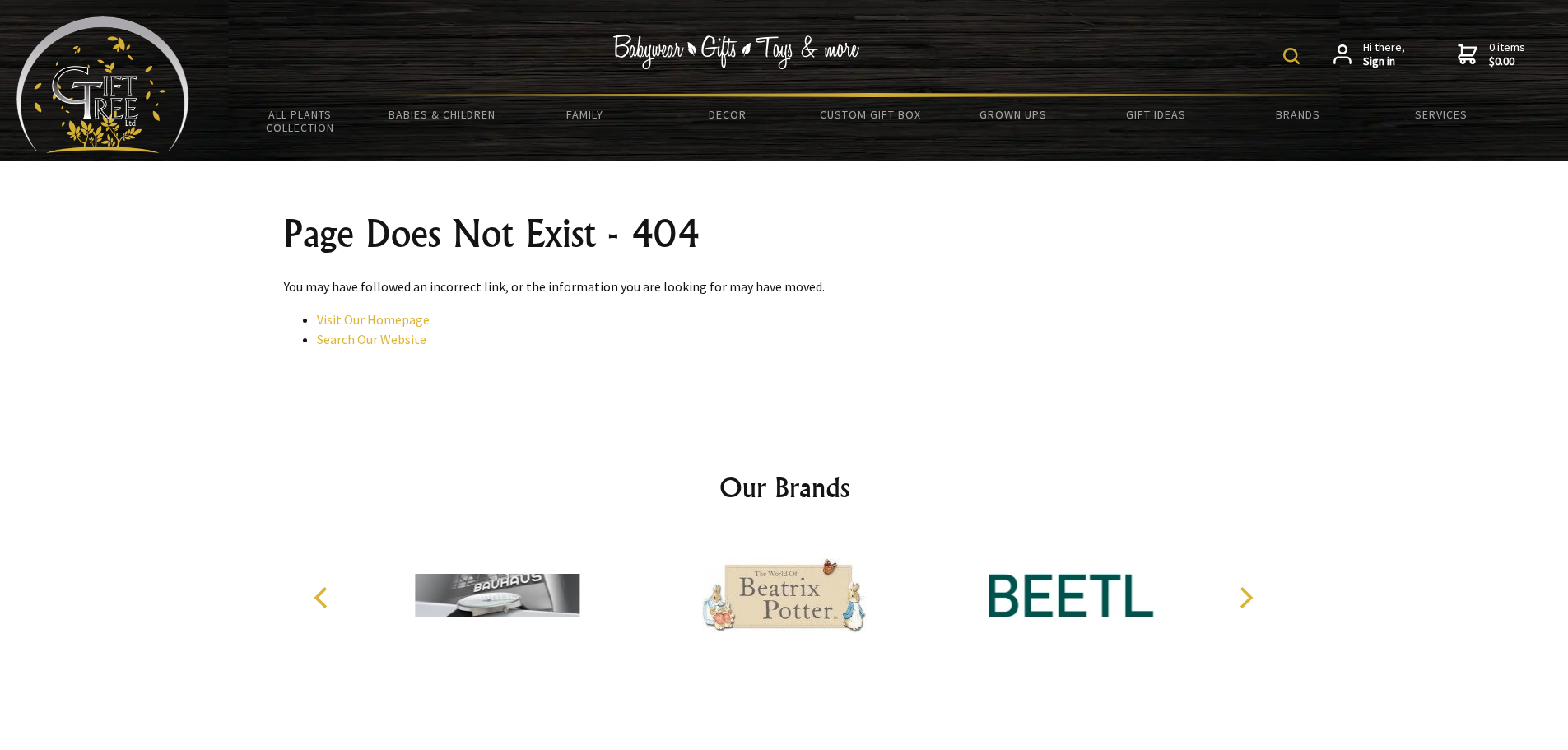
click at [1244, 595] on icon "Next" at bounding box center [1244, 597] width 22 height 22
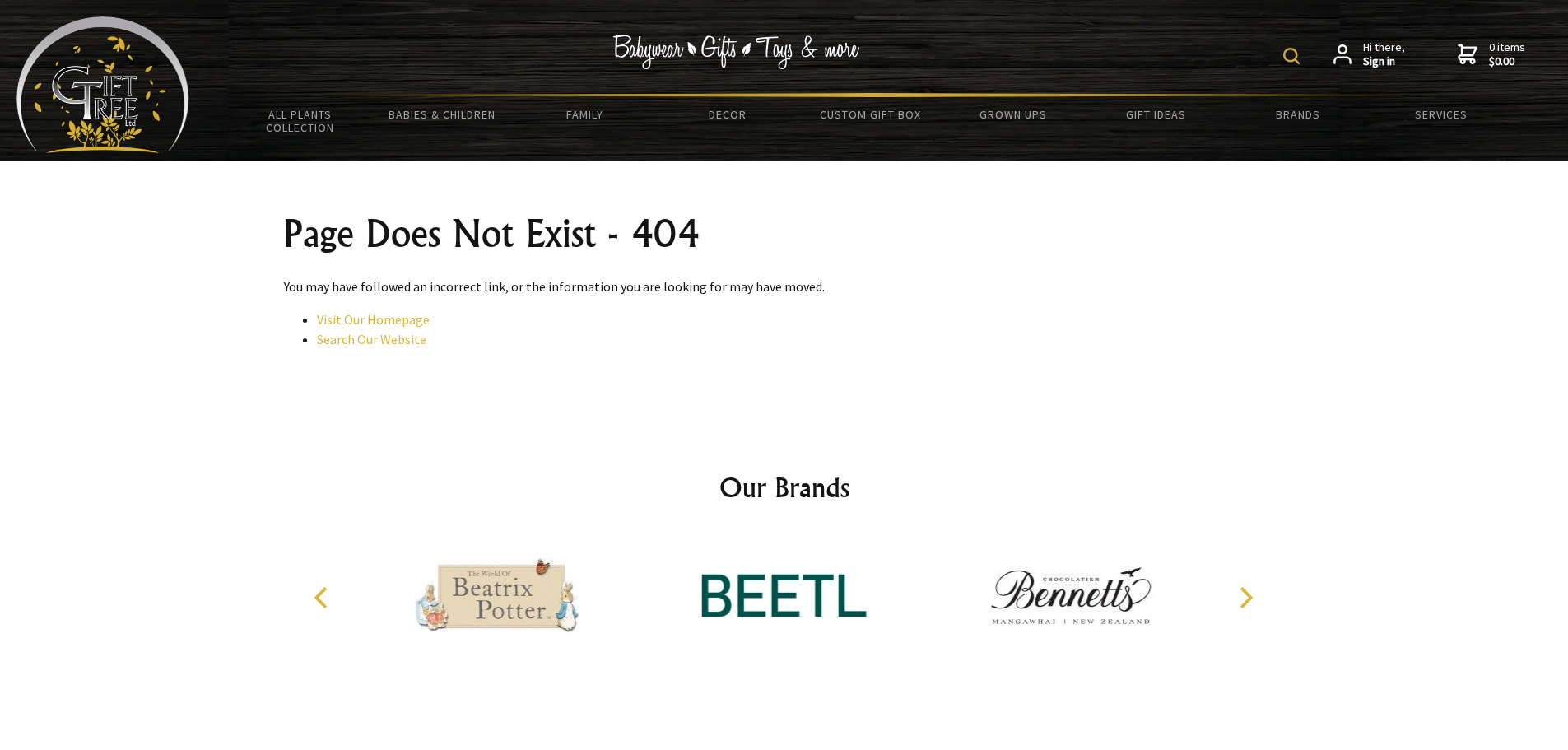
click at [1244, 595] on icon "Next" at bounding box center [1244, 597] width 22 height 22
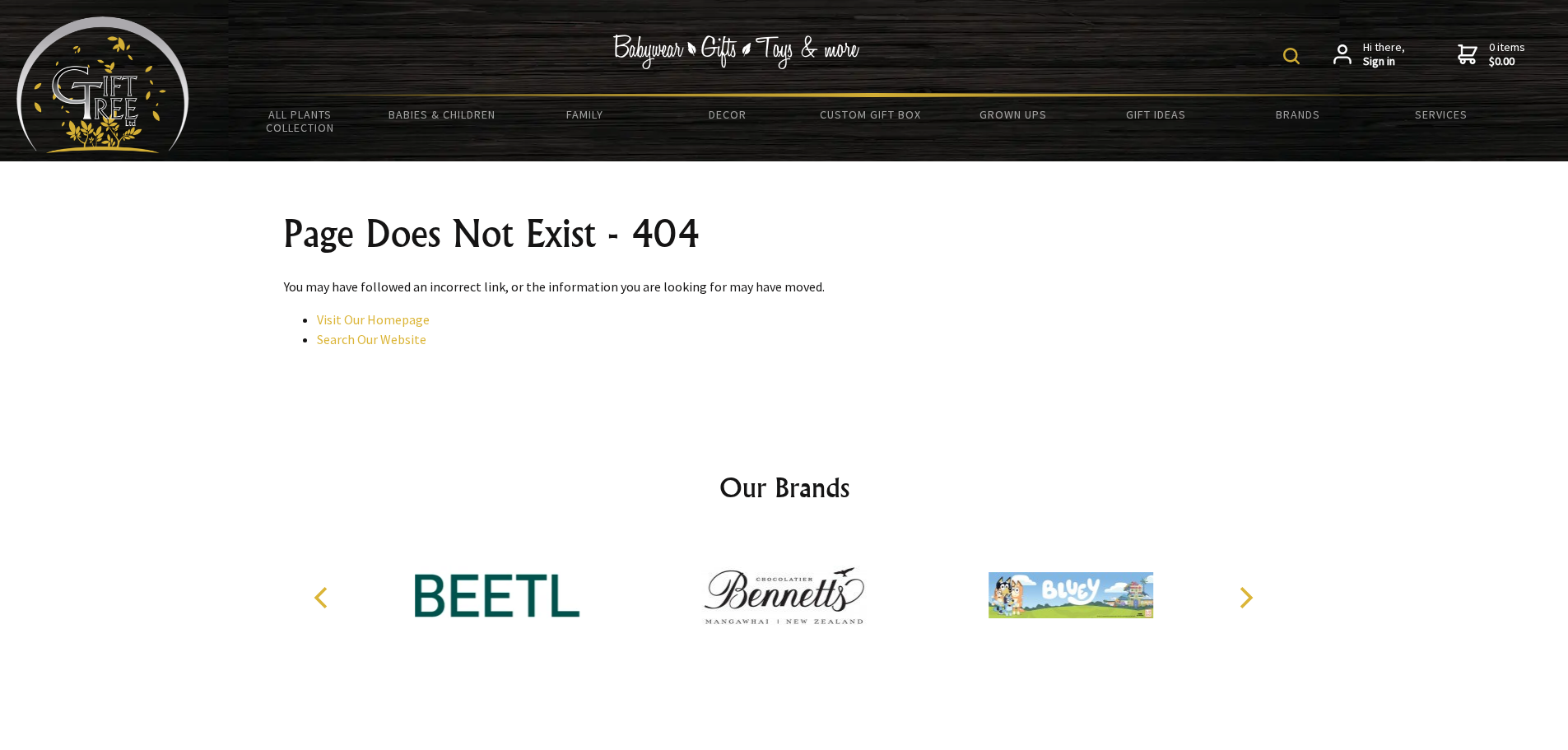
click at [1244, 595] on icon "Next" at bounding box center [1244, 597] width 22 height 22
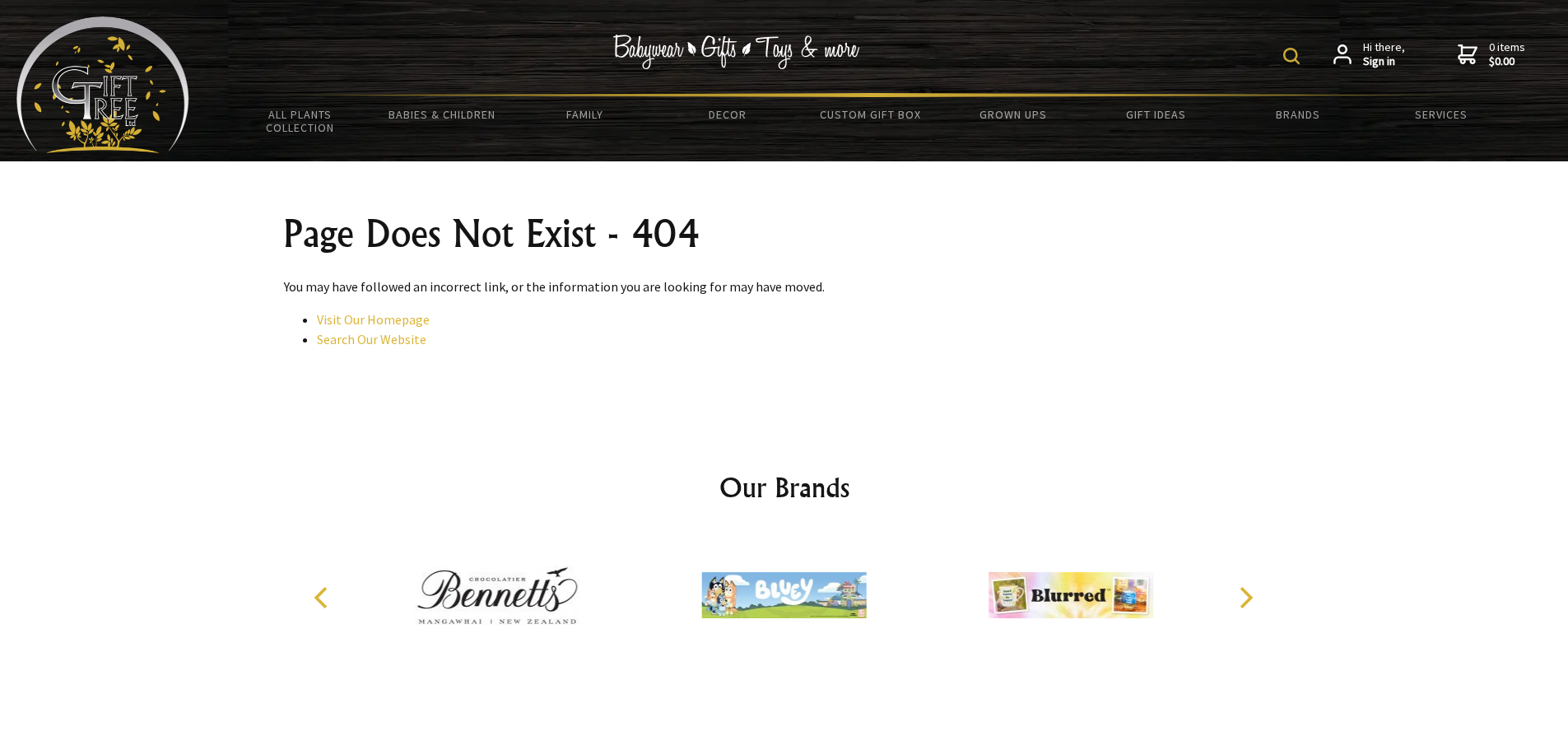
click at [1244, 595] on icon "Next" at bounding box center [1244, 597] width 22 height 22
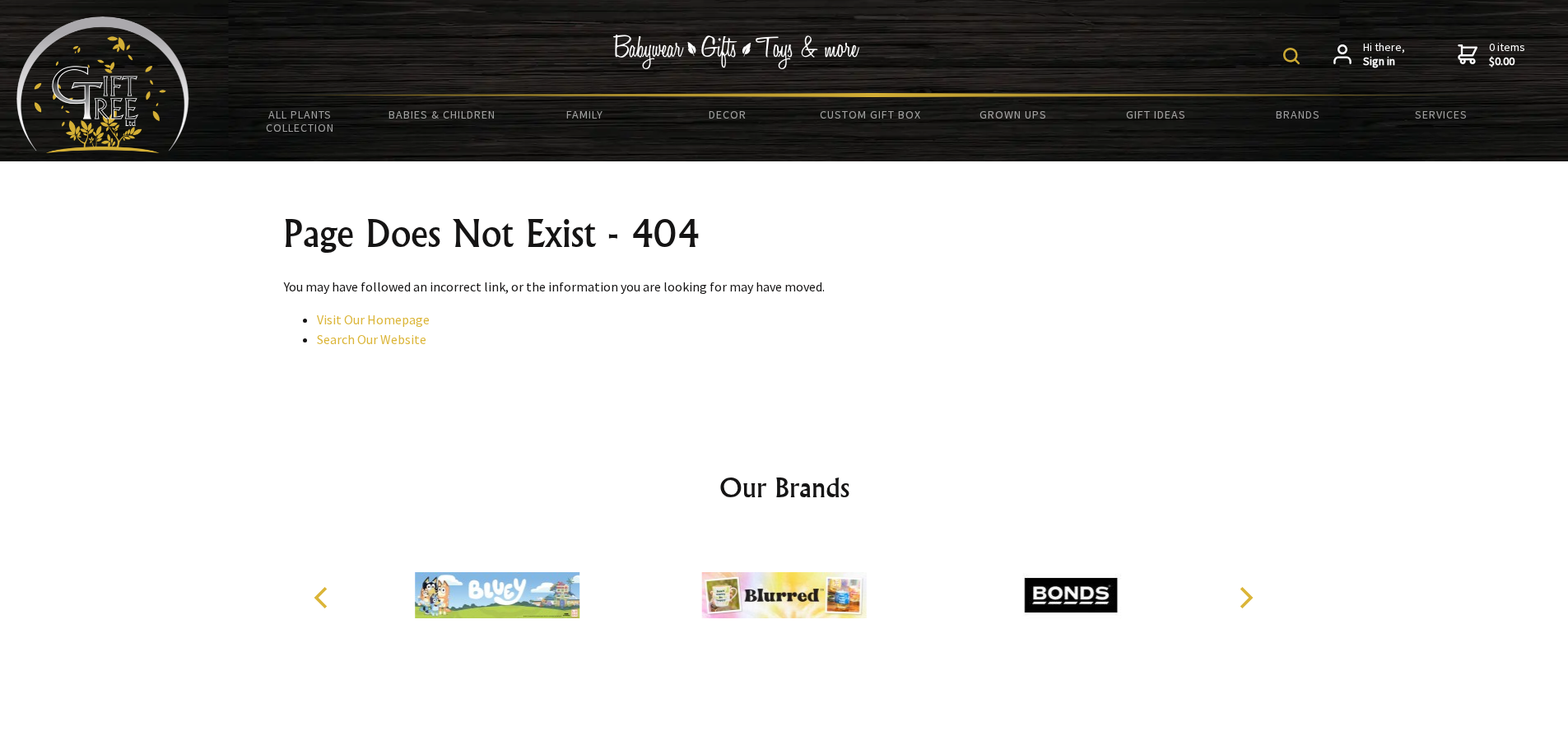
click at [1076, 590] on img at bounding box center [1071, 594] width 164 height 124
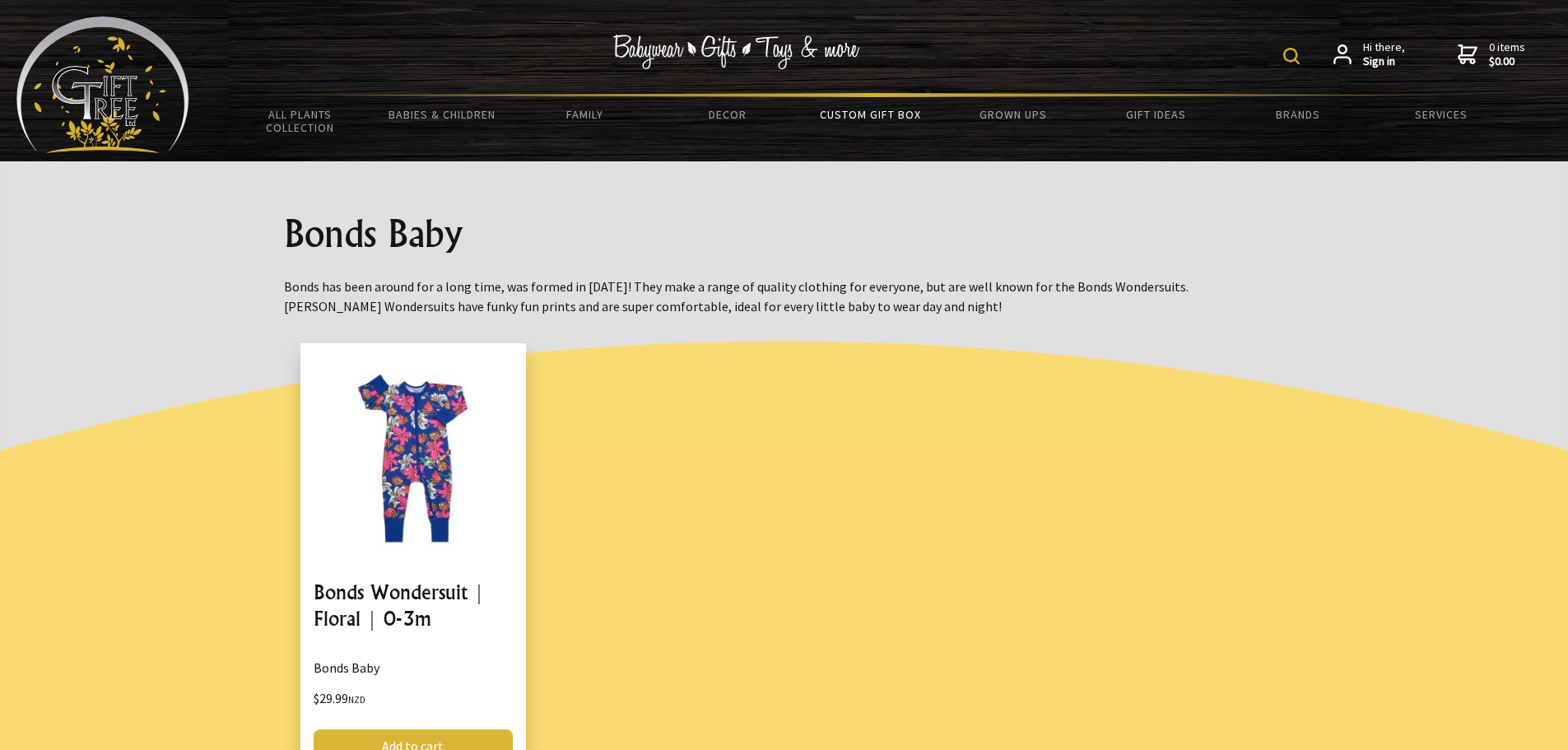
click at [873, 114] on link "Custom Gift Box" at bounding box center [871, 114] width 143 height 35
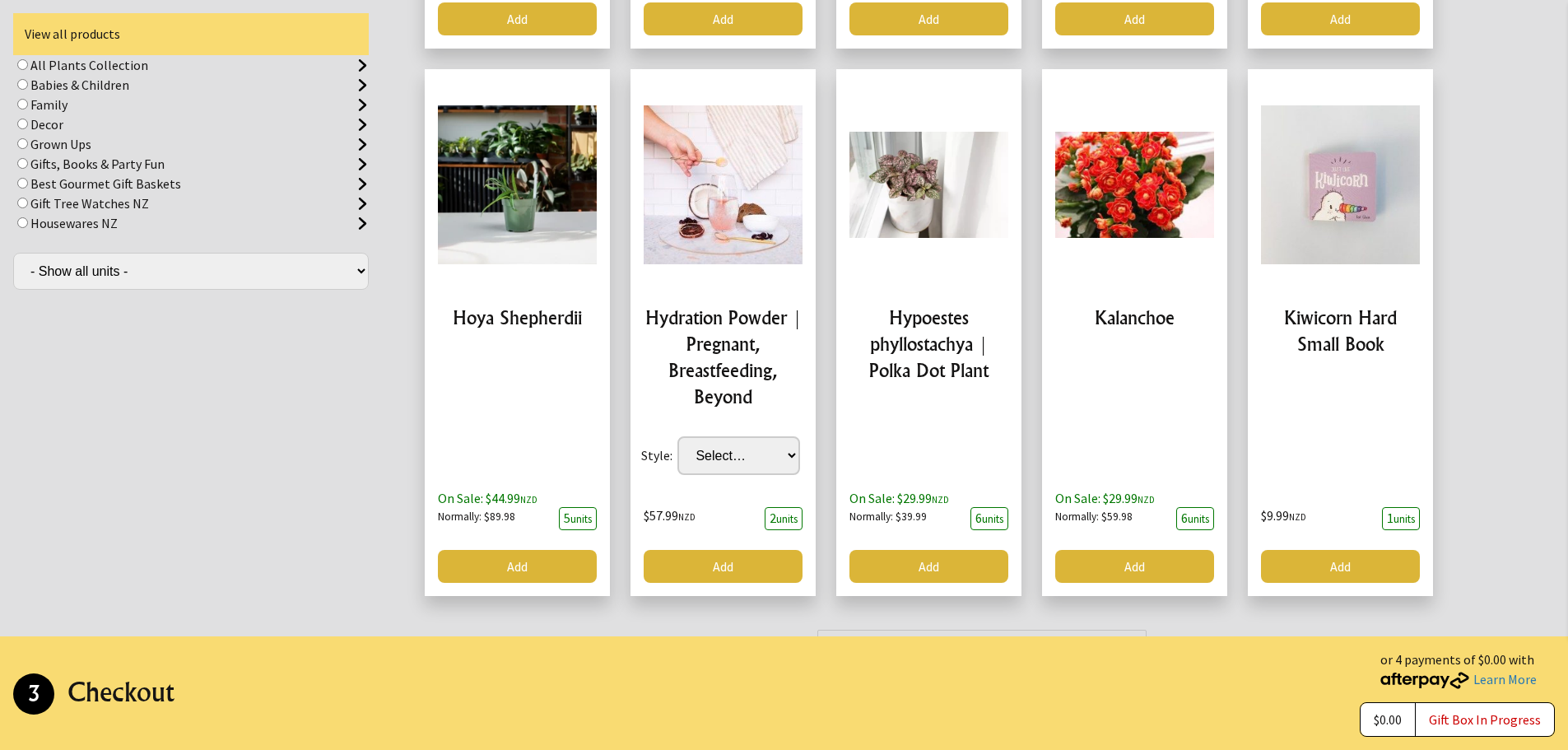
scroll to position [3670, 0]
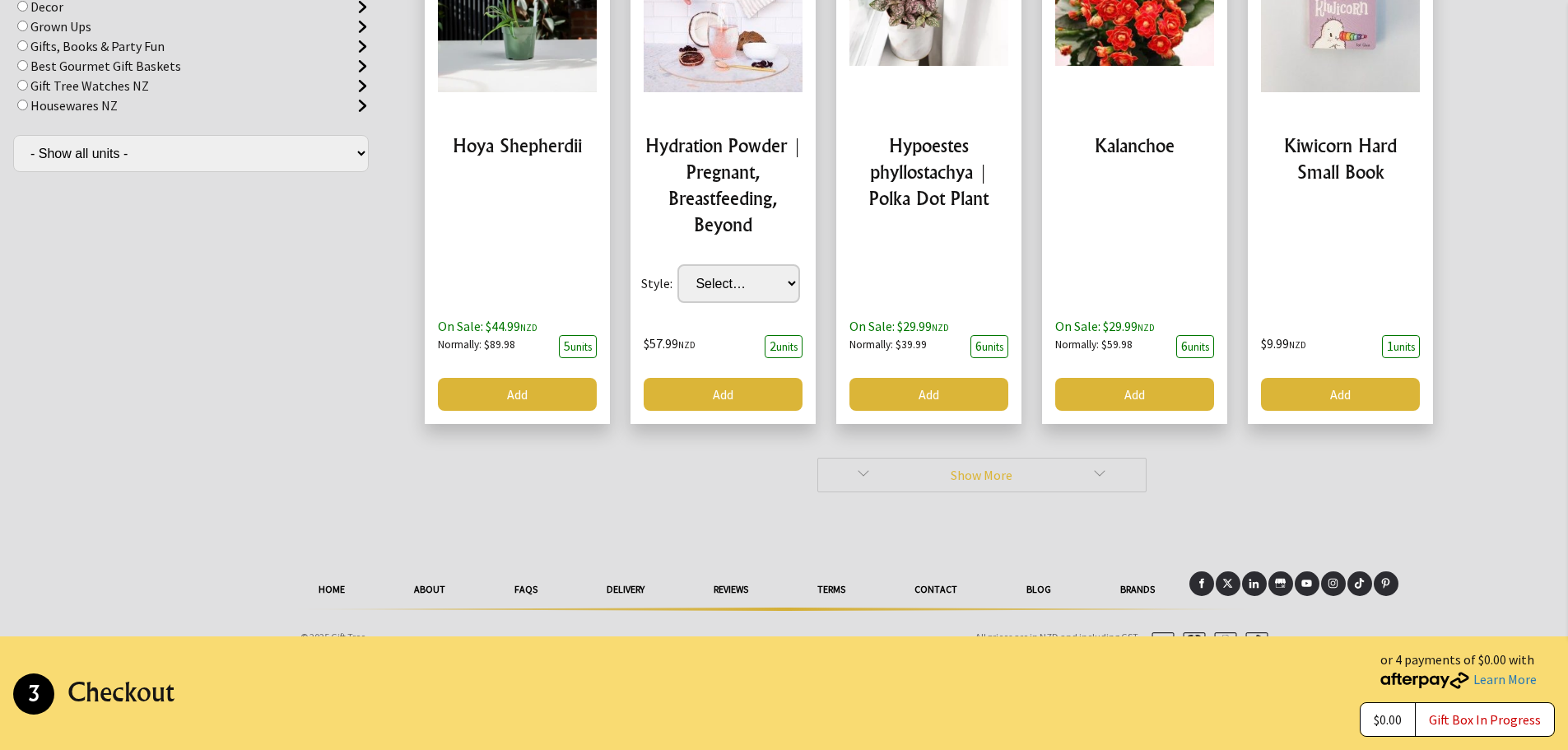
click at [992, 458] on link "Show More" at bounding box center [982, 475] width 329 height 35
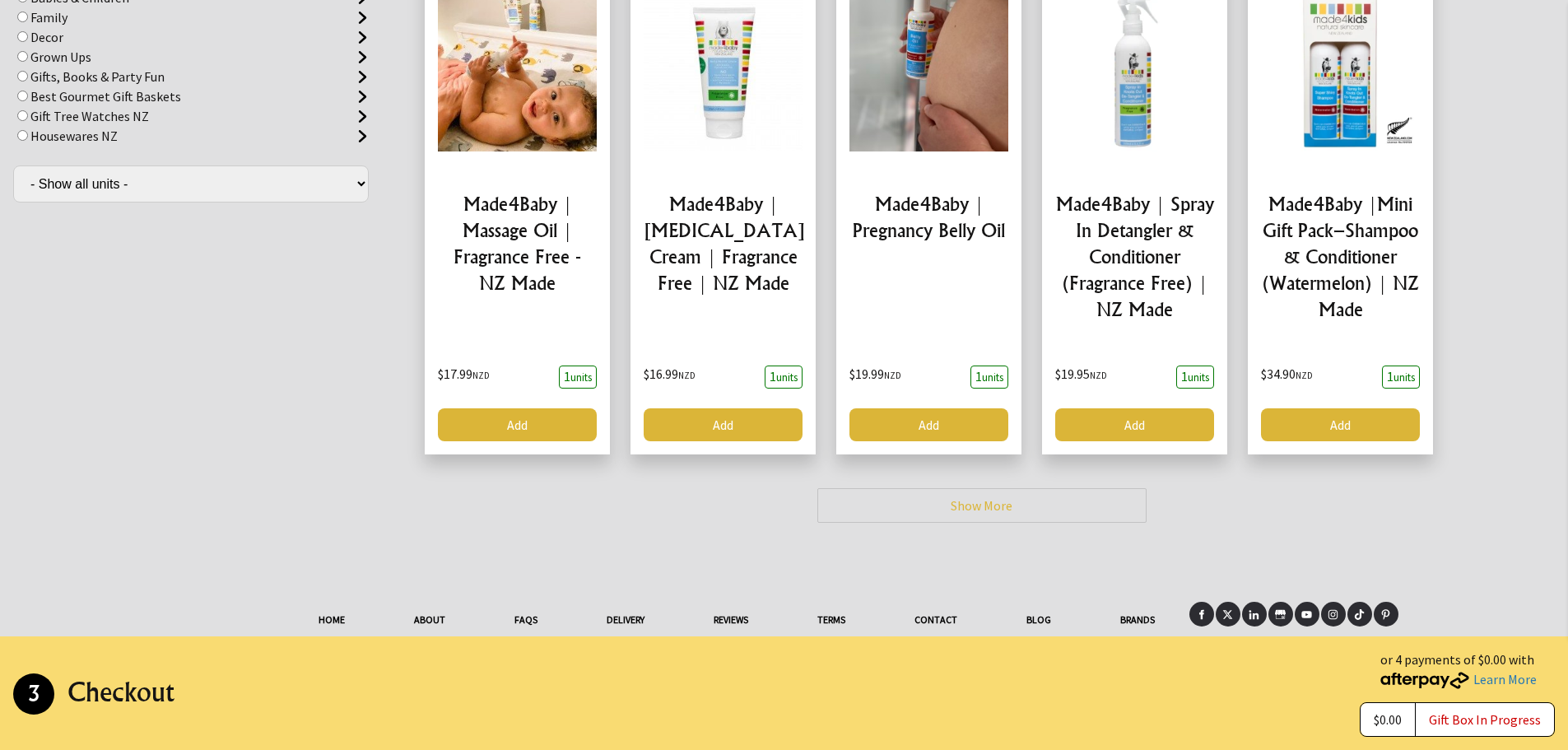
scroll to position [6710, 0]
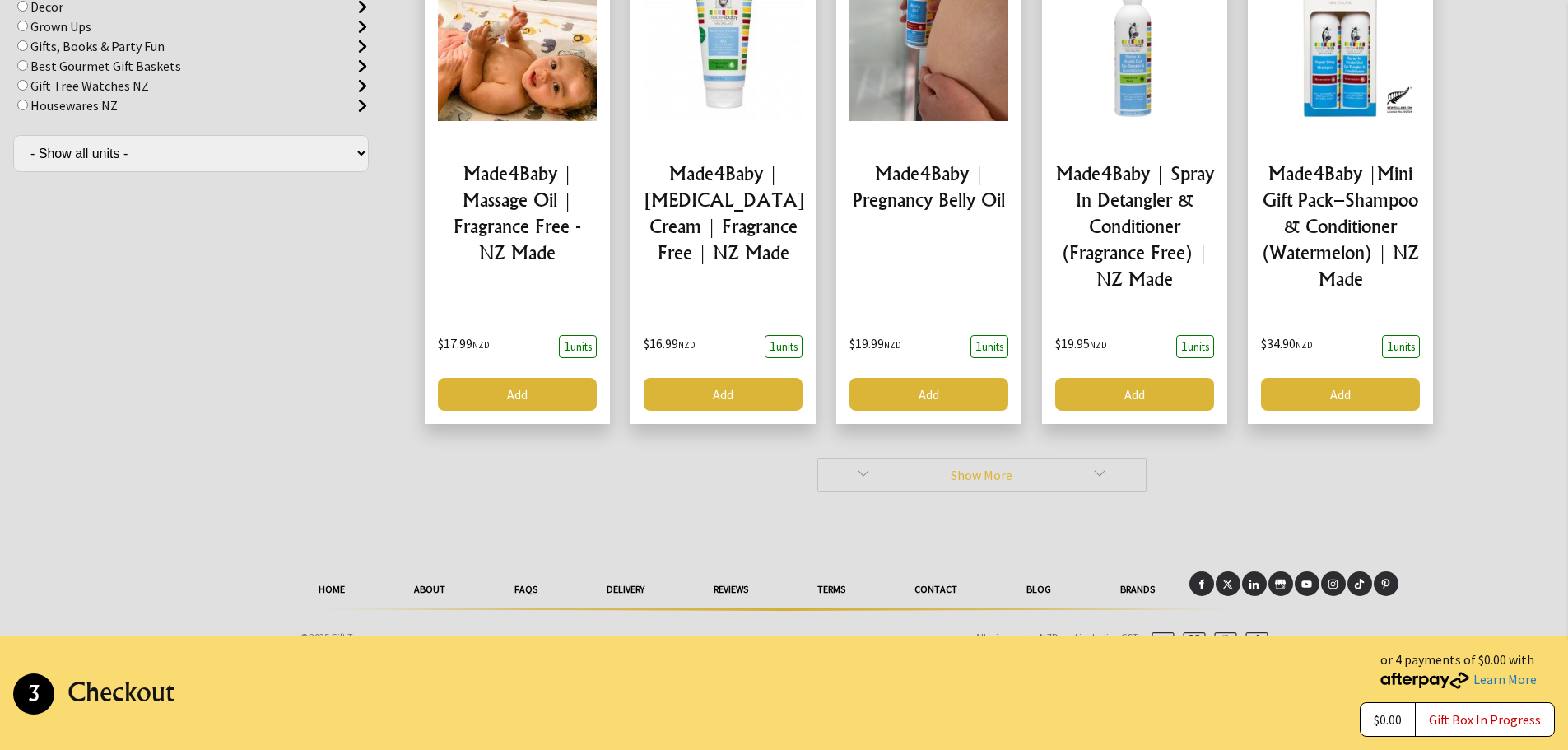
click at [1065, 458] on link "Show More" at bounding box center [982, 475] width 329 height 35
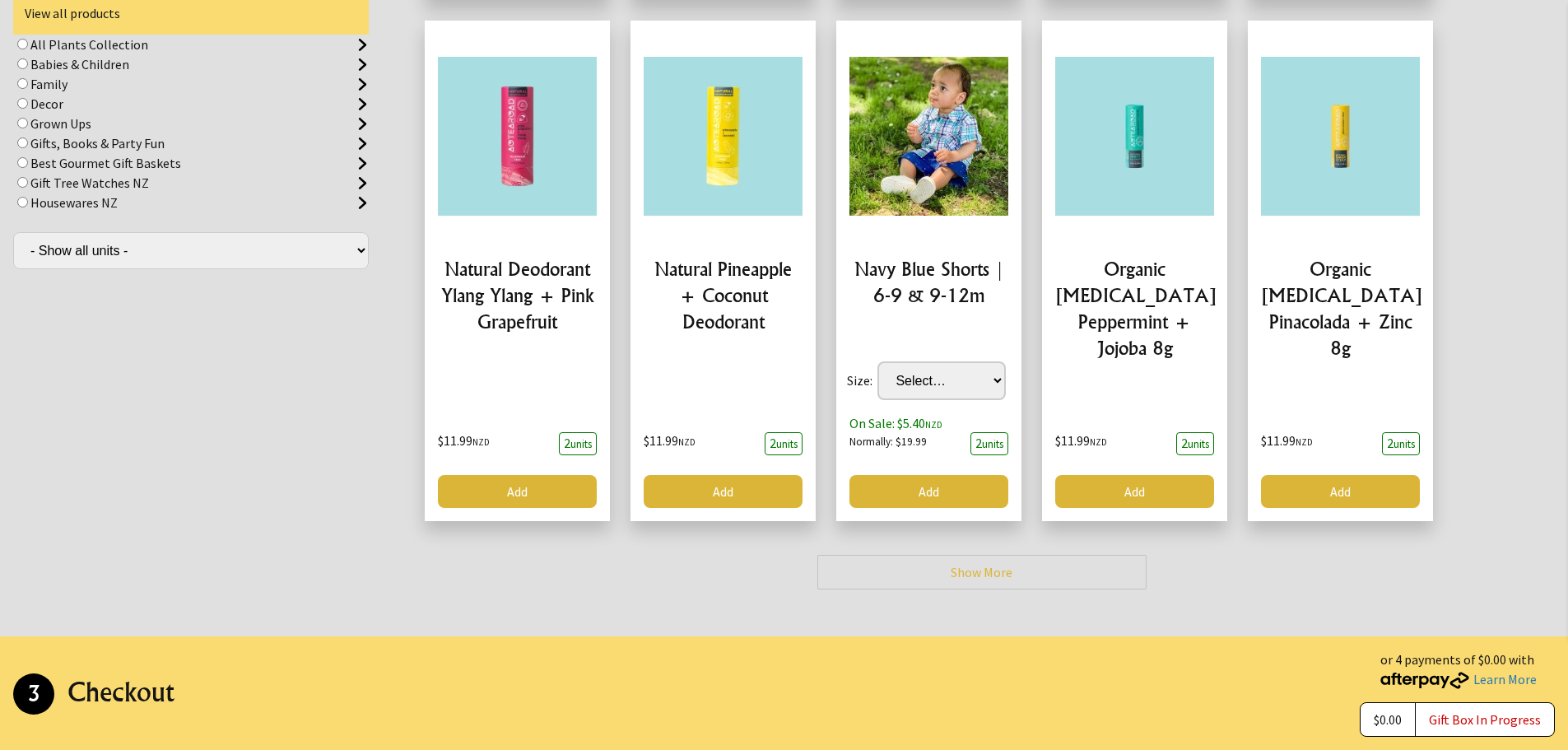
scroll to position [9755, 0]
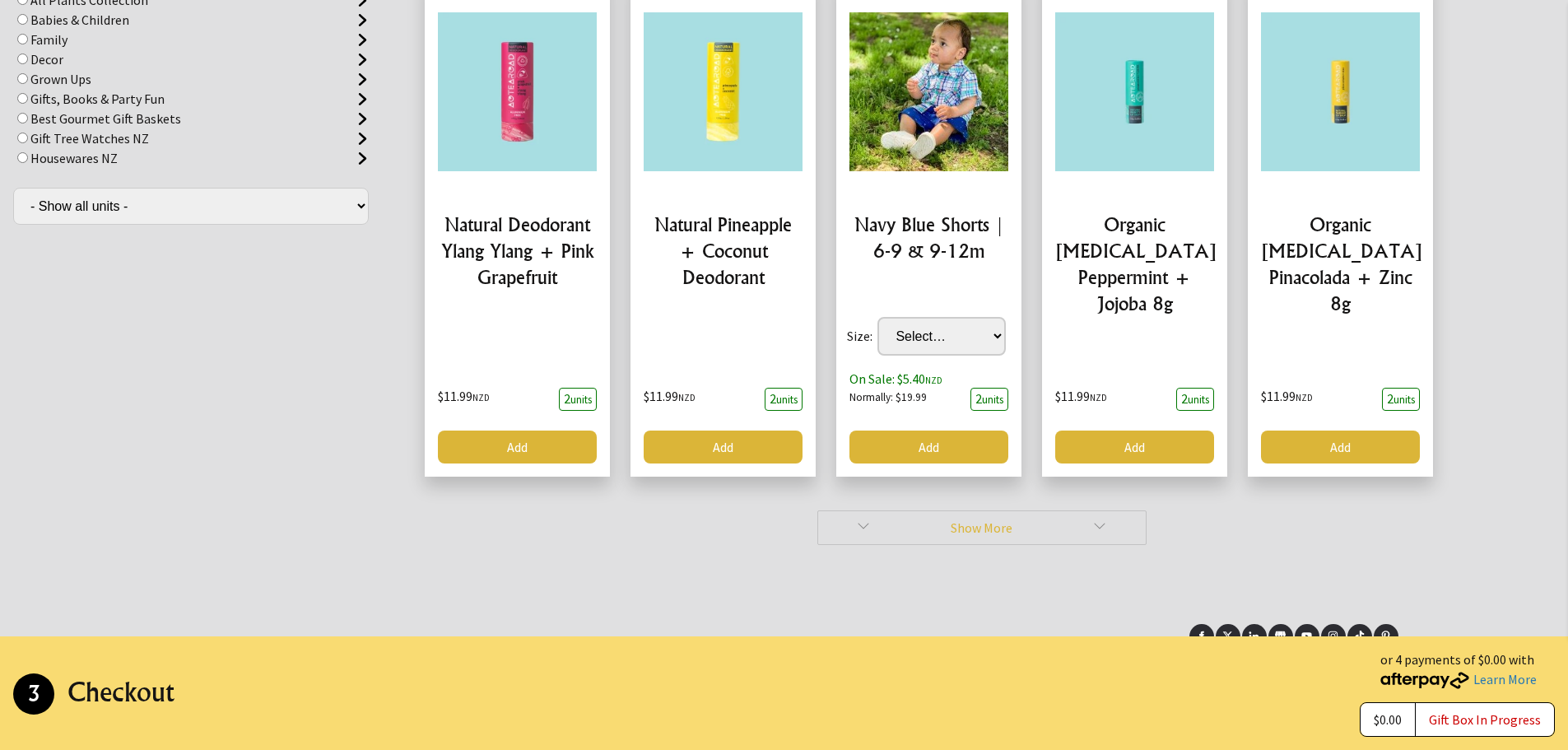
click at [1027, 510] on link "Show More" at bounding box center [982, 527] width 329 height 35
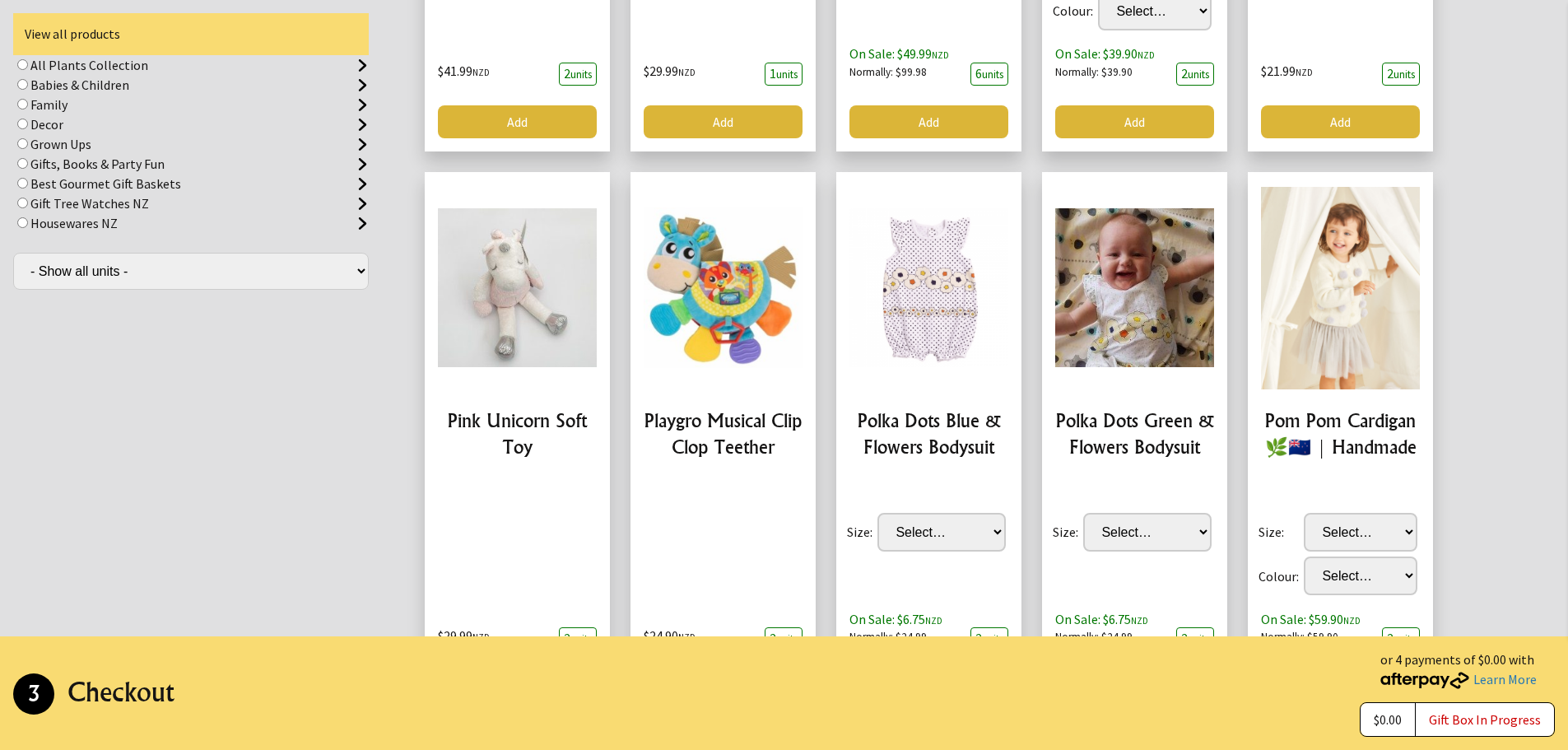
scroll to position [12913, 0]
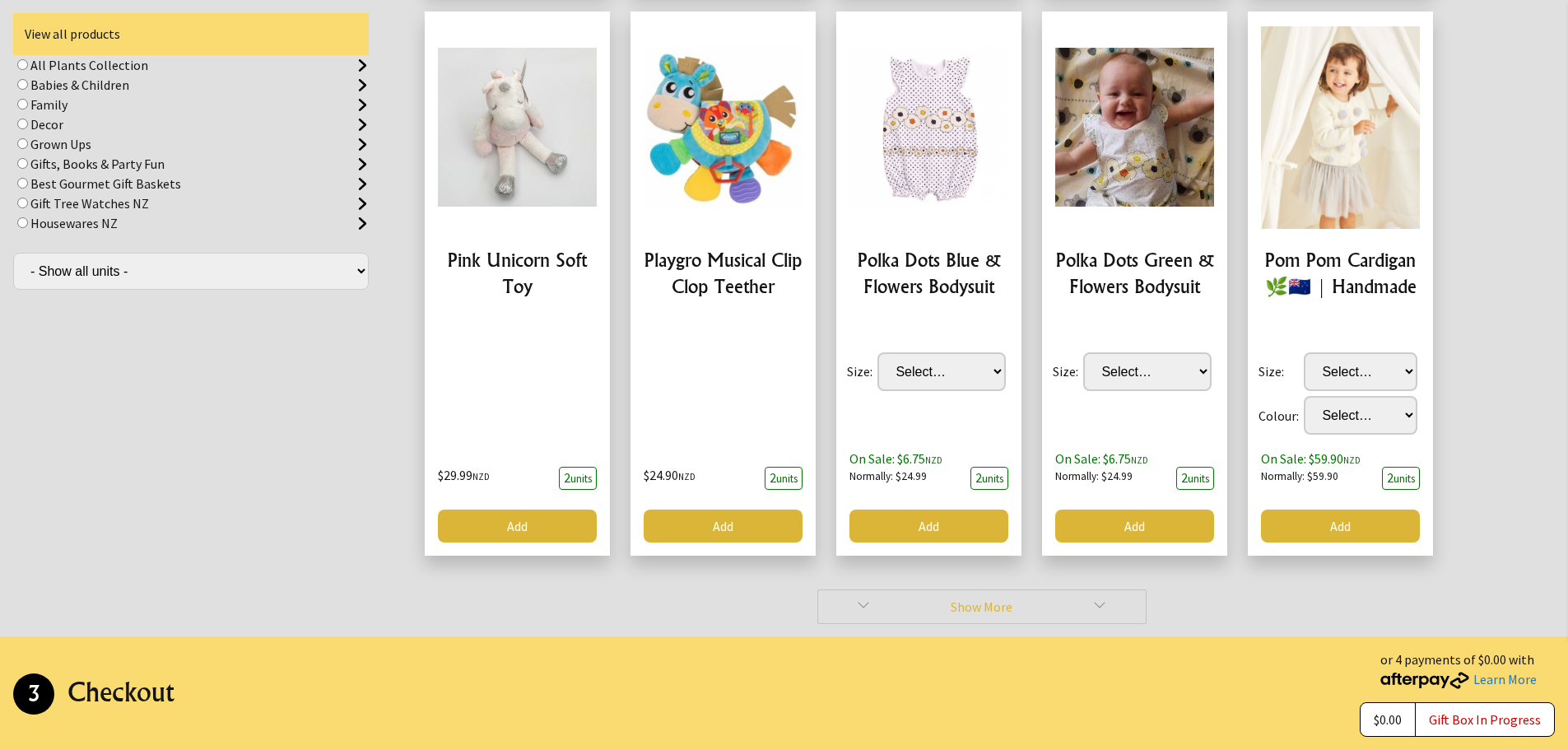
click at [1014, 589] on link "Show More" at bounding box center [982, 606] width 329 height 35
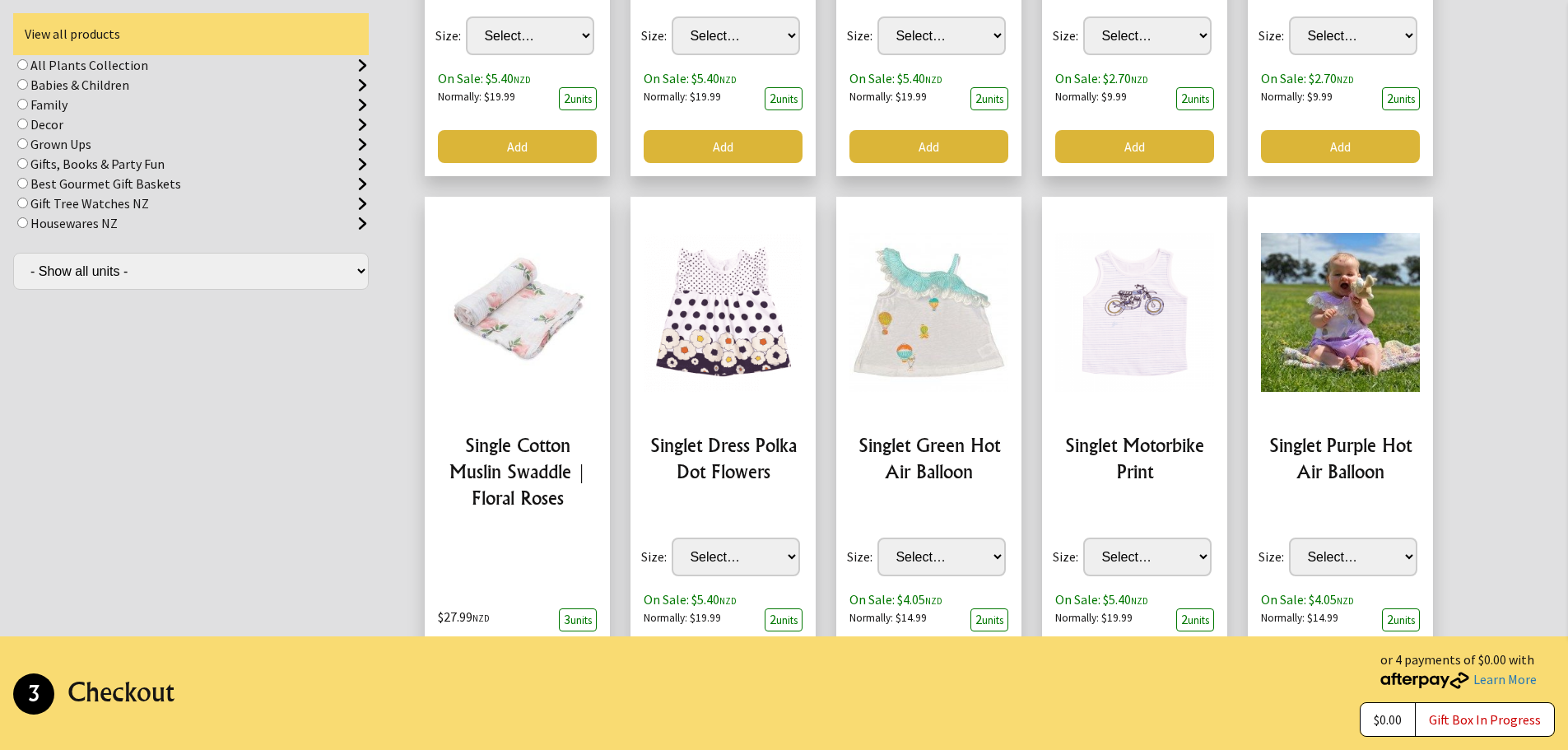
scroll to position [16074, 0]
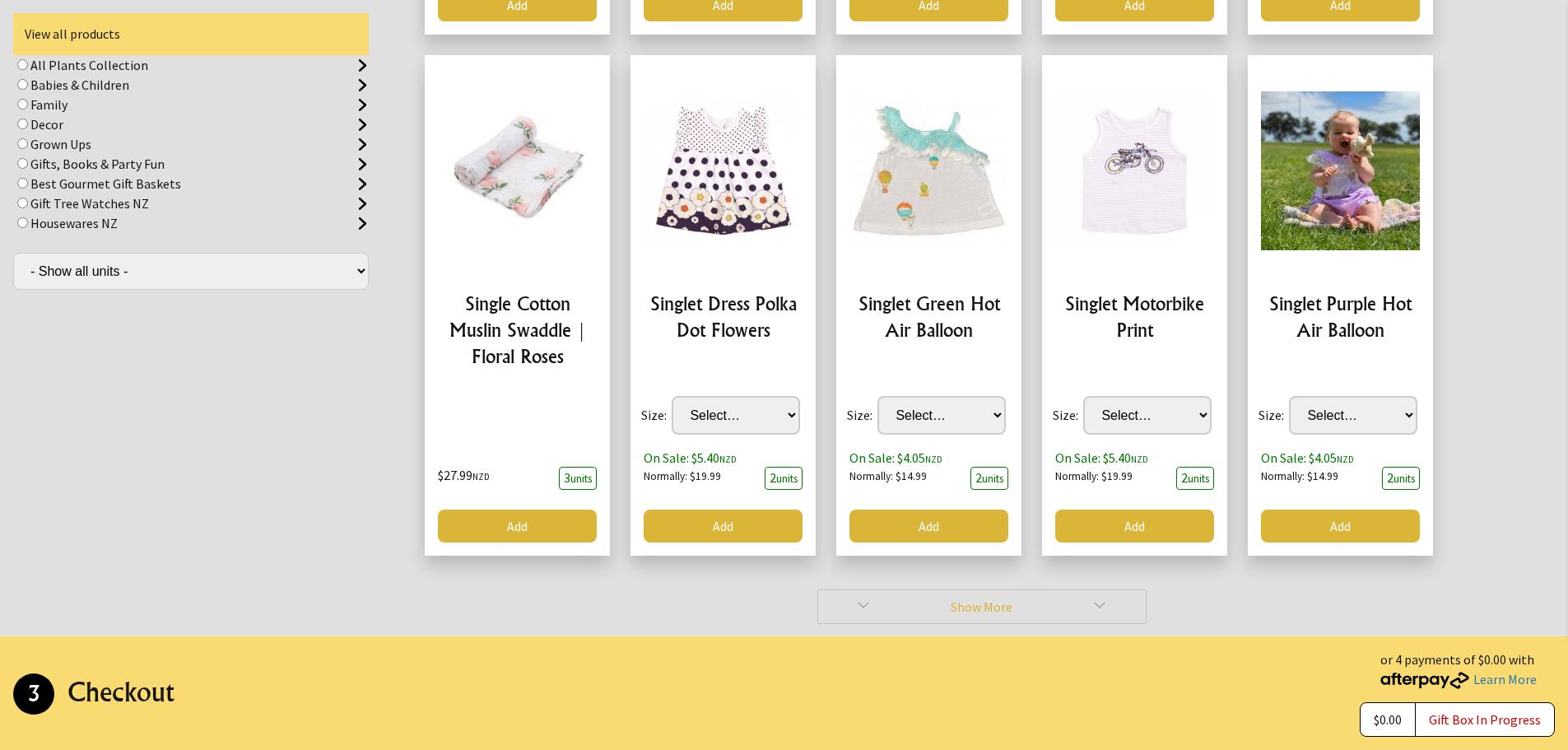
click at [994, 589] on link "Show More" at bounding box center [982, 606] width 329 height 35
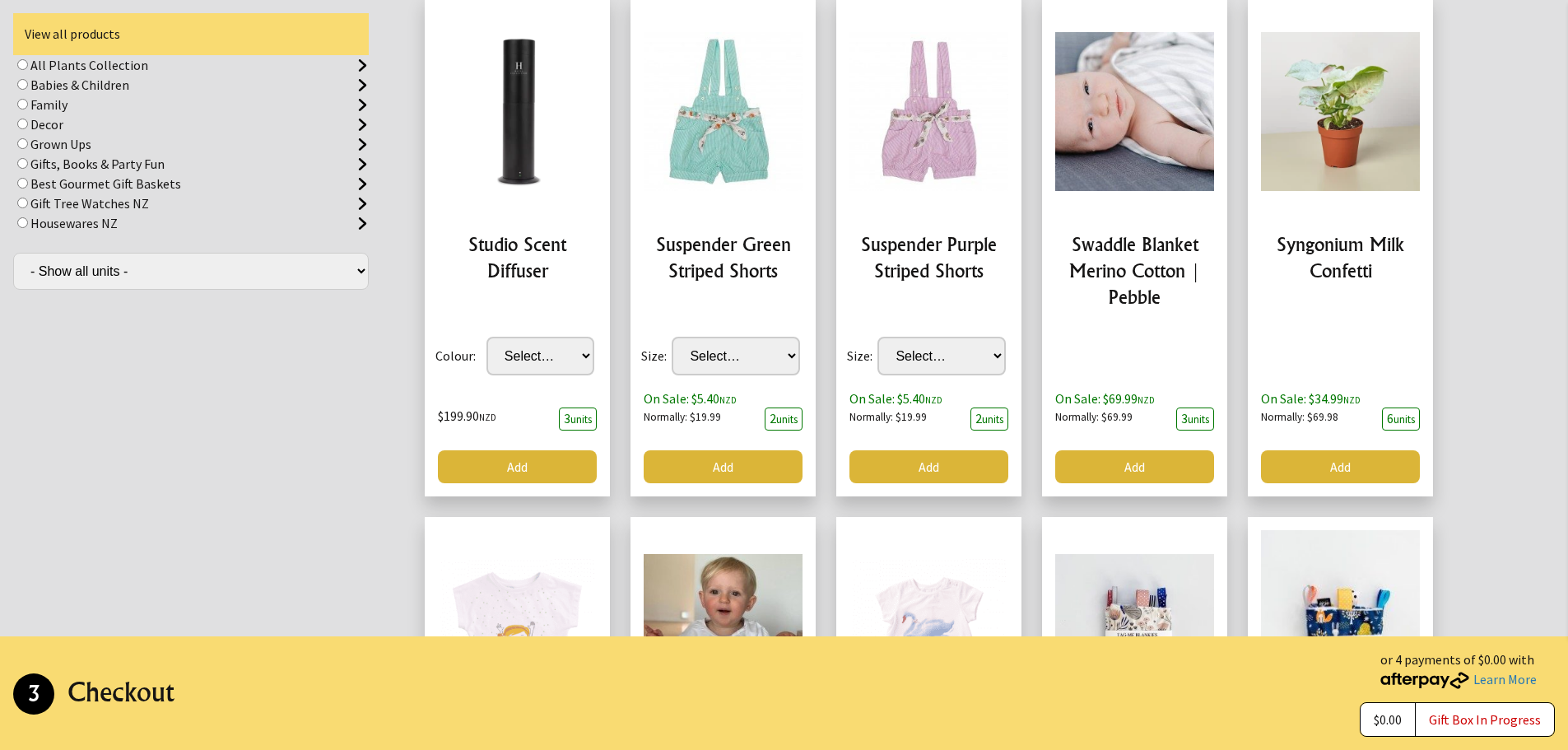
scroll to position [18468, 0]
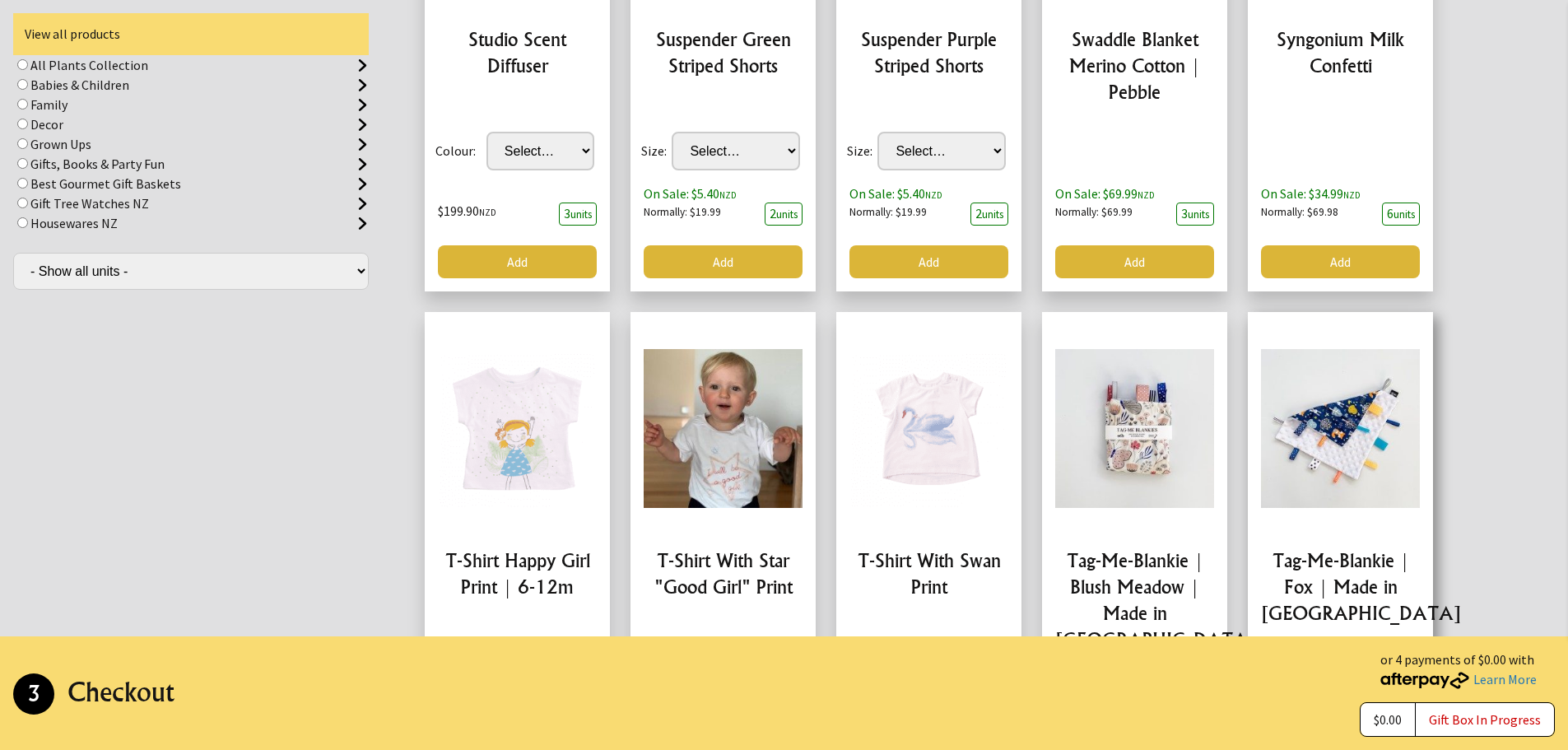
click at [1335, 391] on link at bounding box center [1339, 562] width 185 height 500
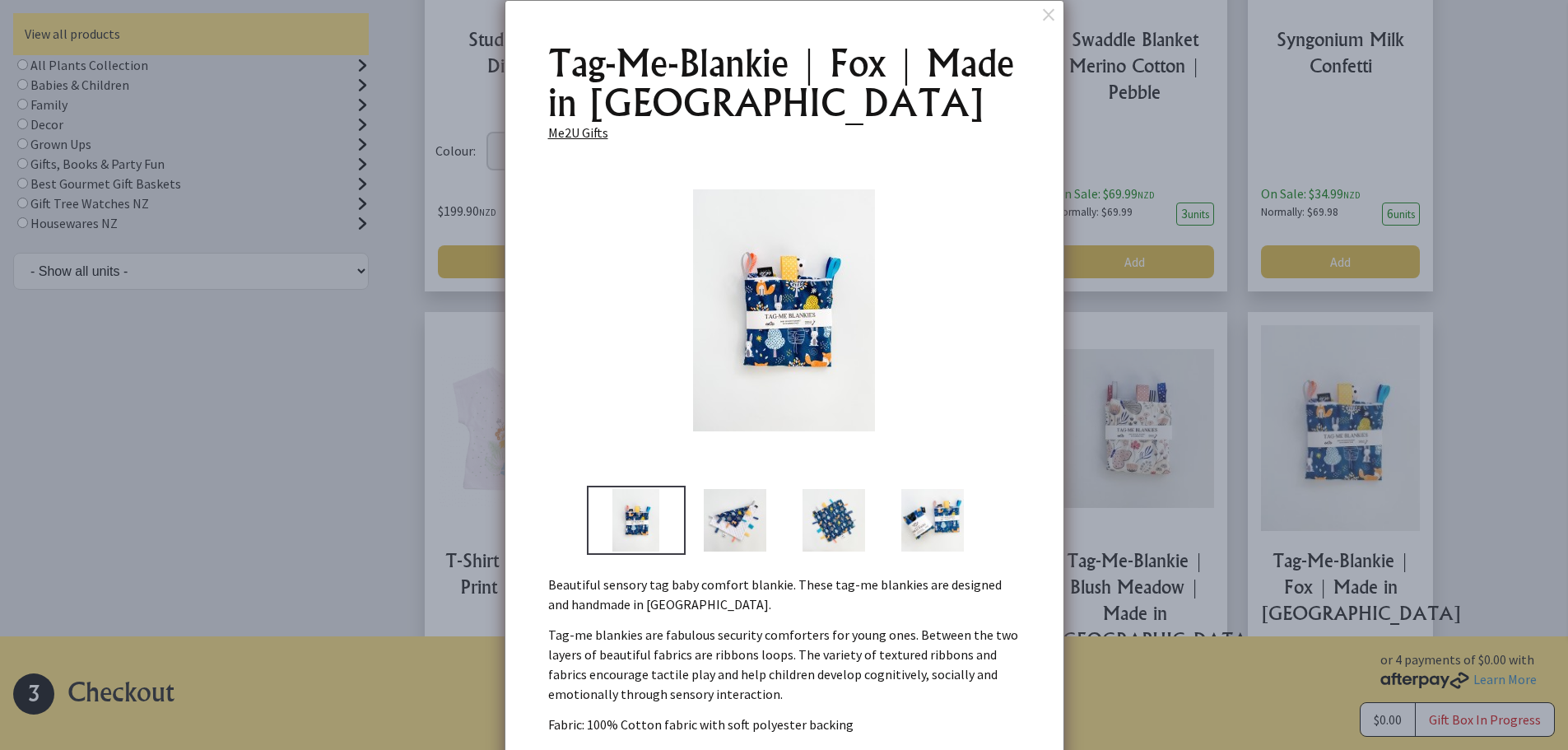
scroll to position [17811, 0]
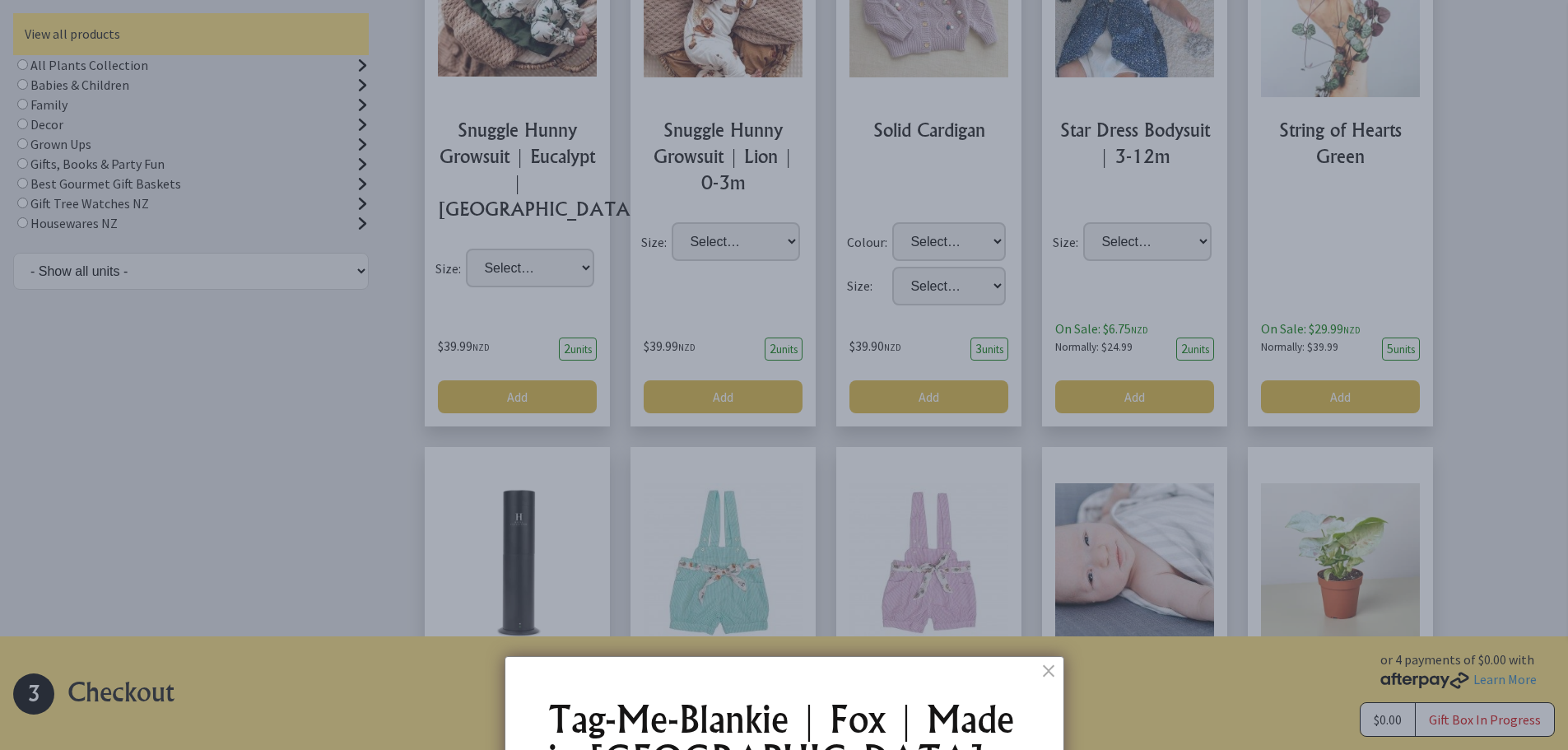
click at [1045, 671] on dialogboxclose at bounding box center [1050, 670] width 20 height 20
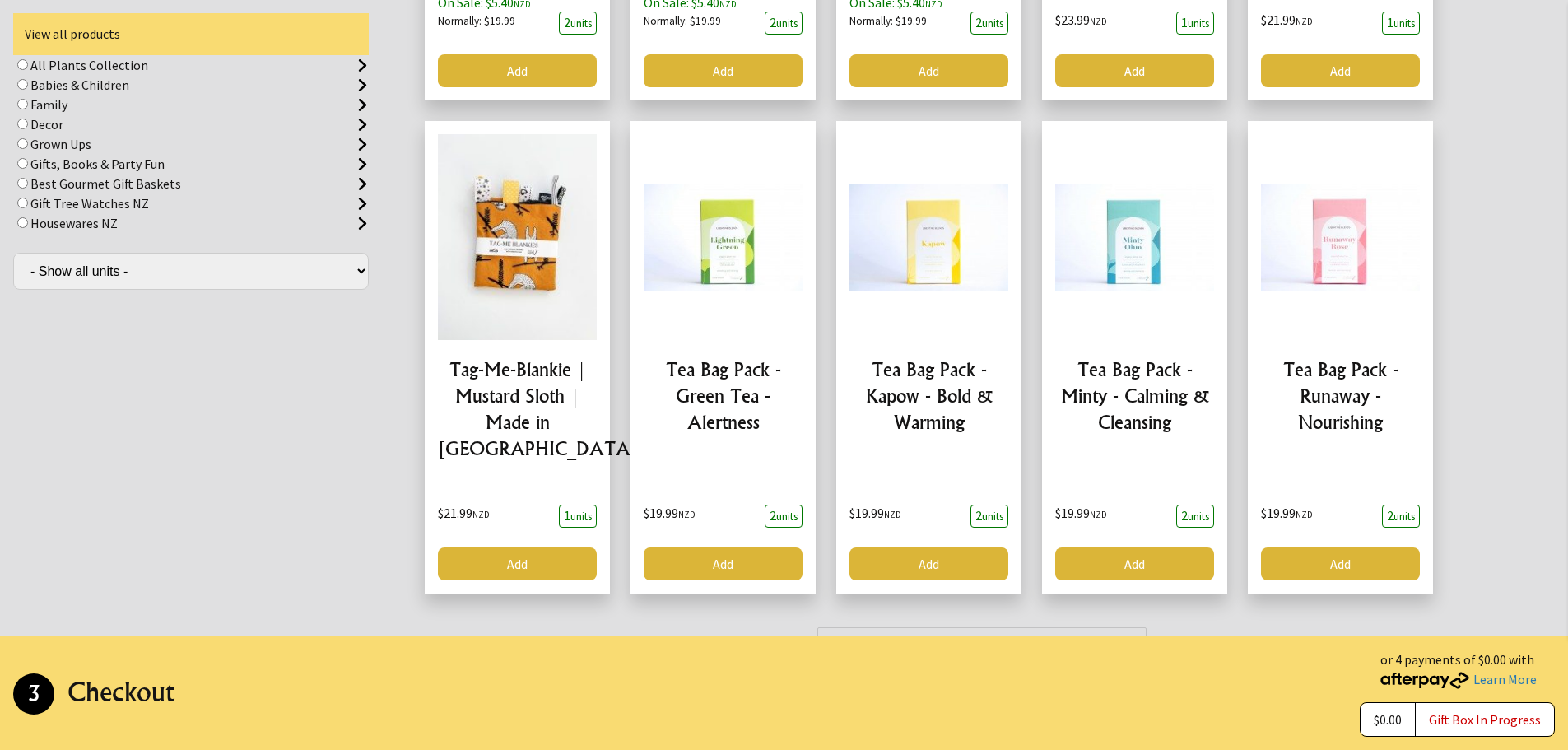
scroll to position [19191, 0]
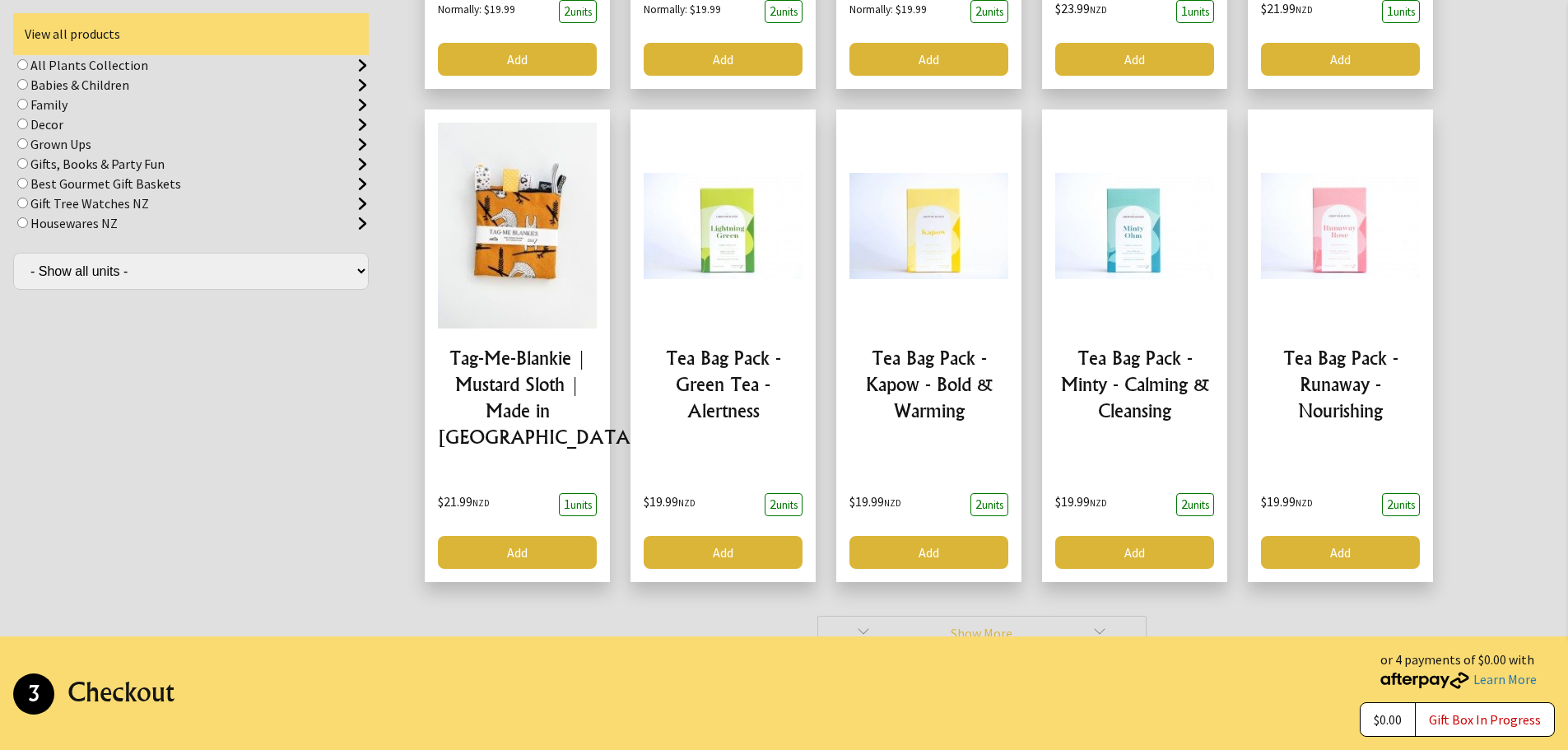
click at [942, 615] on link "Show More" at bounding box center [982, 632] width 329 height 35
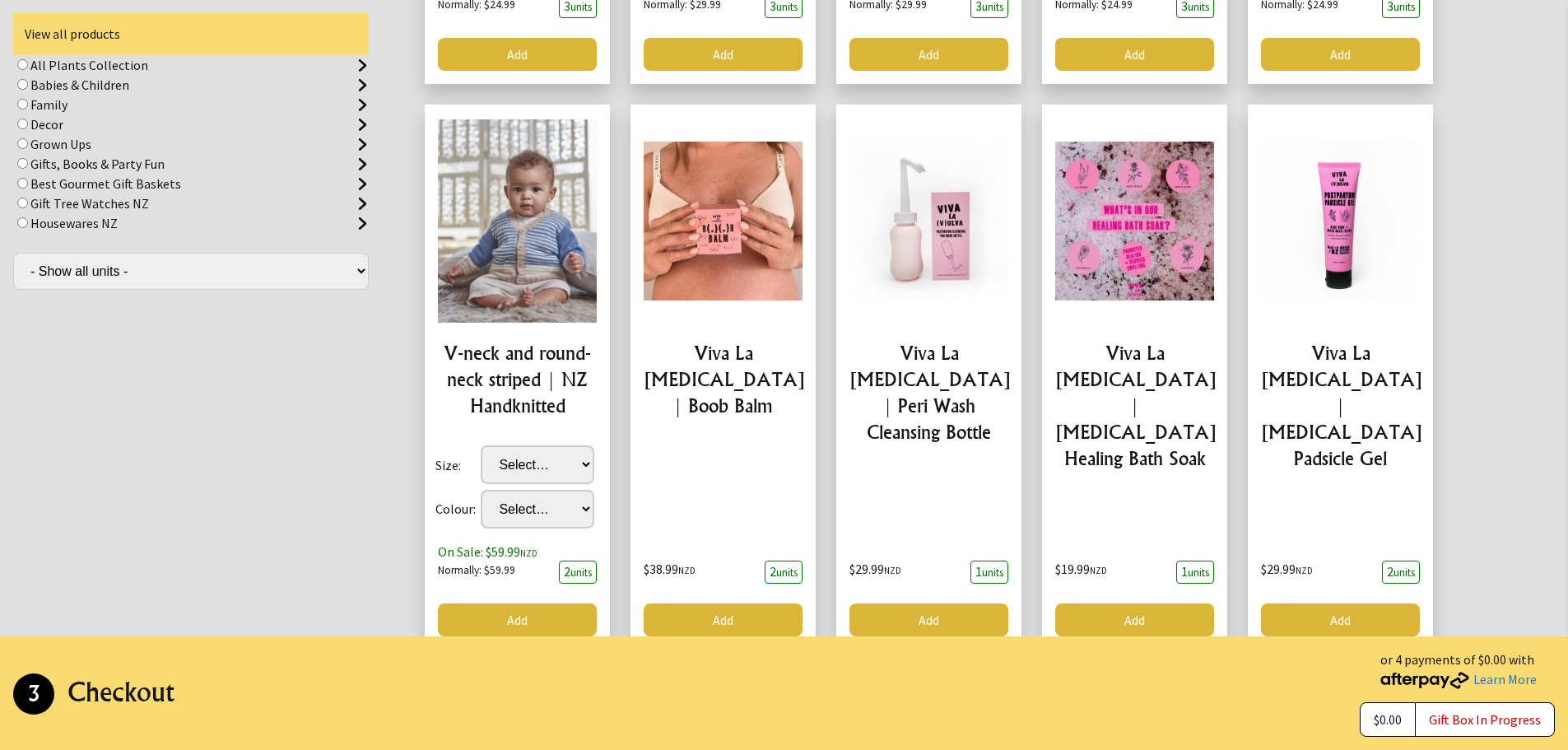
scroll to position [22406, 0]
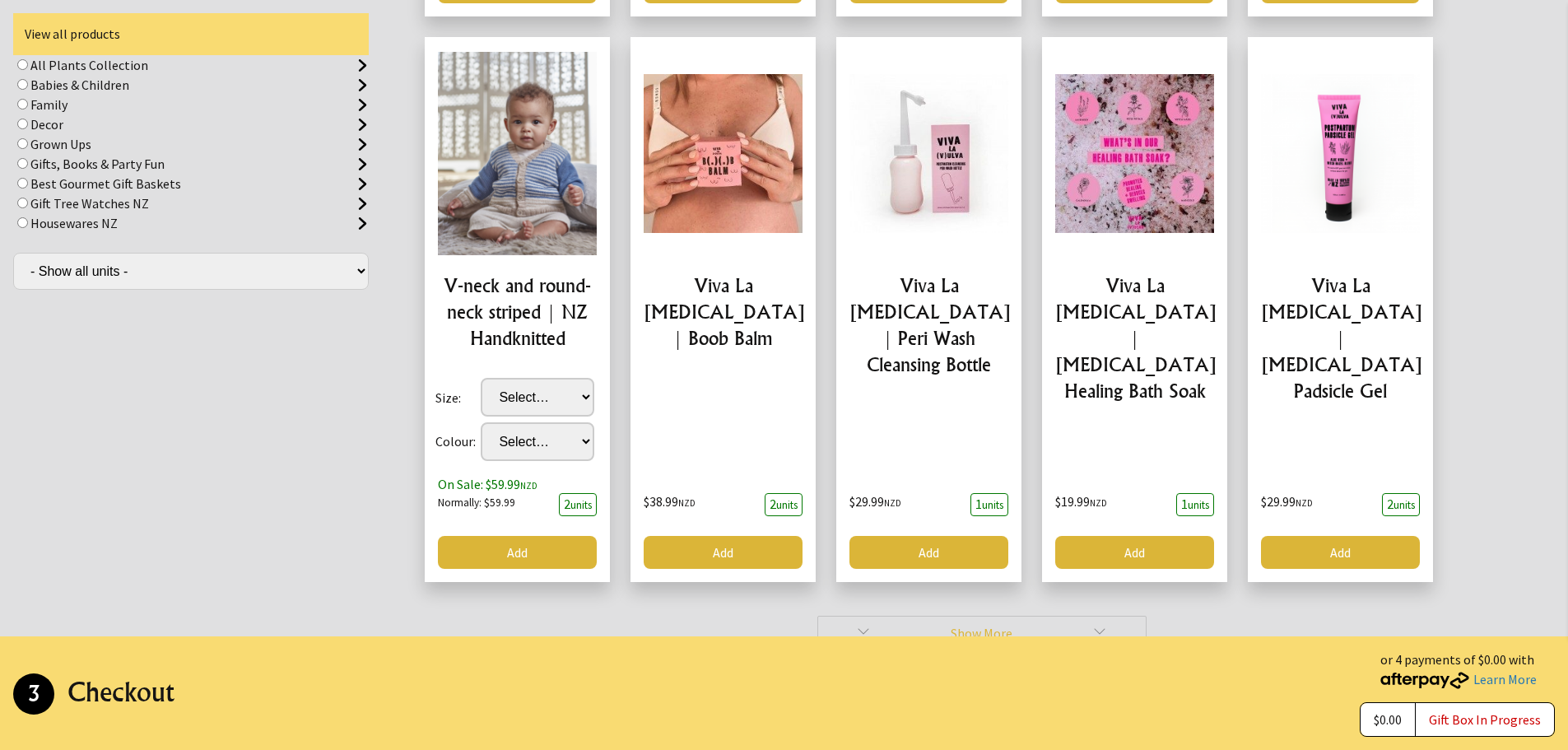
click at [1003, 615] on link "Show More" at bounding box center [982, 632] width 329 height 35
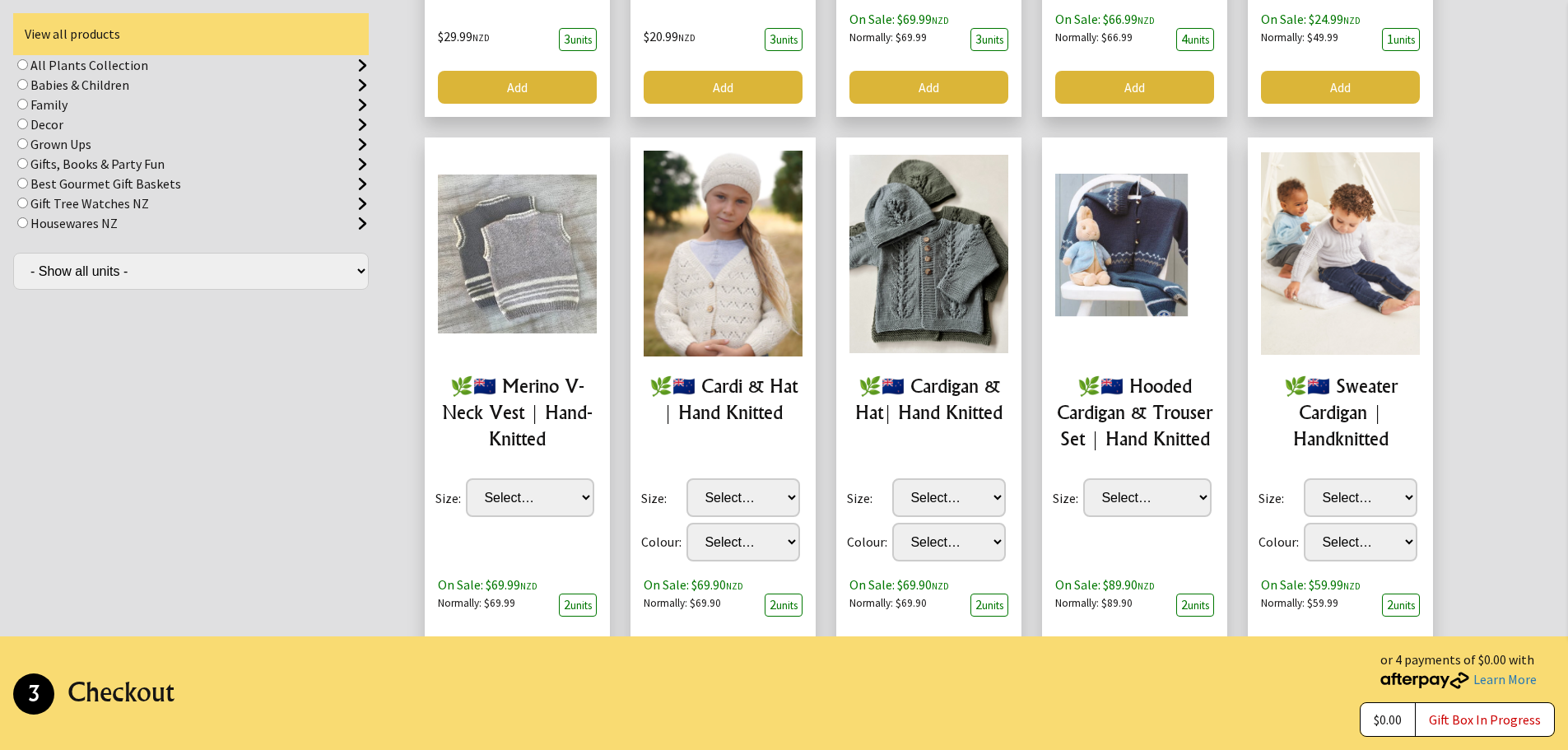
scroll to position [24017, 0]
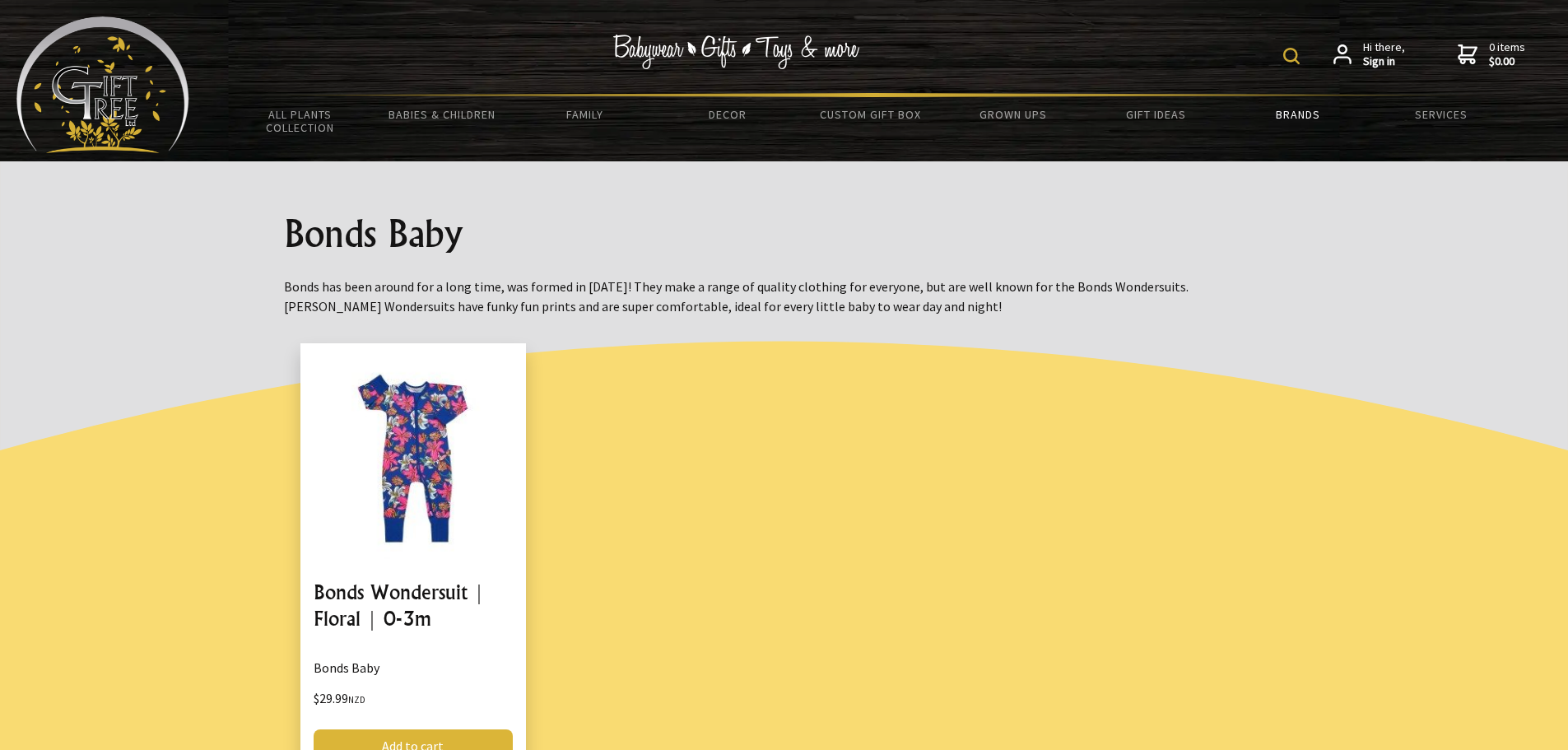
click at [1301, 107] on link "Brands" at bounding box center [1299, 114] width 143 height 35
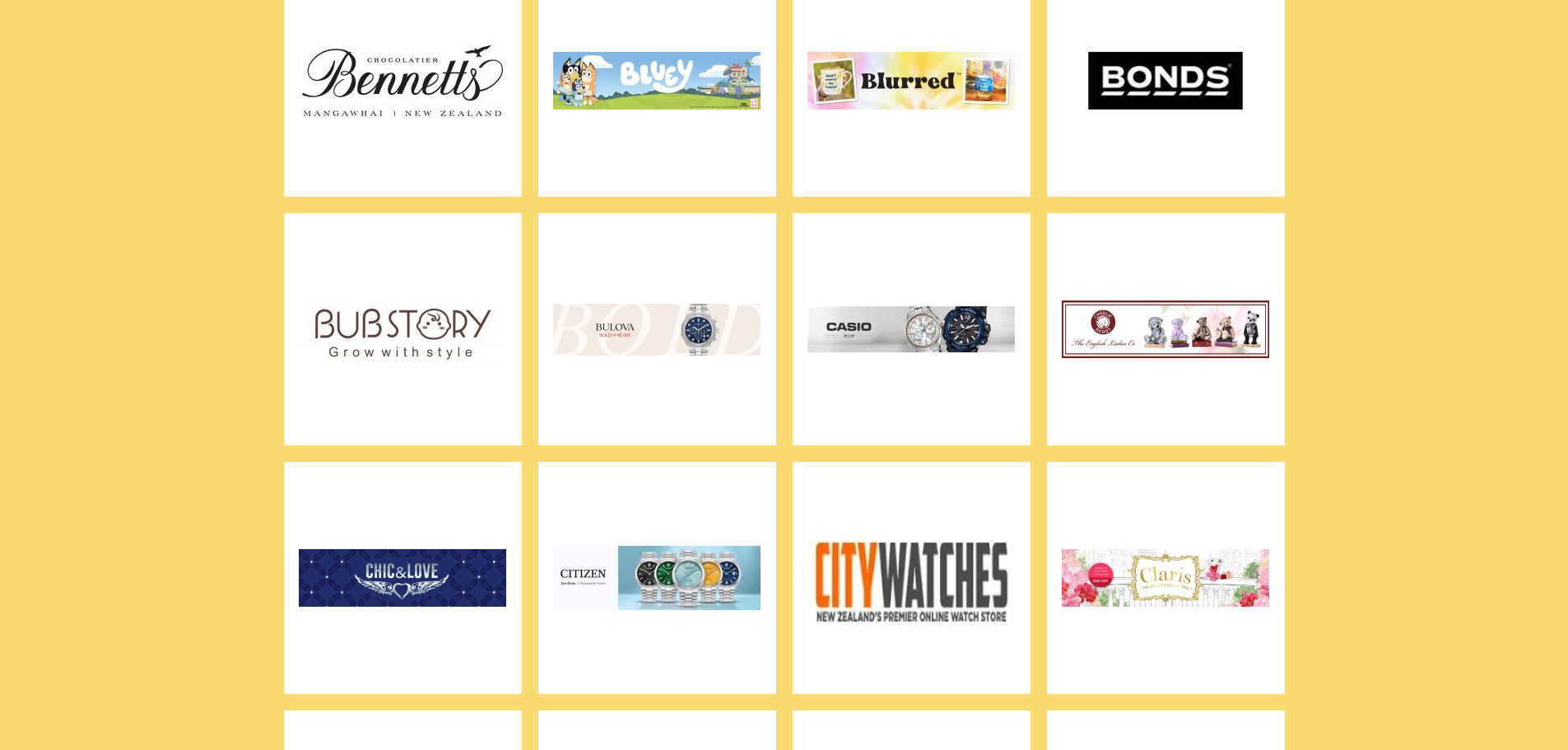
scroll to position [1290, 0]
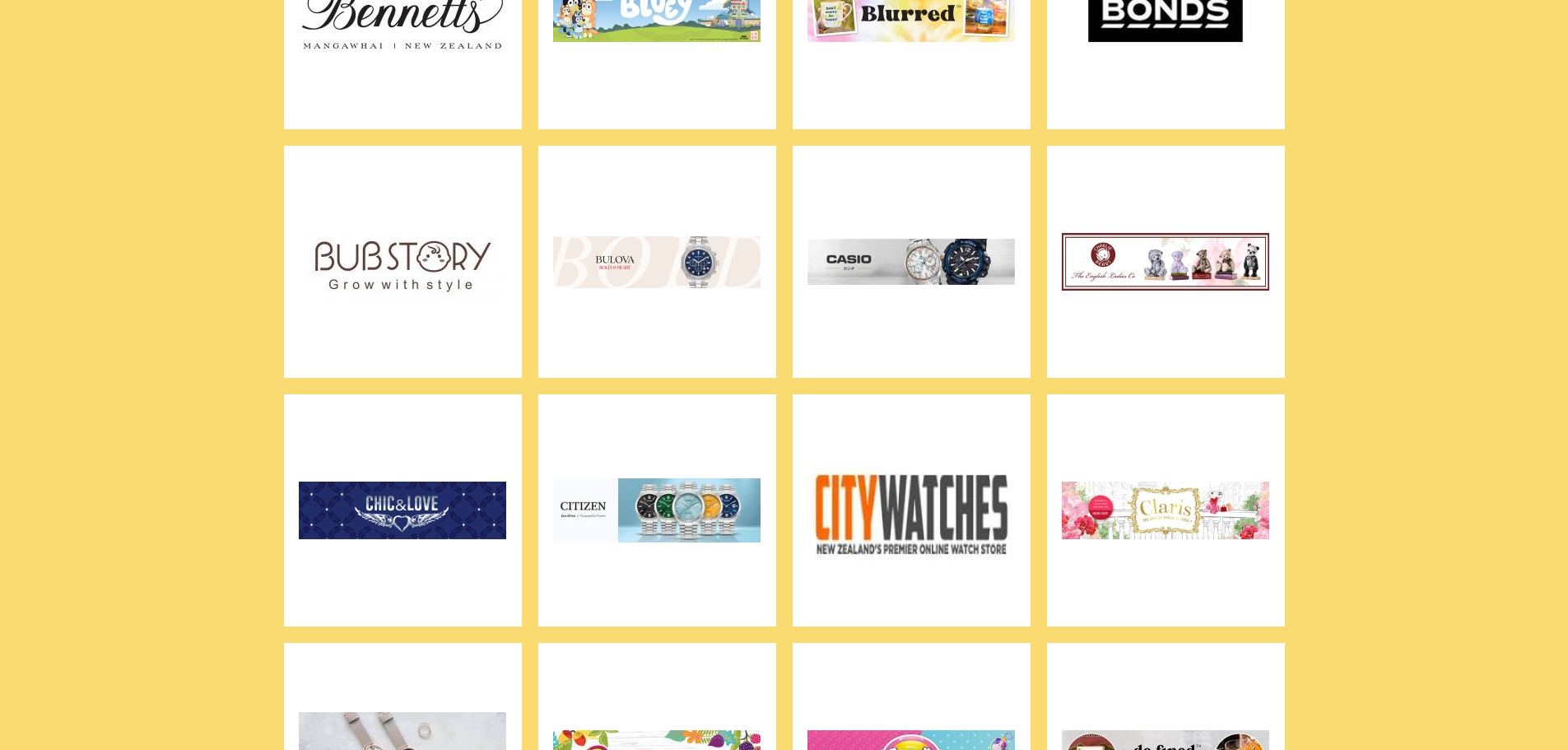
click at [1175, 273] on img at bounding box center [1165, 262] width 207 height 206
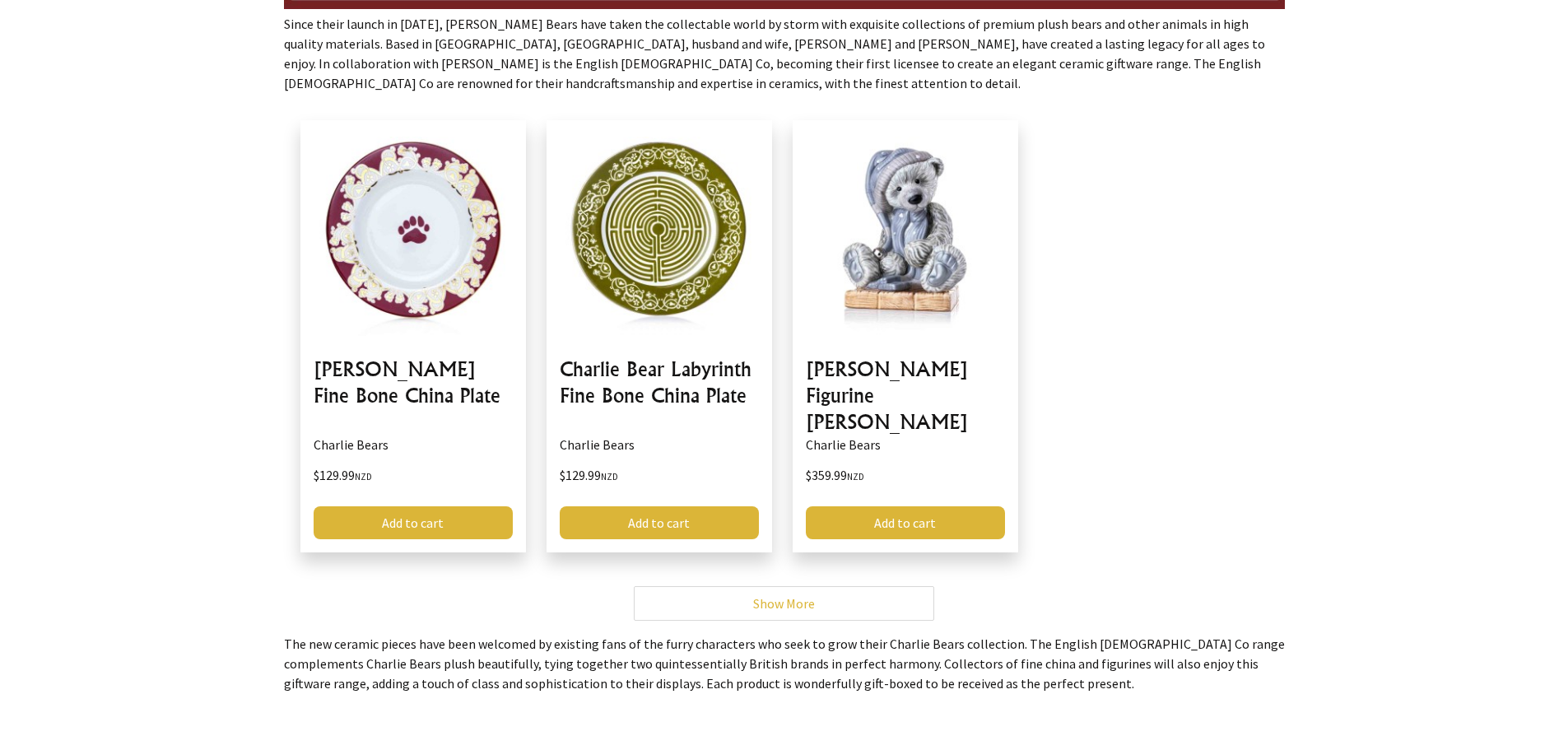
scroll to position [570, 0]
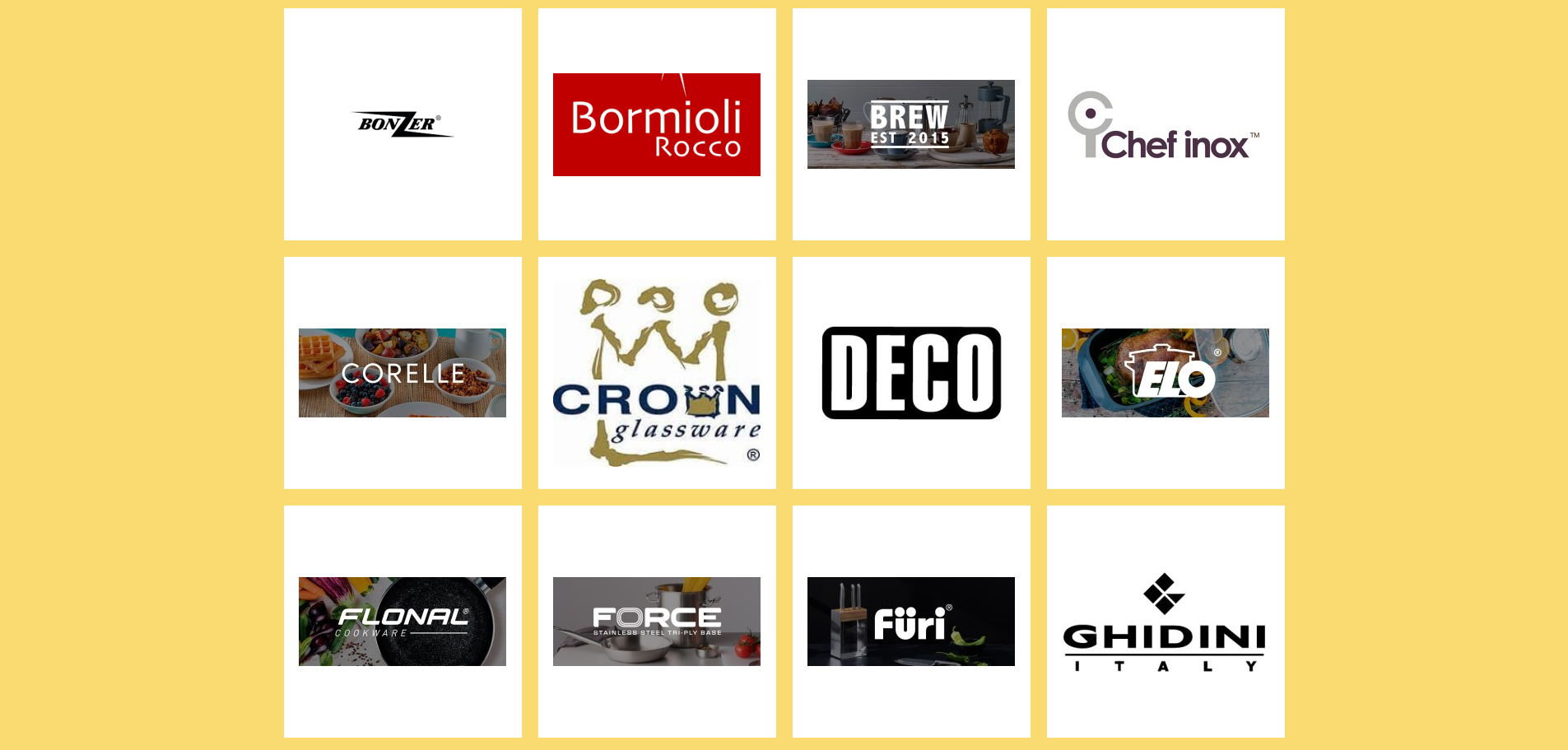
scroll to position [8663, 0]
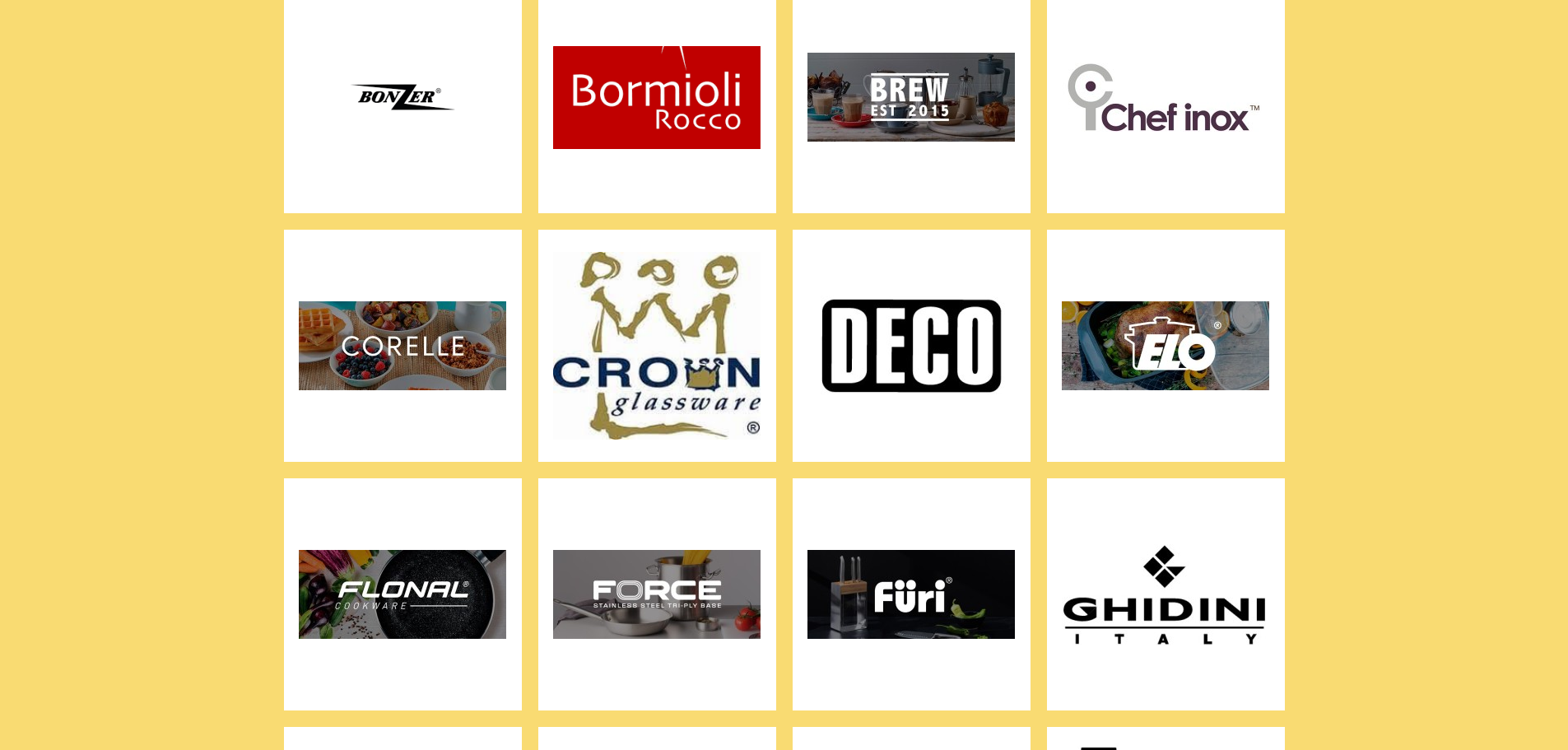
click at [963, 376] on img at bounding box center [910, 346] width 207 height 206
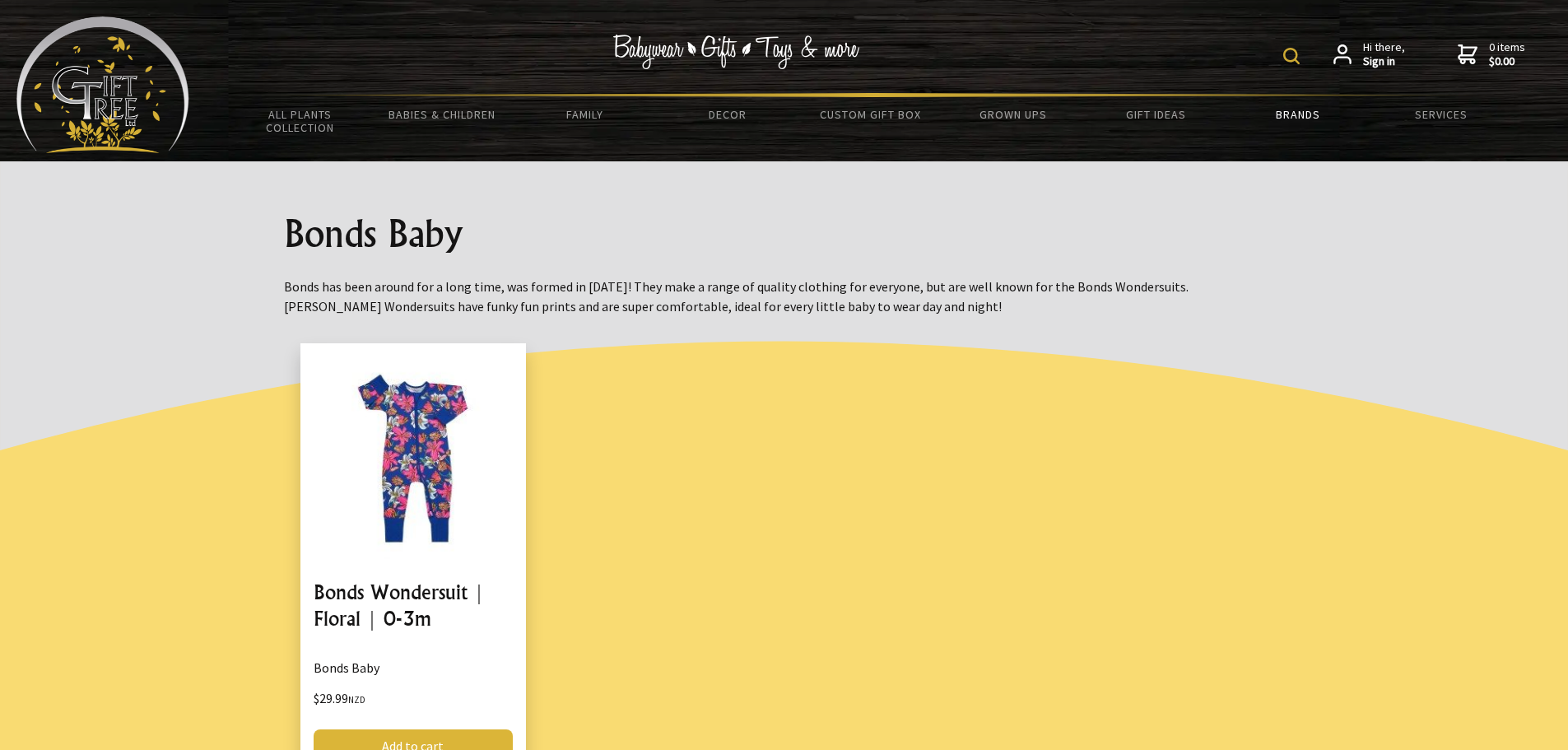
click at [1283, 111] on link "Brands" at bounding box center [1299, 114] width 143 height 35
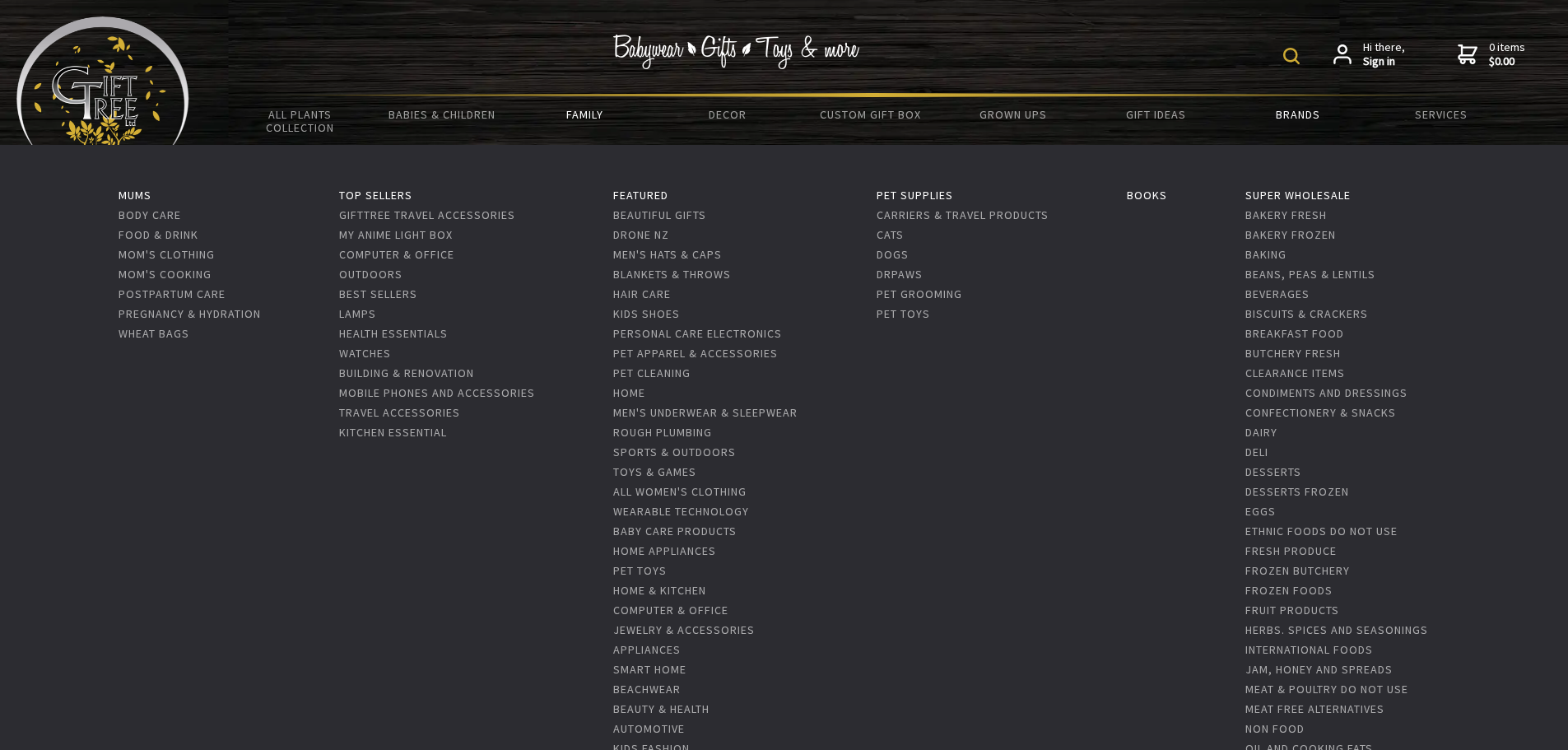
click at [594, 115] on link "Family" at bounding box center [584, 114] width 143 height 35
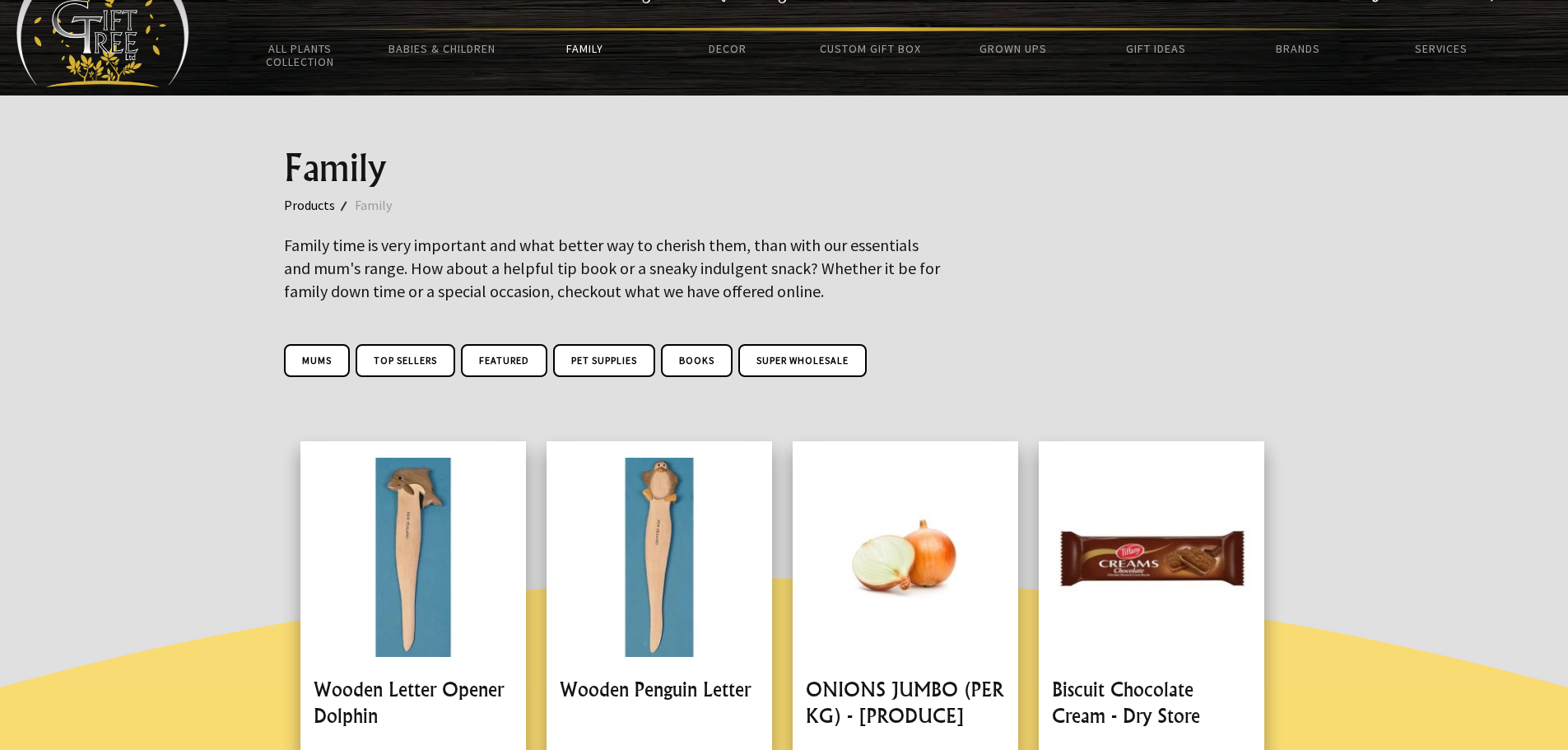
scroll to position [59, 0]
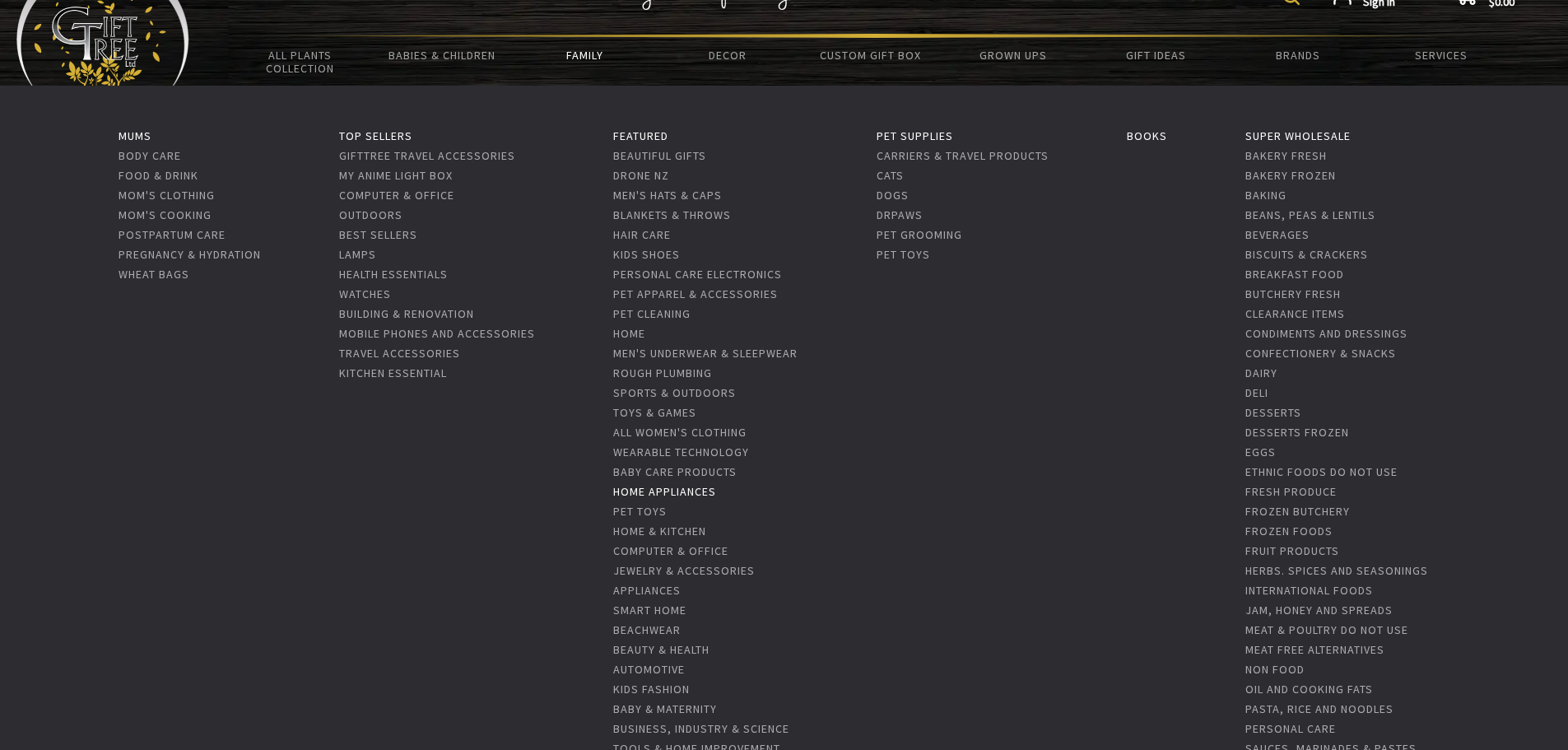
click at [705, 493] on link "Home Appliances" at bounding box center [665, 491] width 103 height 15
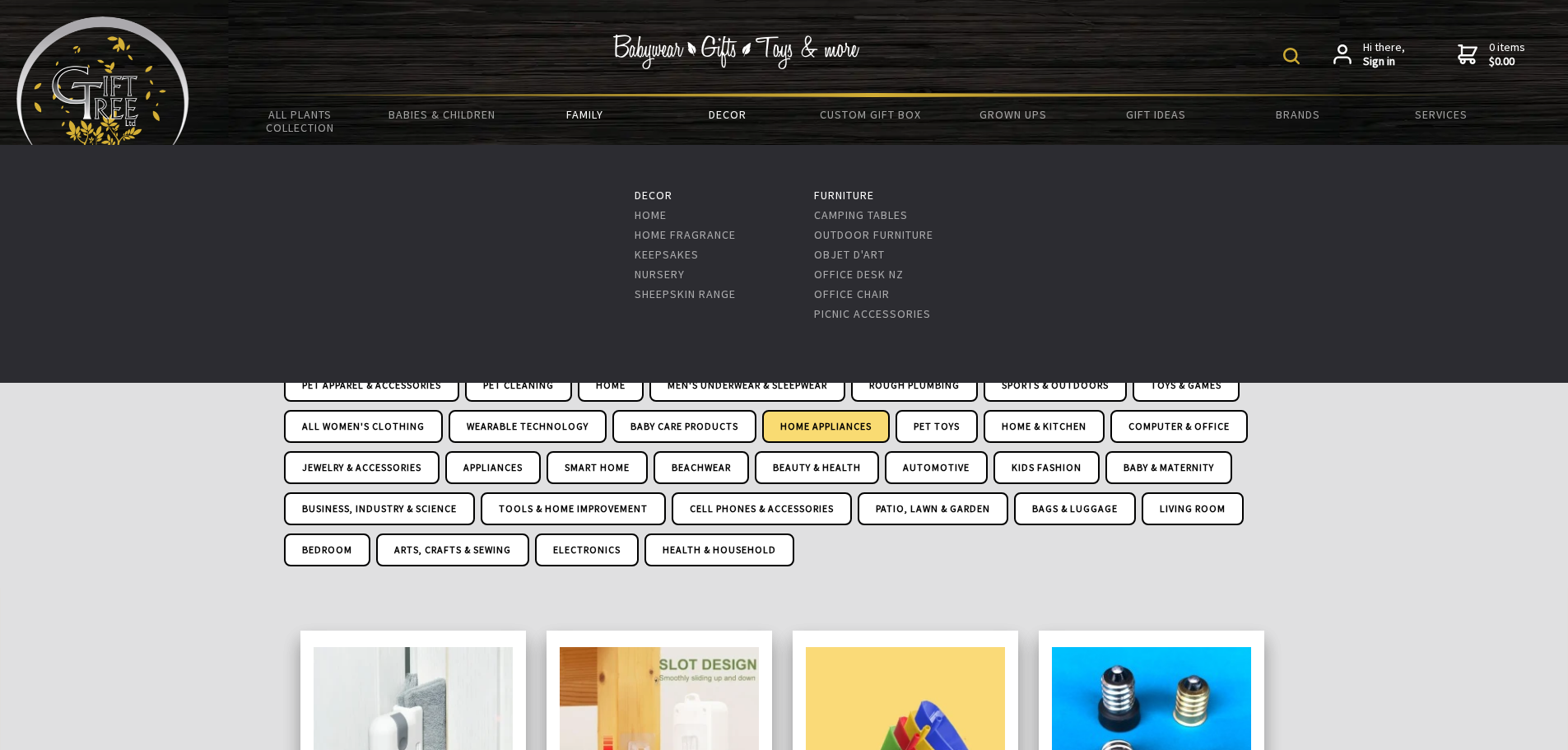
click at [732, 115] on link "Decor" at bounding box center [727, 114] width 143 height 35
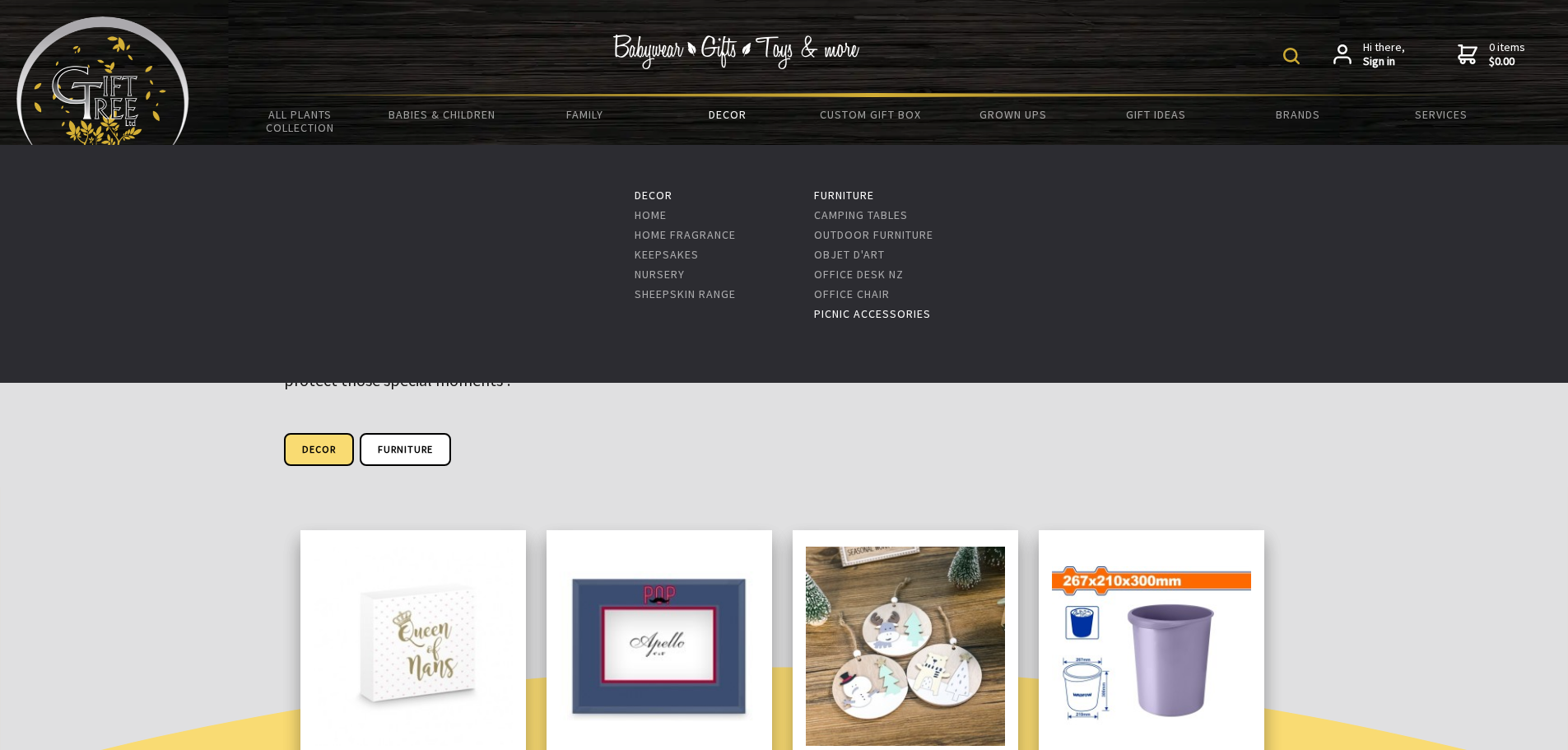
click at [829, 306] on link "Picnic Accessories" at bounding box center [873, 313] width 117 height 15
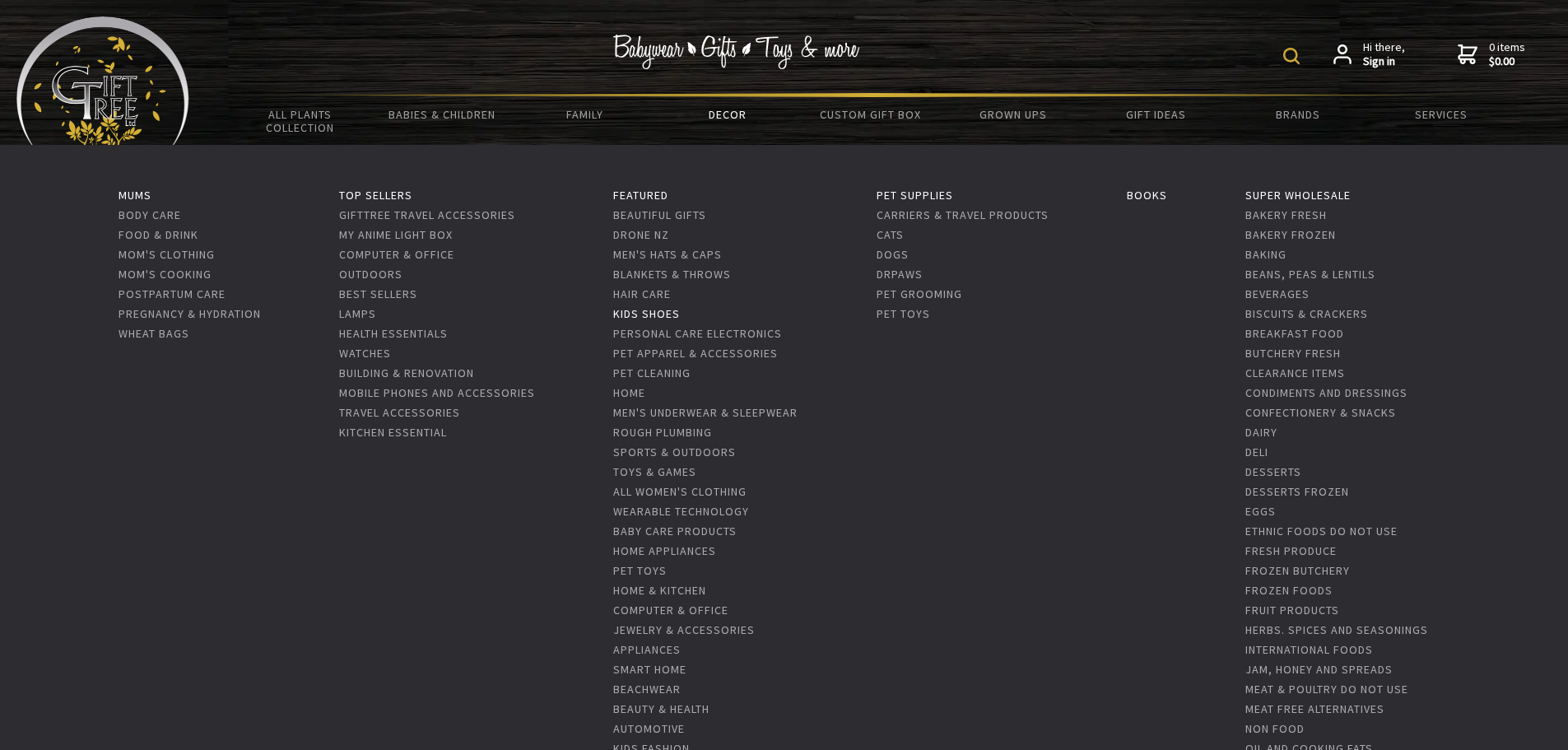
click at [635, 310] on link "Kids Shoes" at bounding box center [646, 313] width 66 height 15
